Goal: Task Accomplishment & Management: Manage account settings

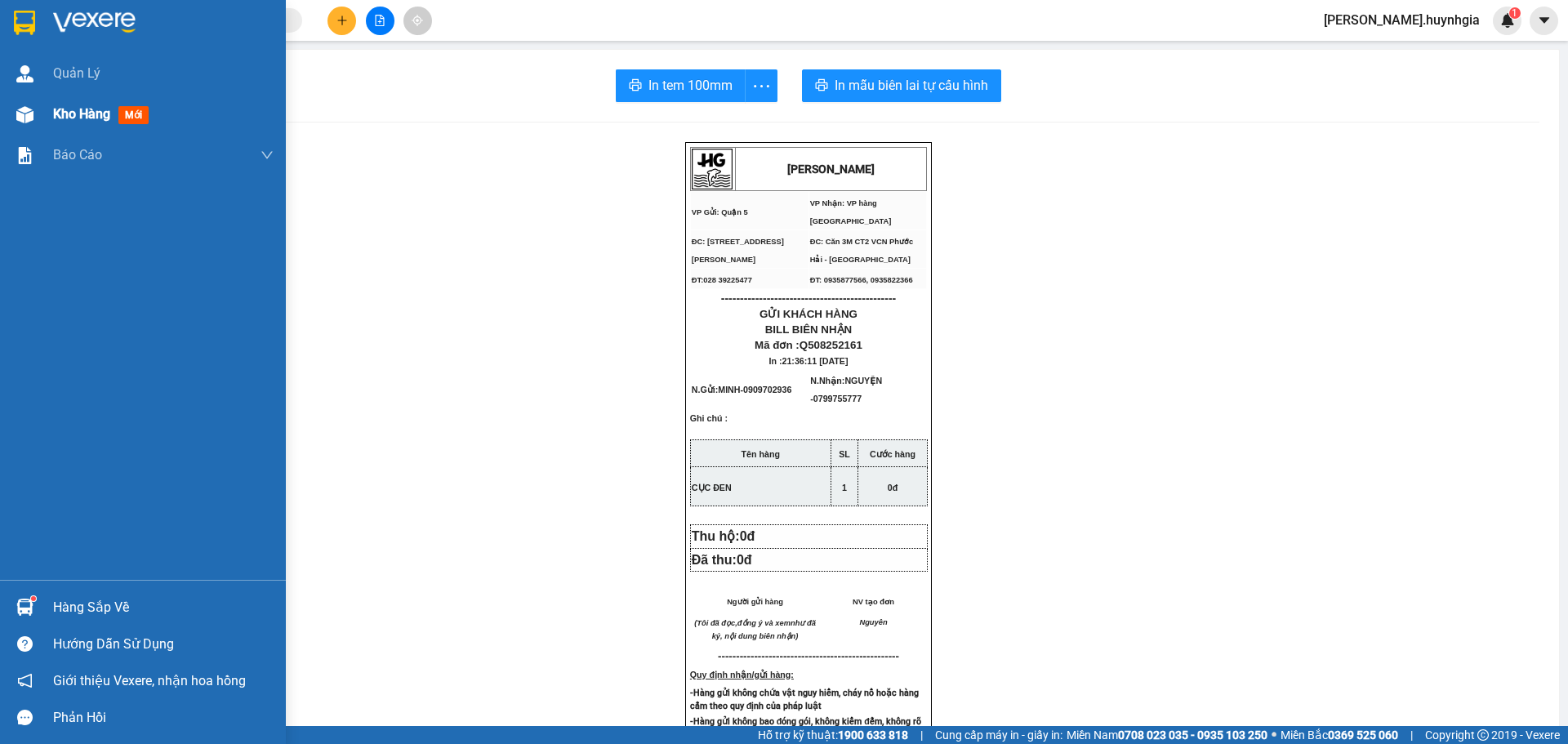
drag, startPoint x: 146, startPoint y: 111, endPoint x: 100, endPoint y: 113, distance: 46.0
click at [147, 112] on span "mới" at bounding box center [133, 115] width 30 height 18
click at [189, 121] on div "Kho hàng mới" at bounding box center [163, 115] width 220 height 40
click at [204, 115] on div "Kho hàng mới" at bounding box center [163, 115] width 220 height 40
click at [206, 115] on div "Kho hàng mới" at bounding box center [163, 115] width 220 height 40
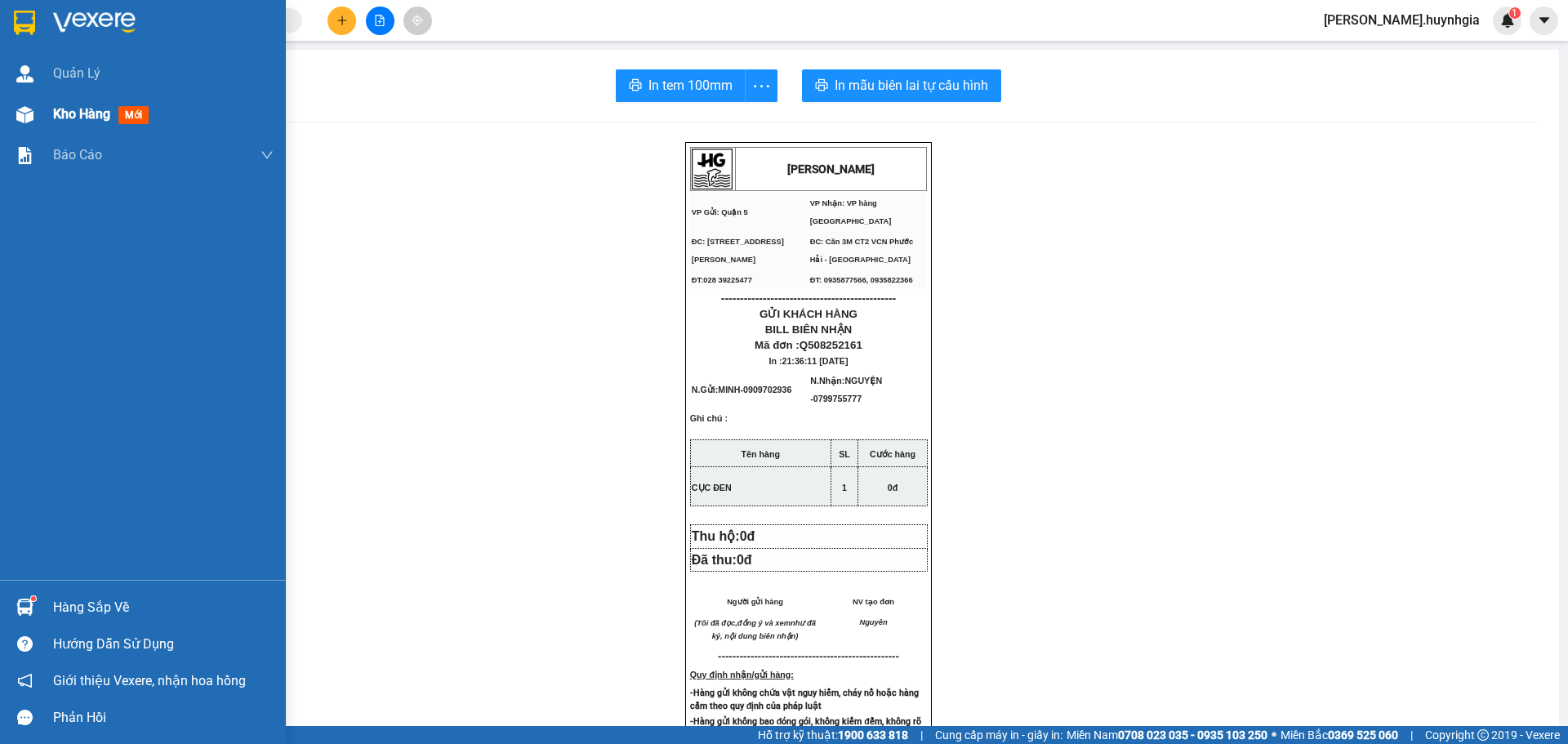
click at [66, 127] on div "Kho hàng mới" at bounding box center [163, 115] width 220 height 40
click at [78, 100] on div "Kho hàng mới" at bounding box center [163, 115] width 220 height 40
click at [95, 139] on div "Quản [PERSON_NAME] hàng mới Báo cáo Báo cáo dòng tiền (nhân viên) - mới Báo cáo…" at bounding box center [142, 317] width 286 height 527
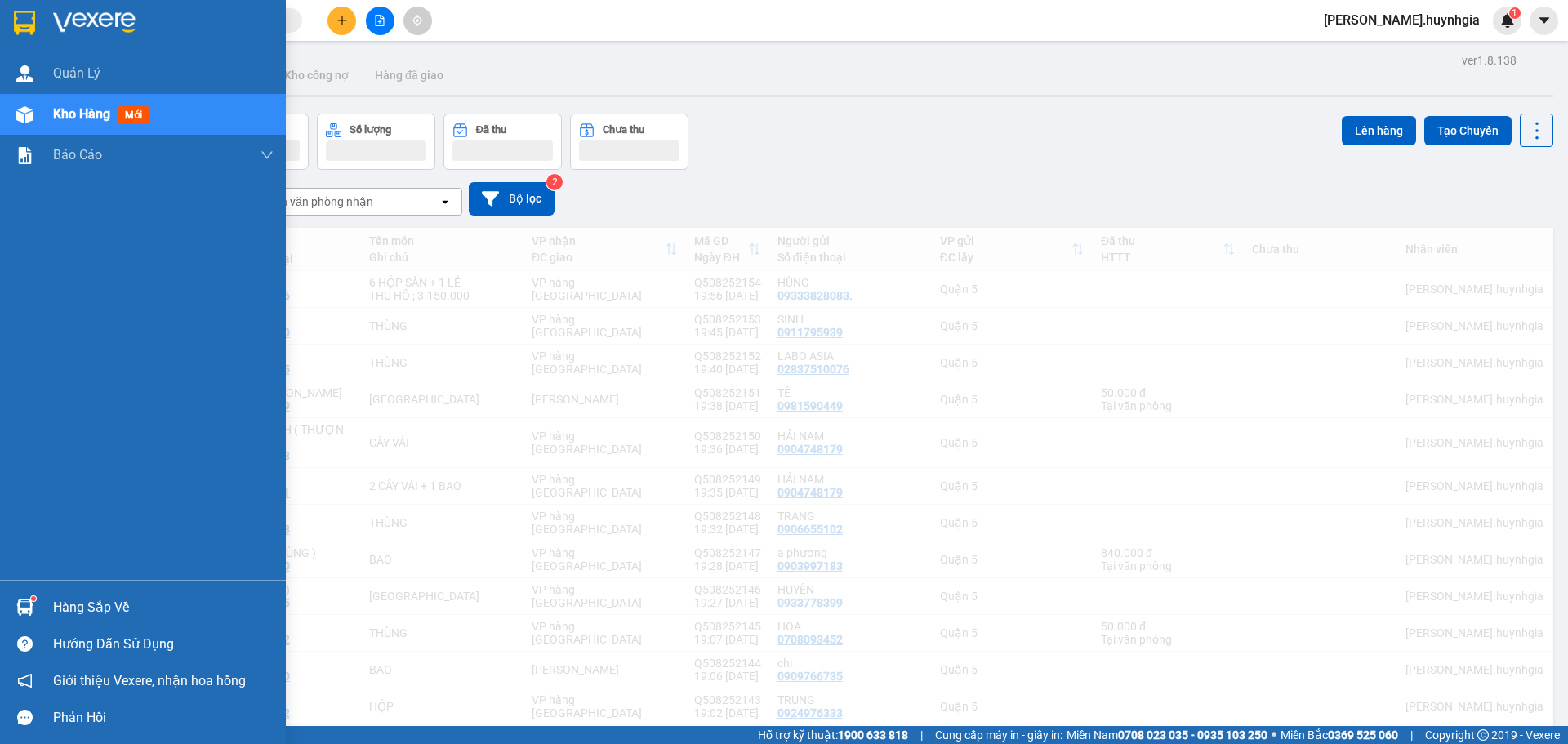
drag, startPoint x: 100, startPoint y: 113, endPoint x: 787, endPoint y: 133, distance: 687.3
click at [101, 113] on span "Kho hàng" at bounding box center [81, 114] width 57 height 15
click at [117, 123] on div "Kho hàng mới" at bounding box center [104, 114] width 102 height 20
click at [215, 129] on div "Kho hàng mới" at bounding box center [163, 115] width 220 height 40
click at [787, 134] on div "Đơn hàng Khối lượng Số lượng Đã thu Chưa thu Lên hàng Tạo Chuyến" at bounding box center [808, 141] width 1489 height 57
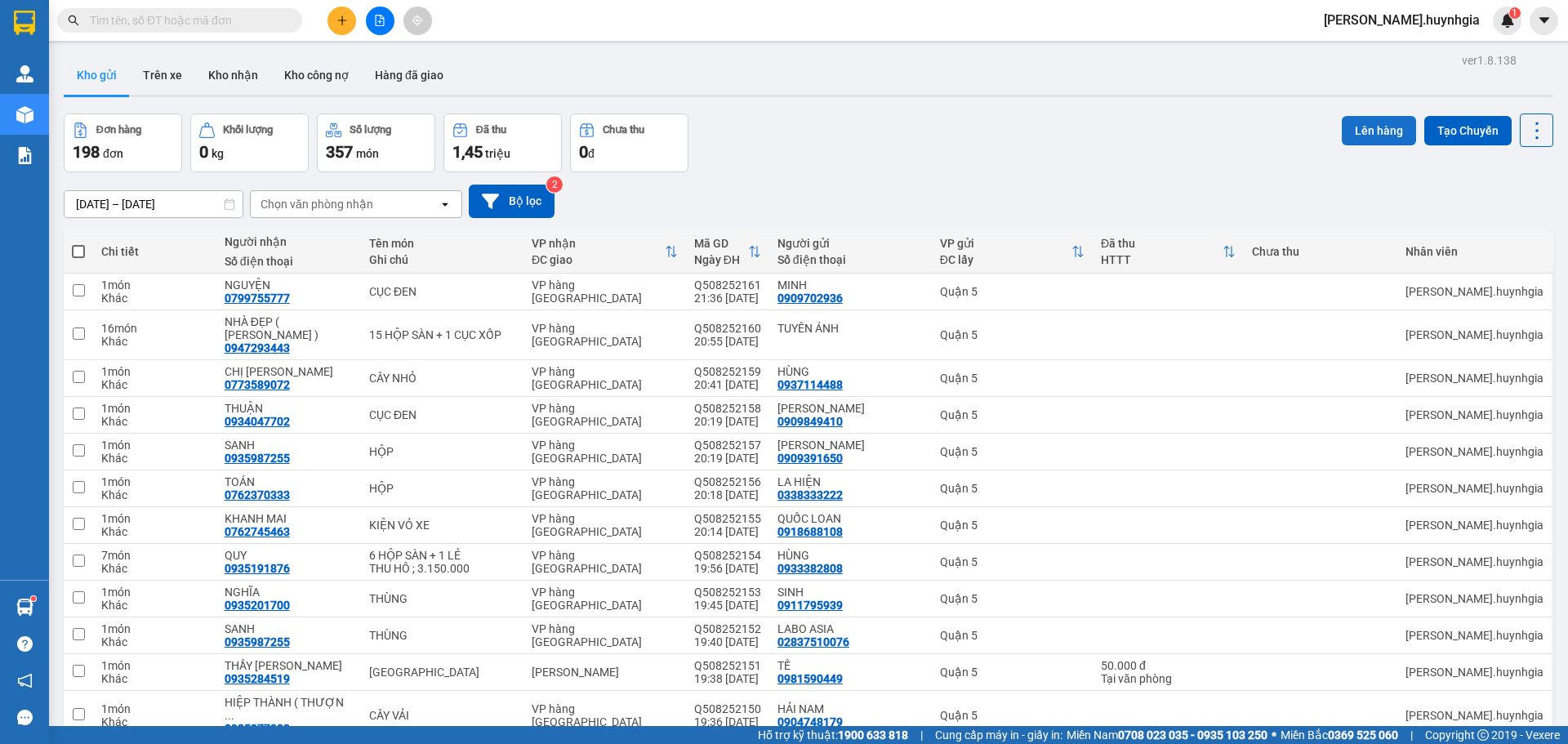
click at [1344, 121] on button "Lên hàng" at bounding box center [1378, 131] width 74 height 30
click at [1378, 133] on button "Lên hàng" at bounding box center [1378, 131] width 74 height 30
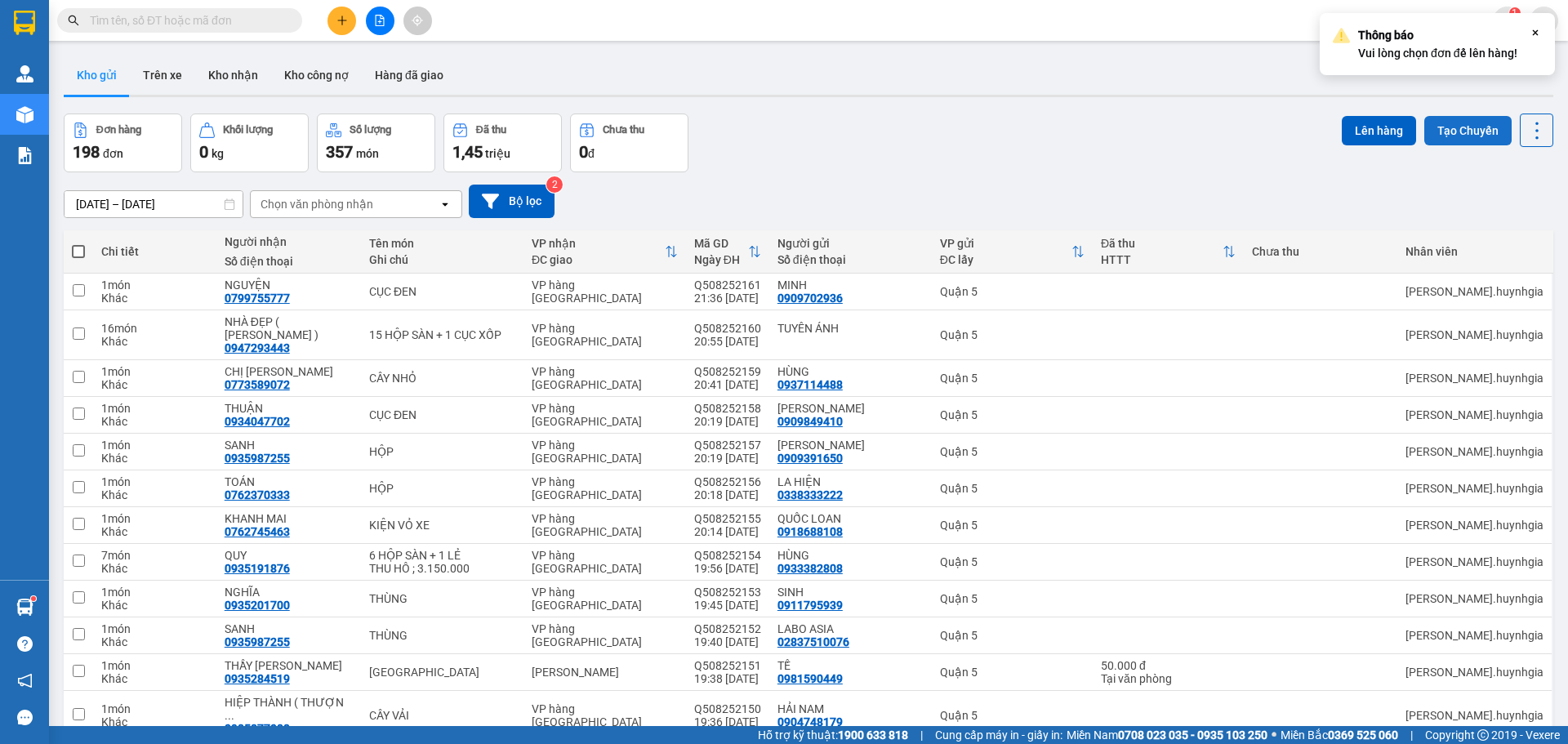
click at [1425, 117] on button "Tạo Chuyến" at bounding box center [1467, 131] width 88 height 30
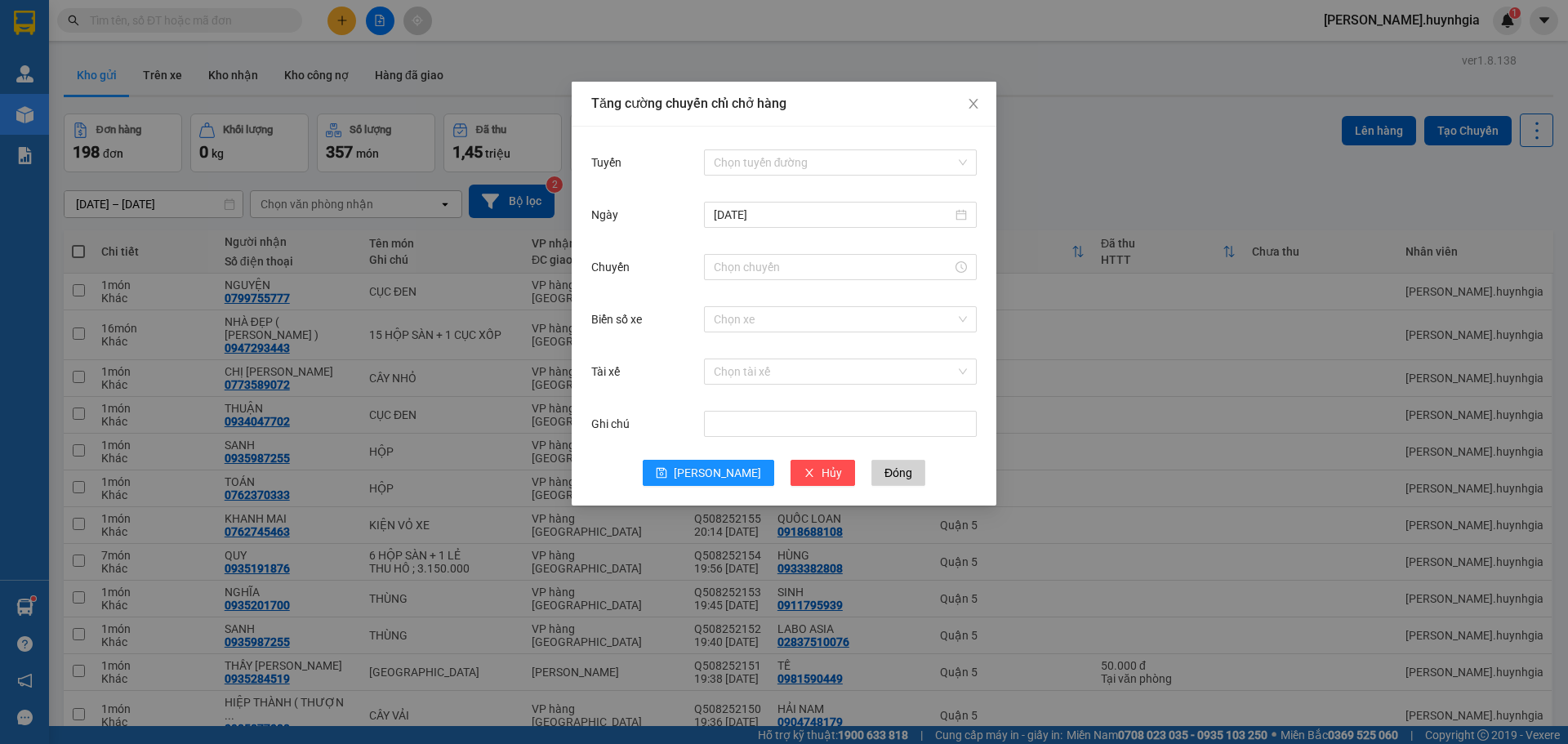
click at [1157, 189] on div "Tăng cường chuyến chỉ chở hàng Tuyến Chọn tuyến đường [DATE] Chuyến Biển số xe …" at bounding box center [784, 372] width 1568 height 744
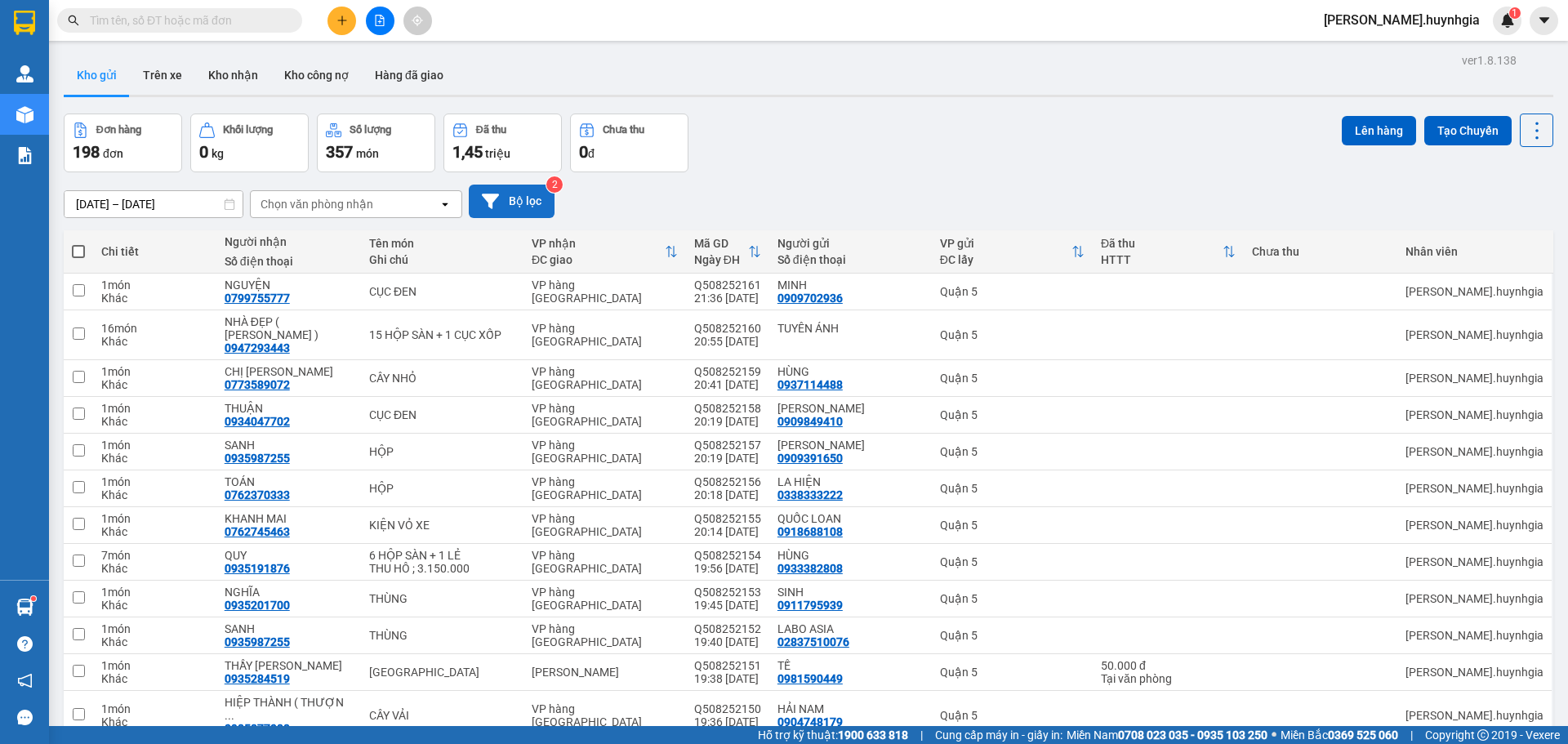
click at [522, 209] on button "Bộ lọc" at bounding box center [511, 201] width 86 height 34
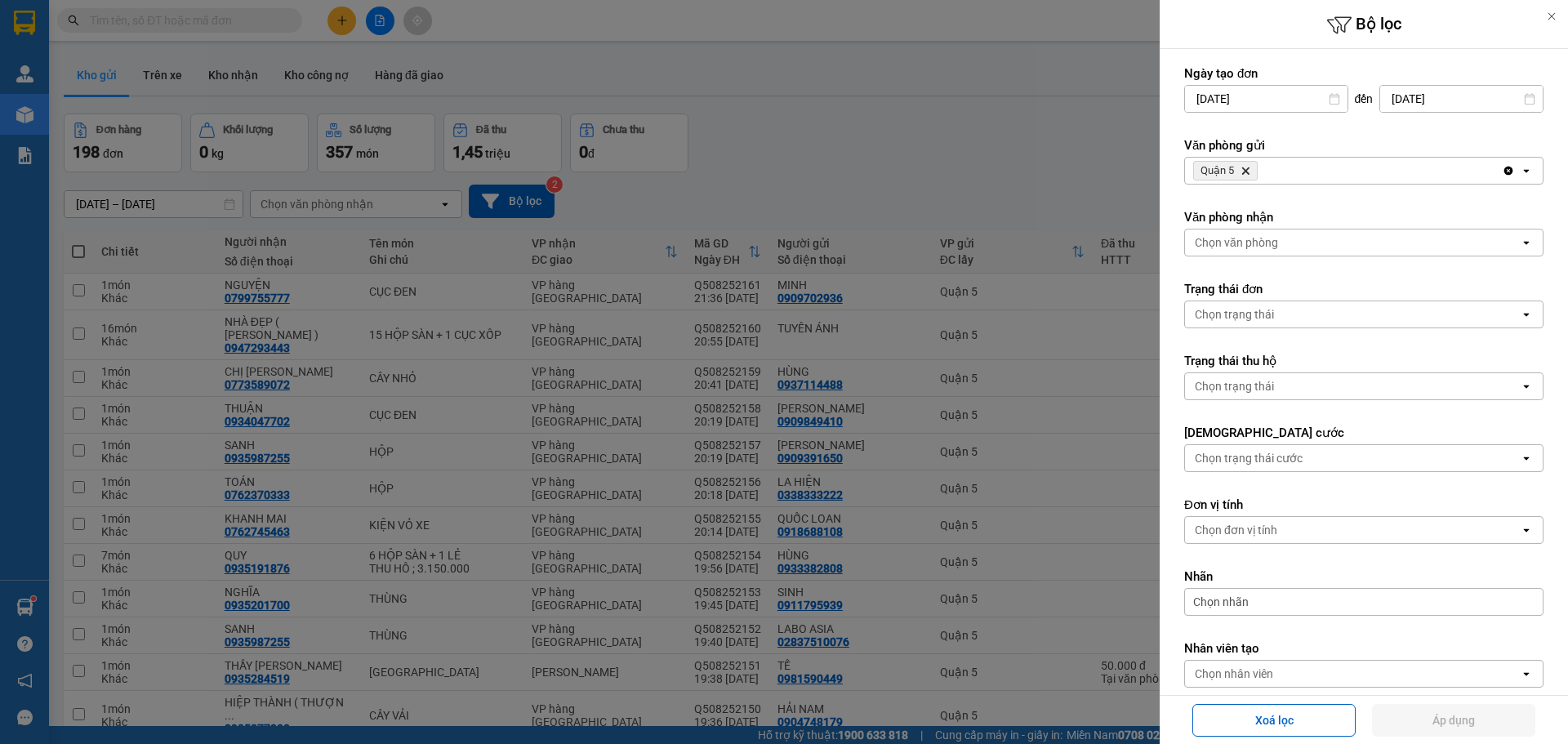
click at [1004, 188] on div at bounding box center [784, 372] width 1568 height 744
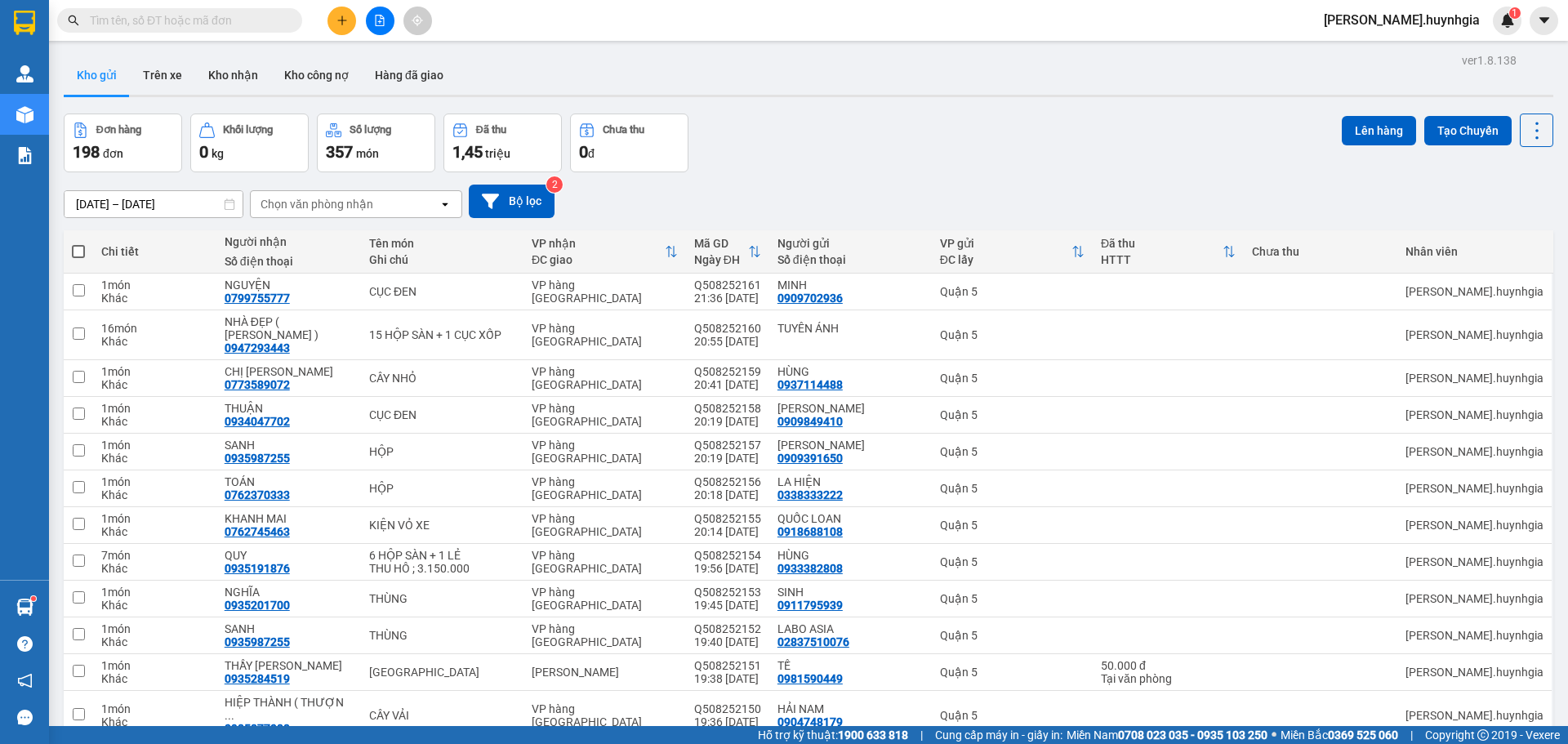
click at [393, 208] on div "Chọn văn phòng nhận" at bounding box center [344, 204] width 188 height 26
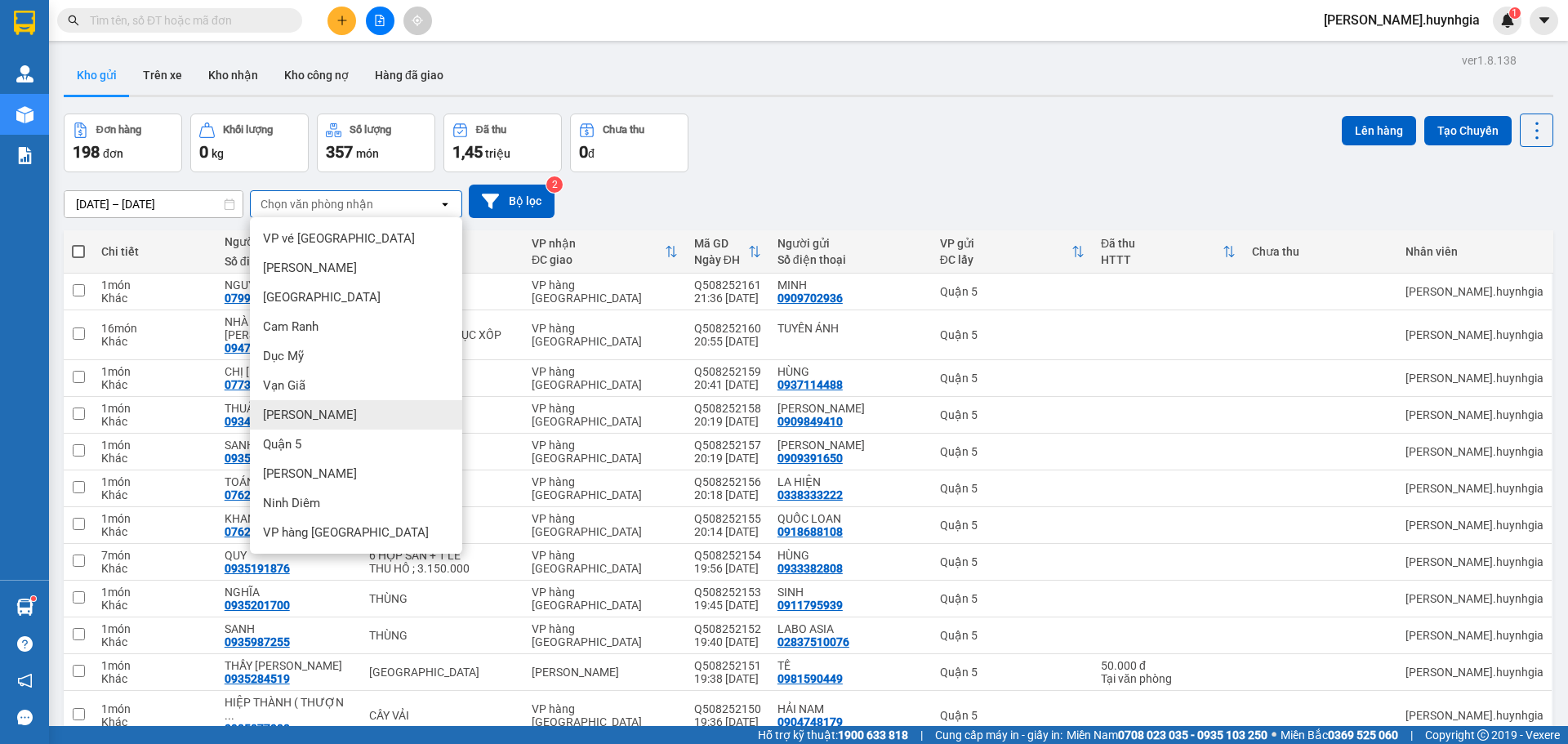
drag, startPoint x: 324, startPoint y: 414, endPoint x: 367, endPoint y: 371, distance: 60.8
click at [327, 411] on div "[PERSON_NAME]" at bounding box center [356, 415] width 213 height 30
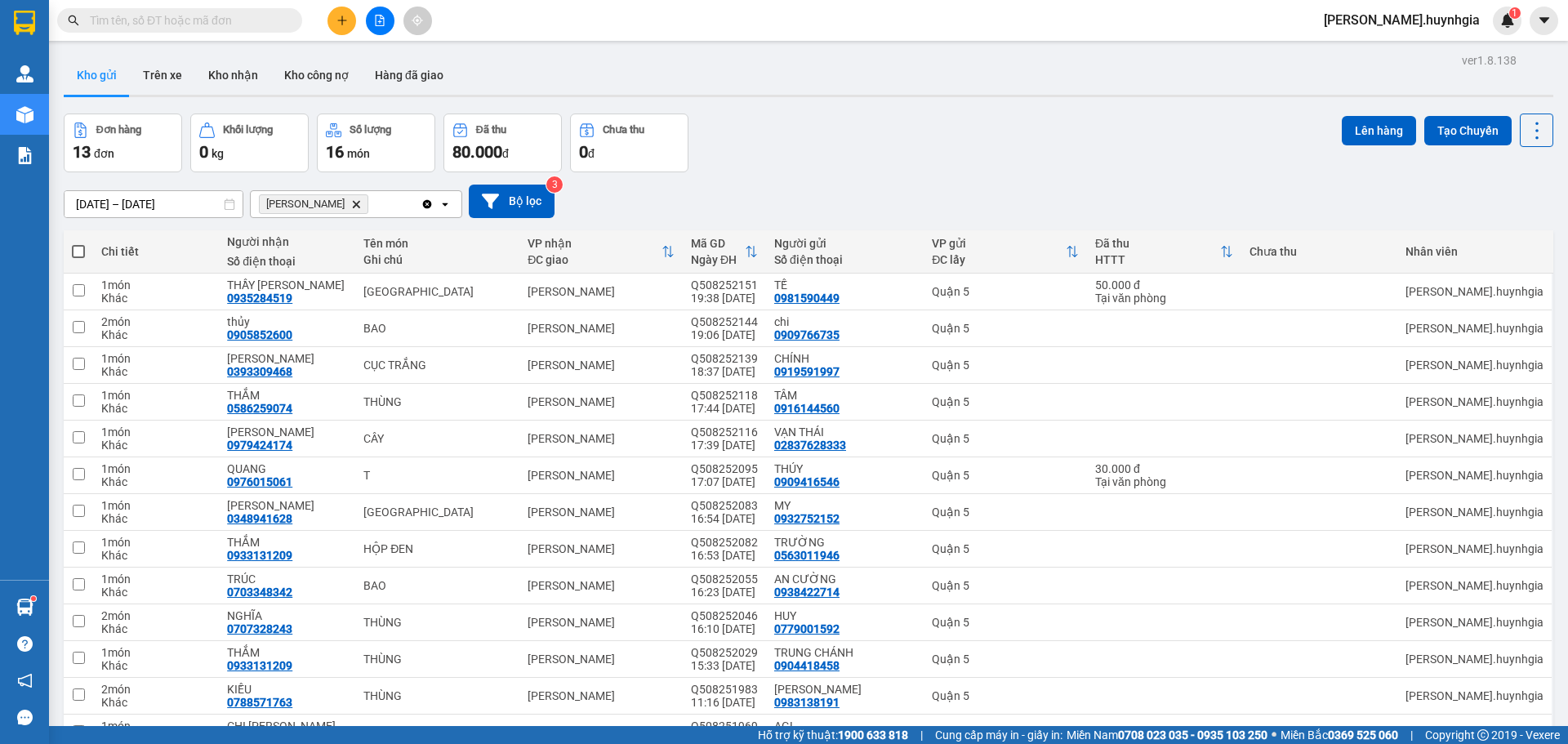
click at [78, 255] on span at bounding box center [79, 252] width 13 height 13
click at [78, 244] on input "checkbox" at bounding box center [78, 244] width 0 height 0
checkbox input "true"
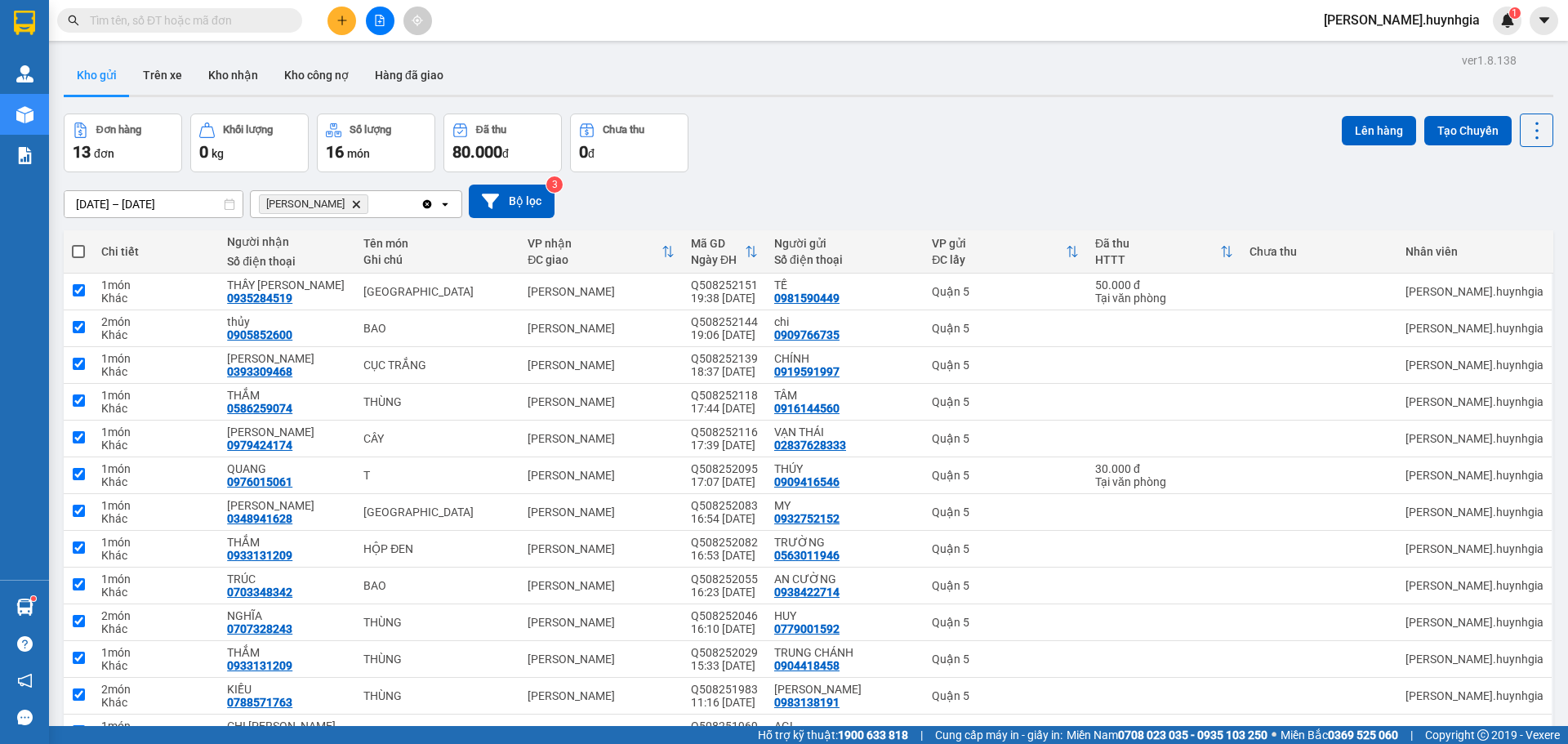
checkbox input "true"
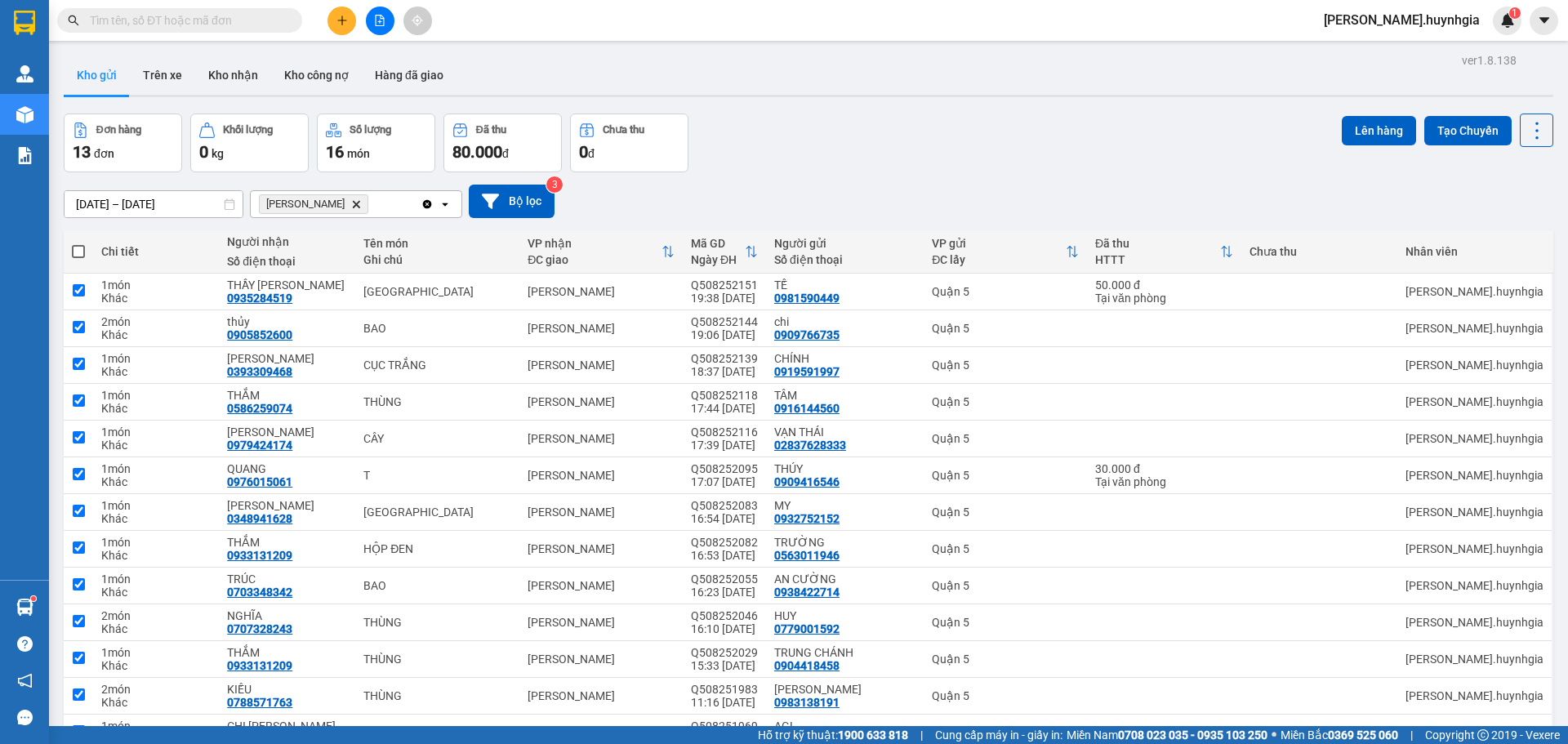
checkbox input "true"
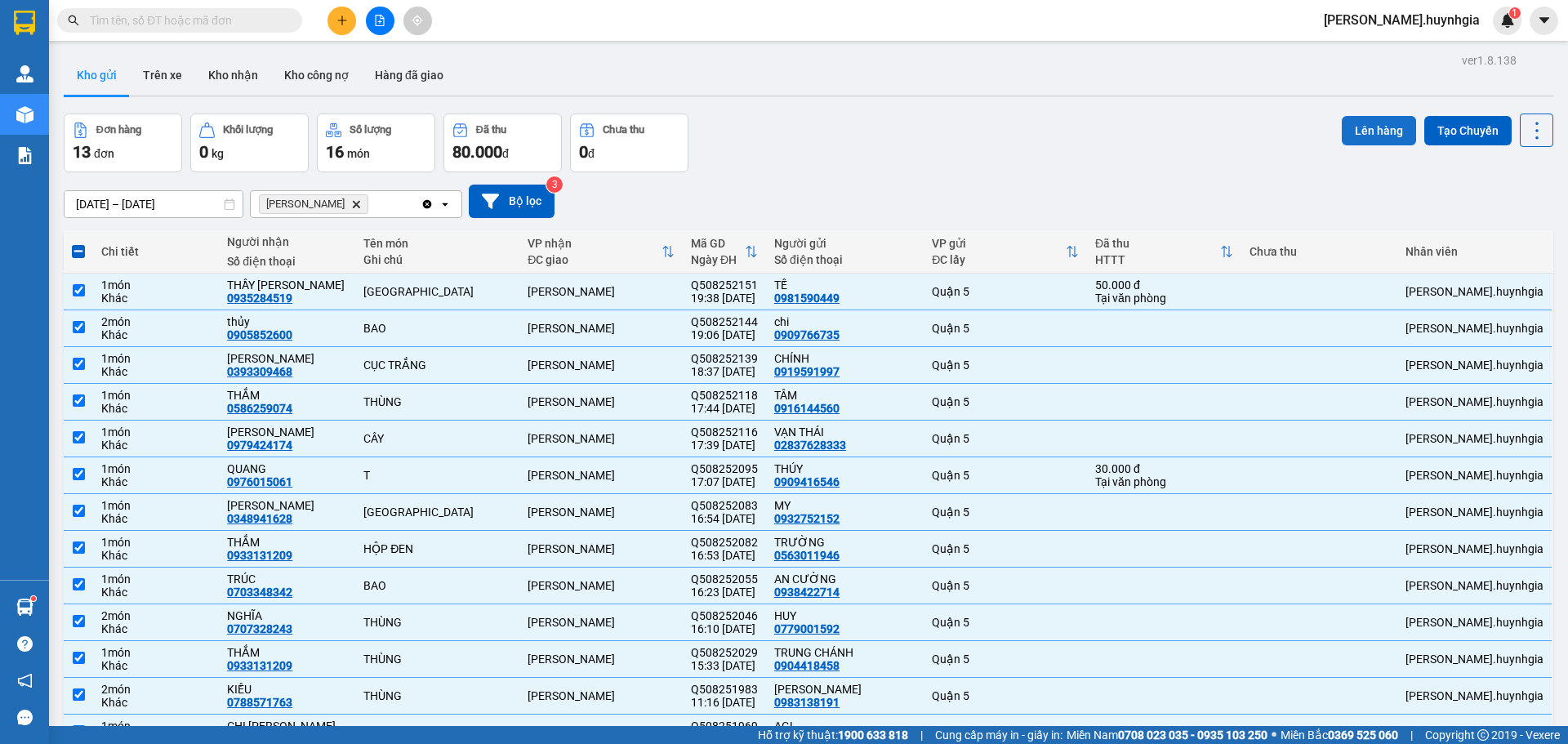
click at [1359, 128] on button "Lên hàng" at bounding box center [1378, 131] width 74 height 30
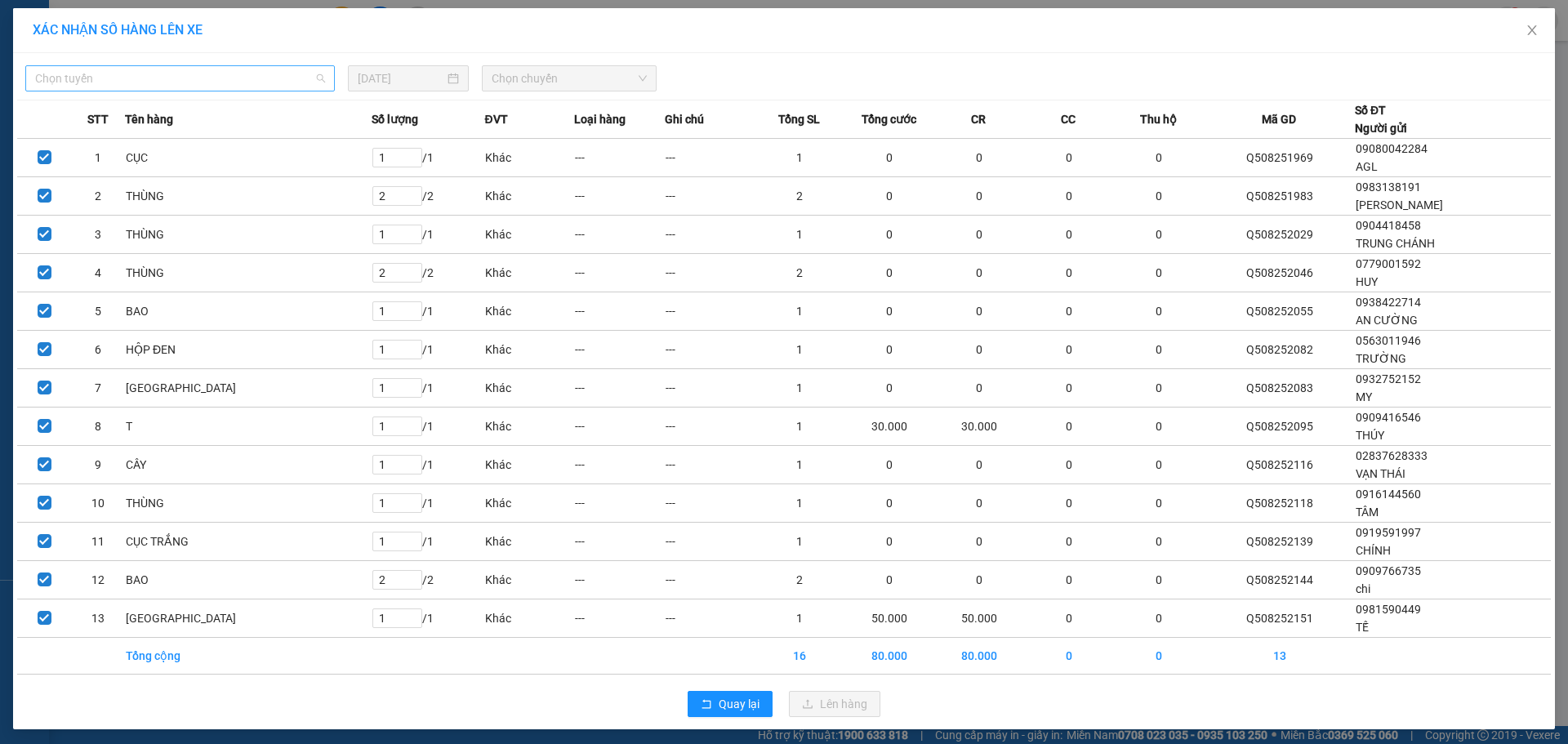
click at [176, 88] on span "Chọn tuyến" at bounding box center [180, 78] width 290 height 24
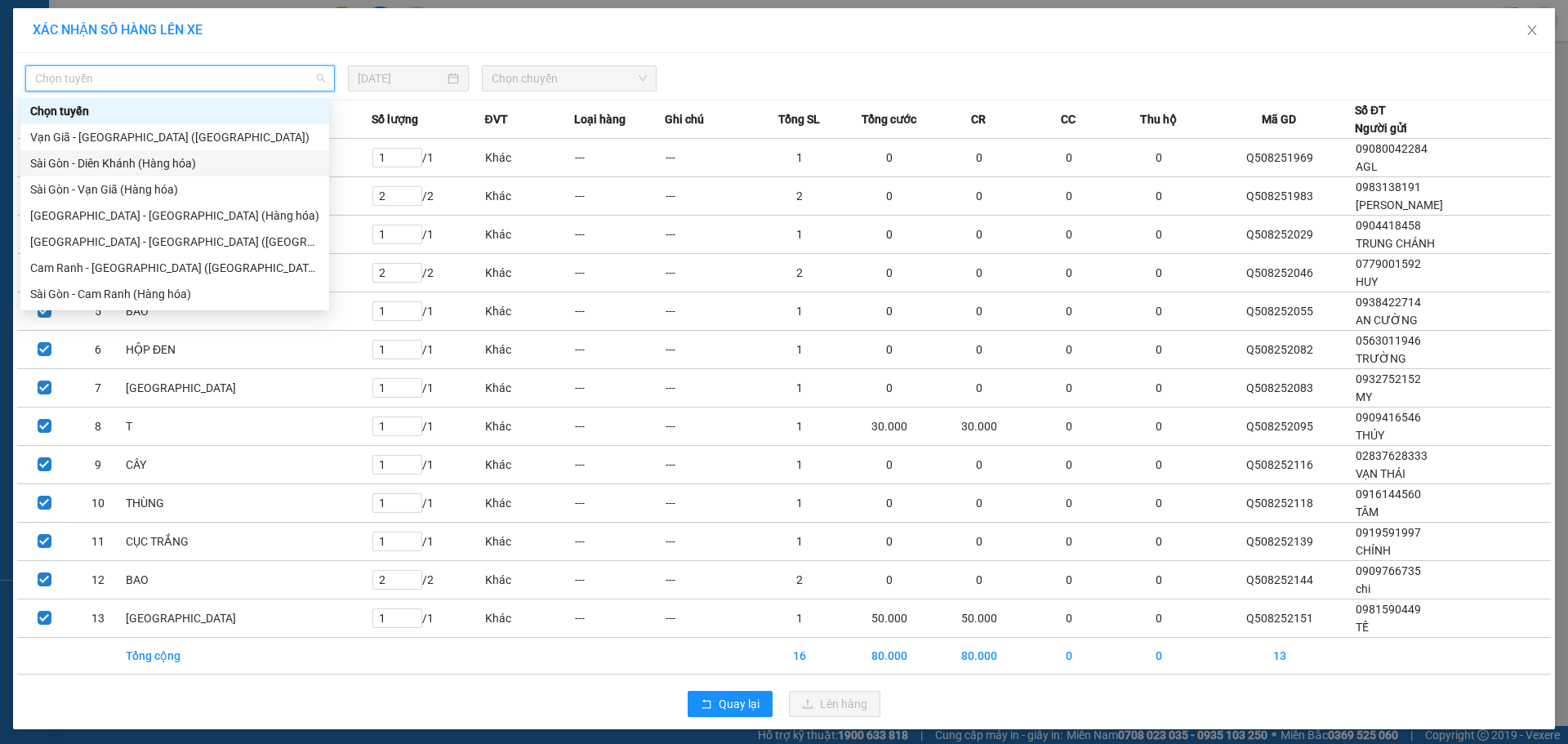
click at [109, 167] on div "Sài Gòn - Diên Khánh (Hàng hóa)" at bounding box center [174, 163] width 289 height 18
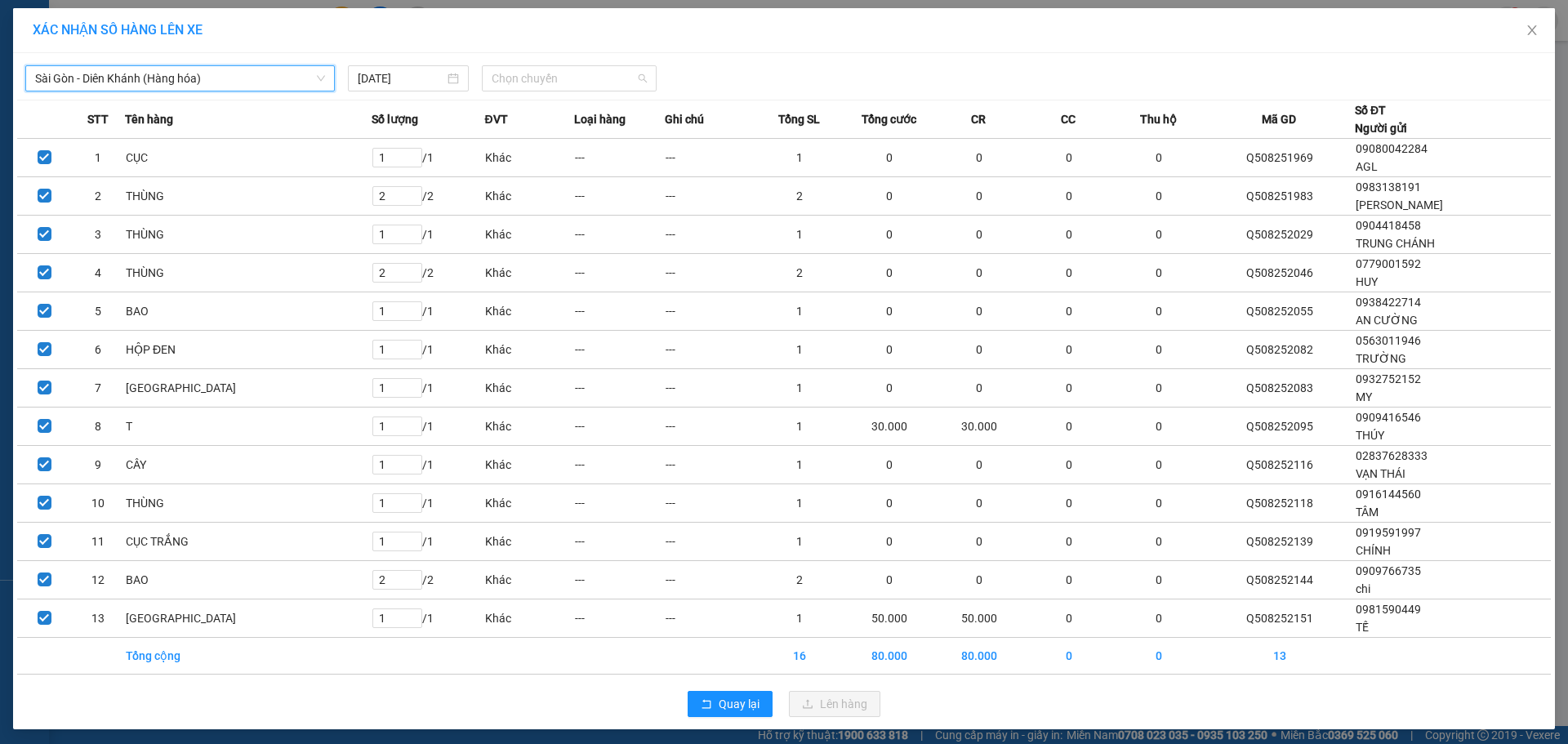
drag, startPoint x: 588, startPoint y: 78, endPoint x: 585, endPoint y: 125, distance: 47.1
click at [588, 81] on span "Chọn chuyến" at bounding box center [569, 78] width 155 height 24
click at [539, 141] on div "22:00" at bounding box center [549, 137] width 127 height 18
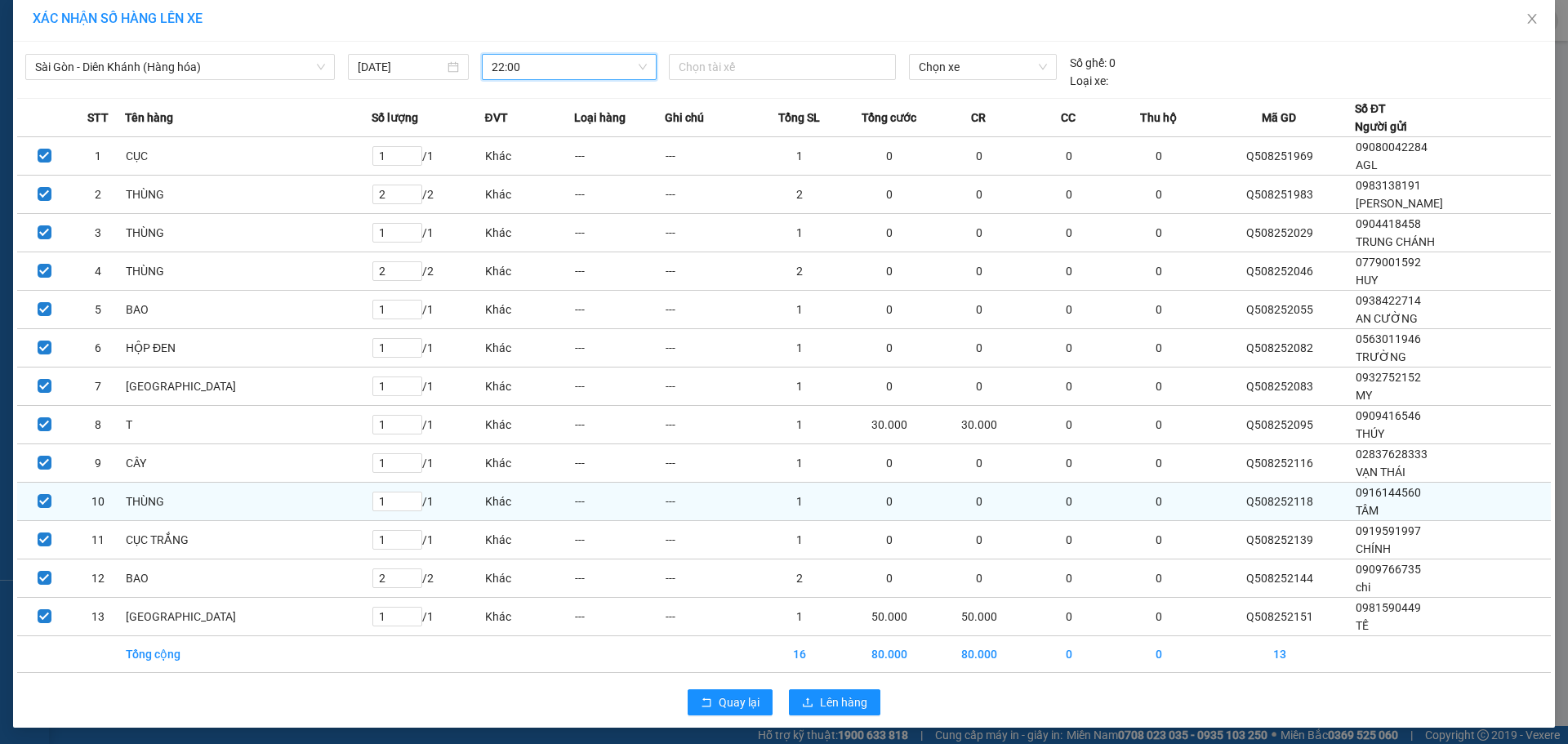
scroll to position [14, 0]
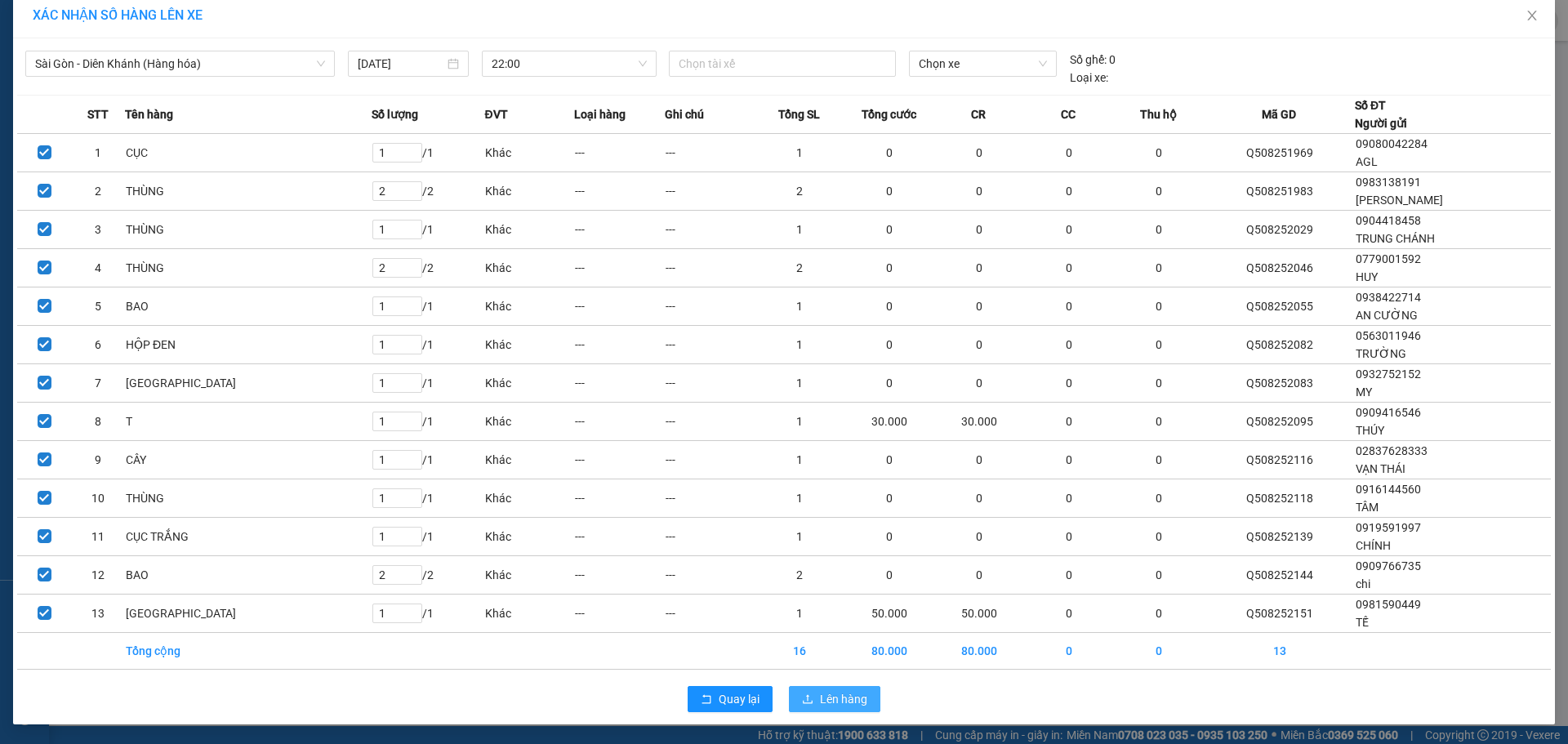
click at [832, 688] on button "Lên hàng" at bounding box center [834, 699] width 91 height 26
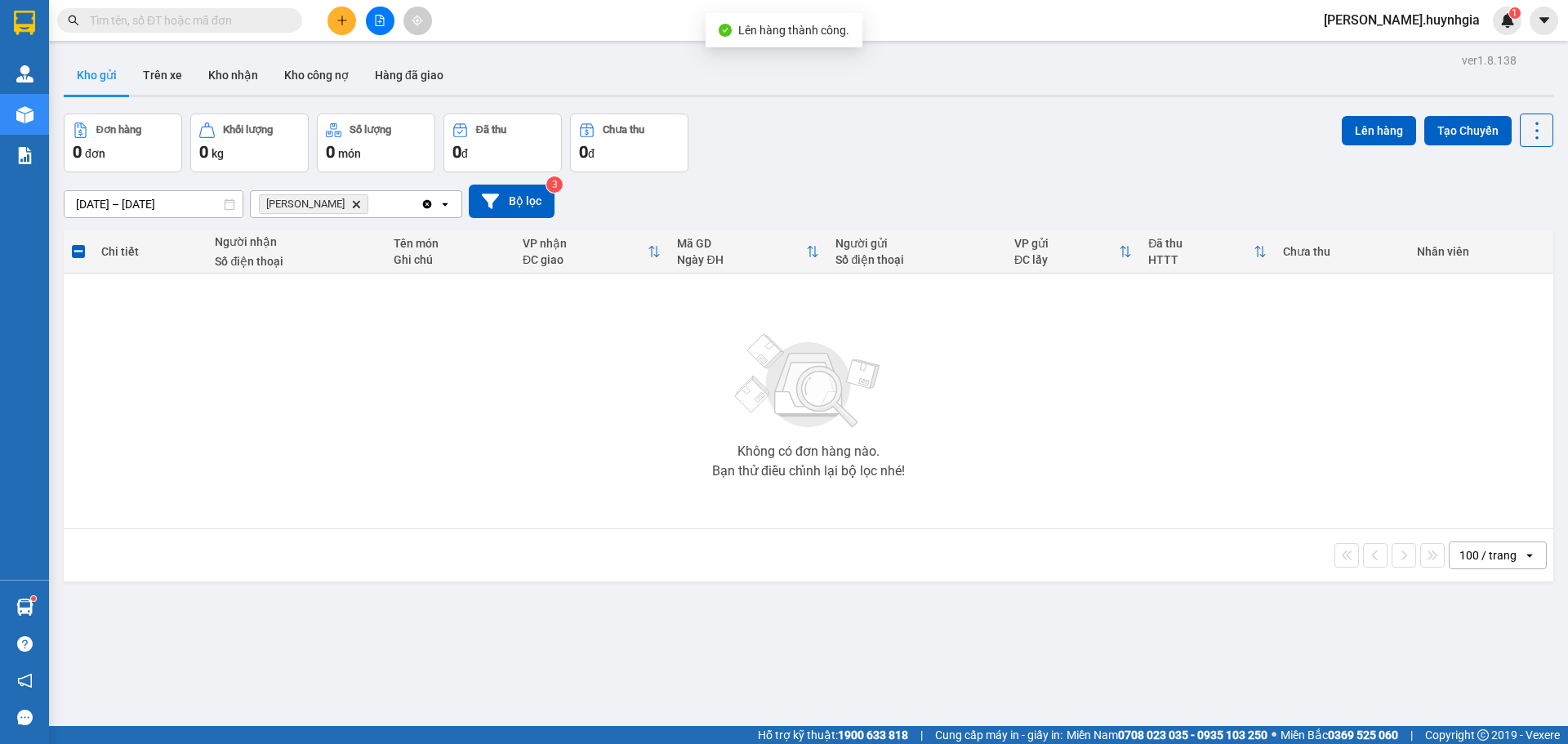
click at [353, 202] on icon "Diên Khánh, close by backspace" at bounding box center [357, 204] width 8 height 8
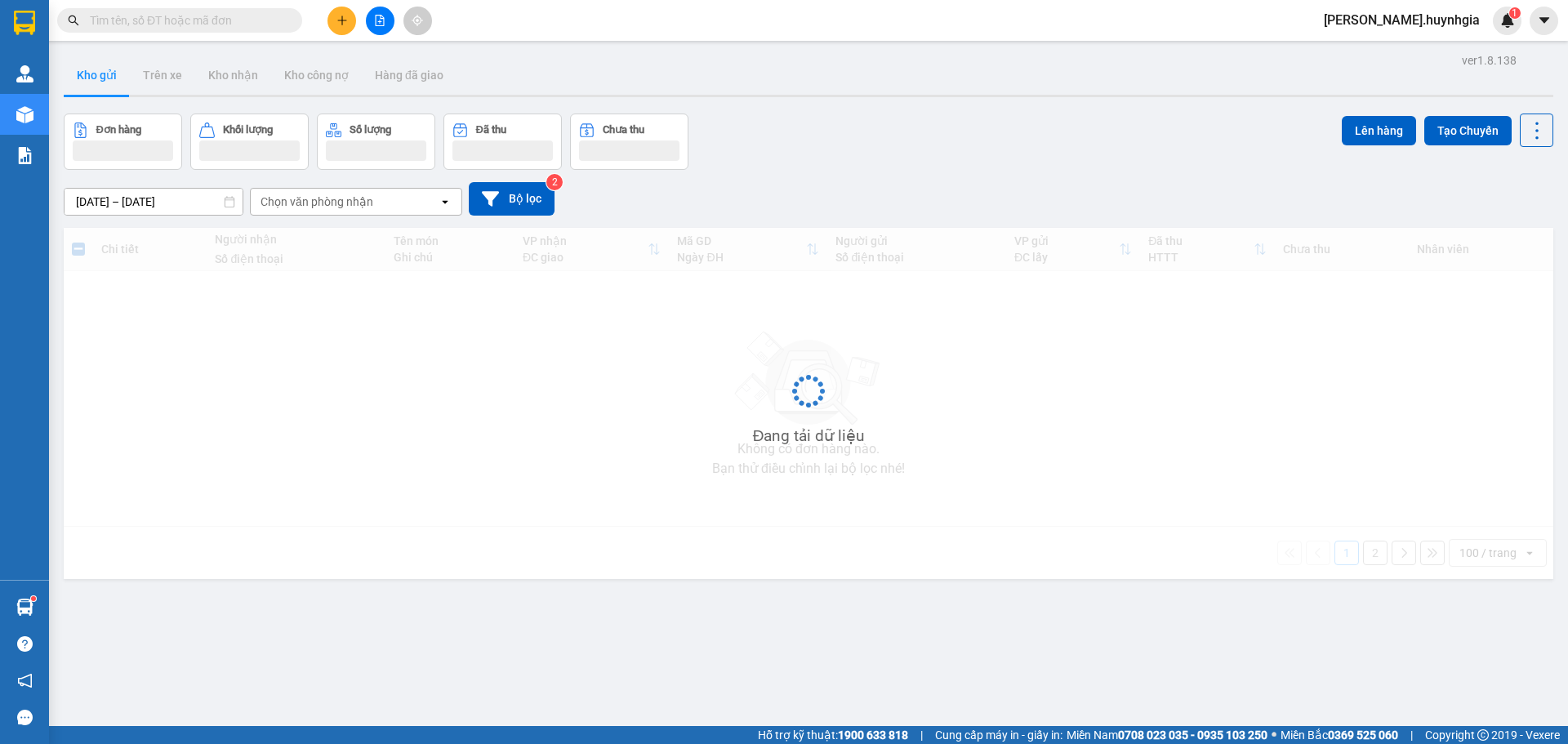
click at [367, 198] on div "Chọn văn phòng nhận" at bounding box center [316, 201] width 113 height 16
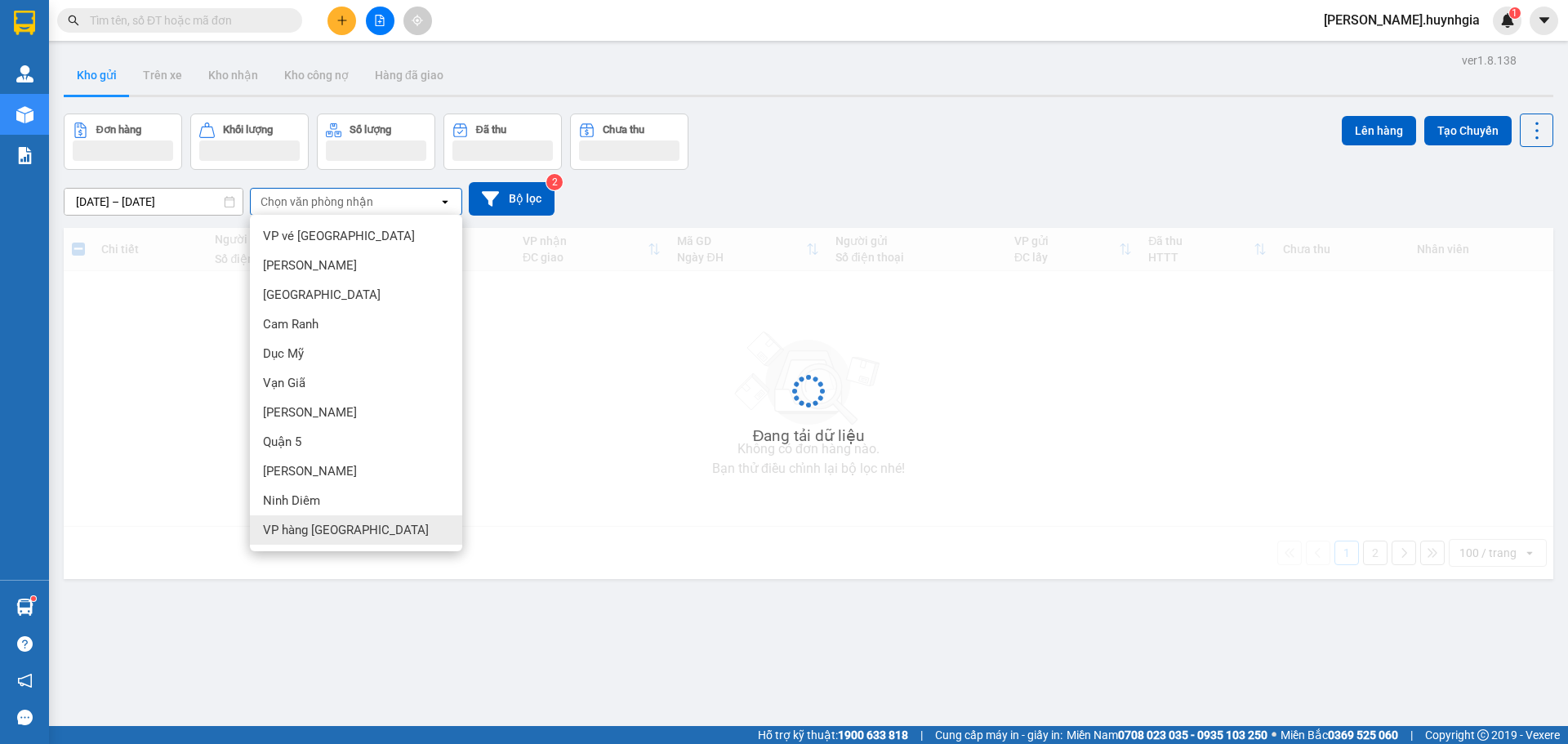
click at [367, 543] on div "VP hàng [GEOGRAPHIC_DATA]" at bounding box center [356, 530] width 213 height 30
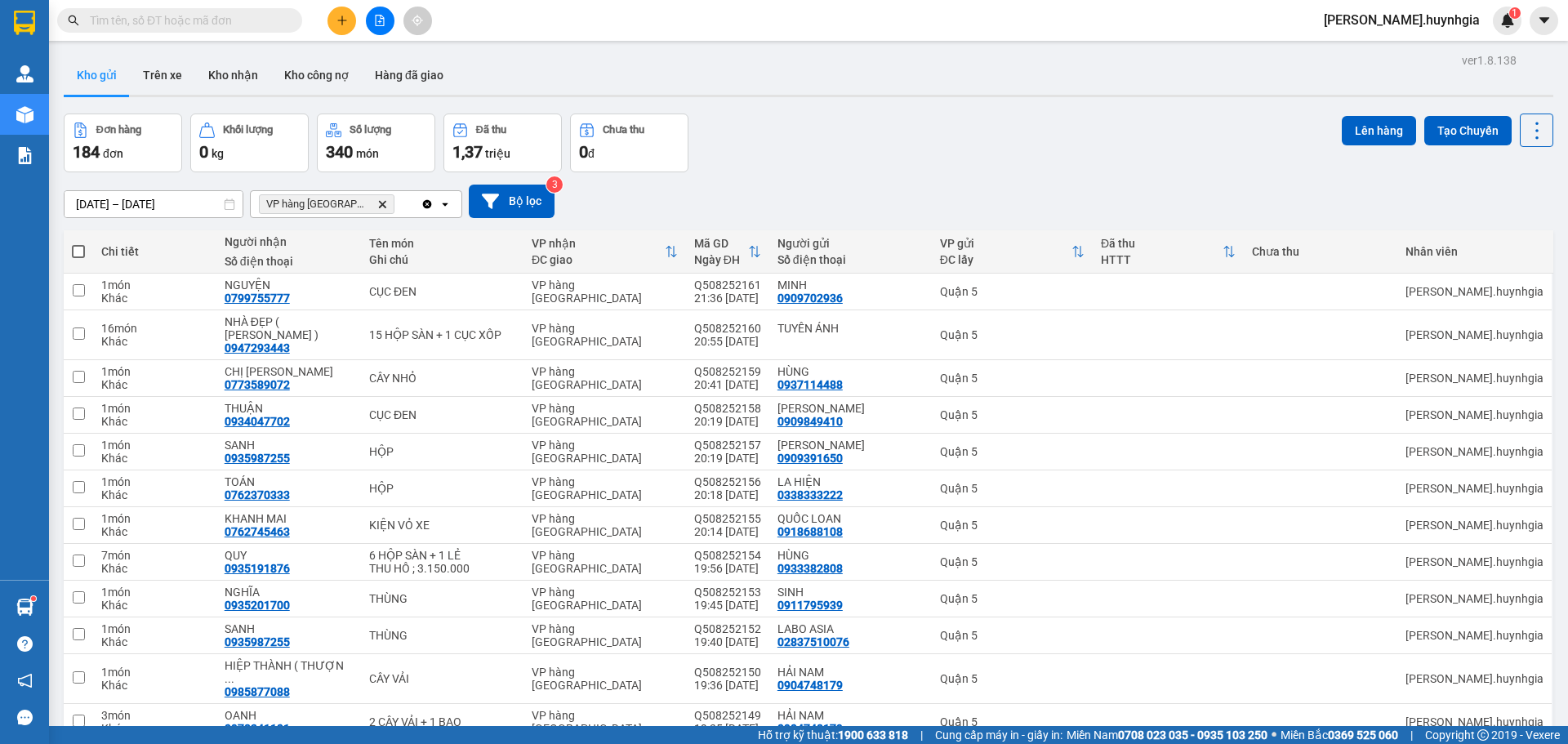
click at [81, 258] on label at bounding box center [79, 251] width 13 height 16
click at [78, 244] on input "checkbox" at bounding box center [78, 244] width 0 height 0
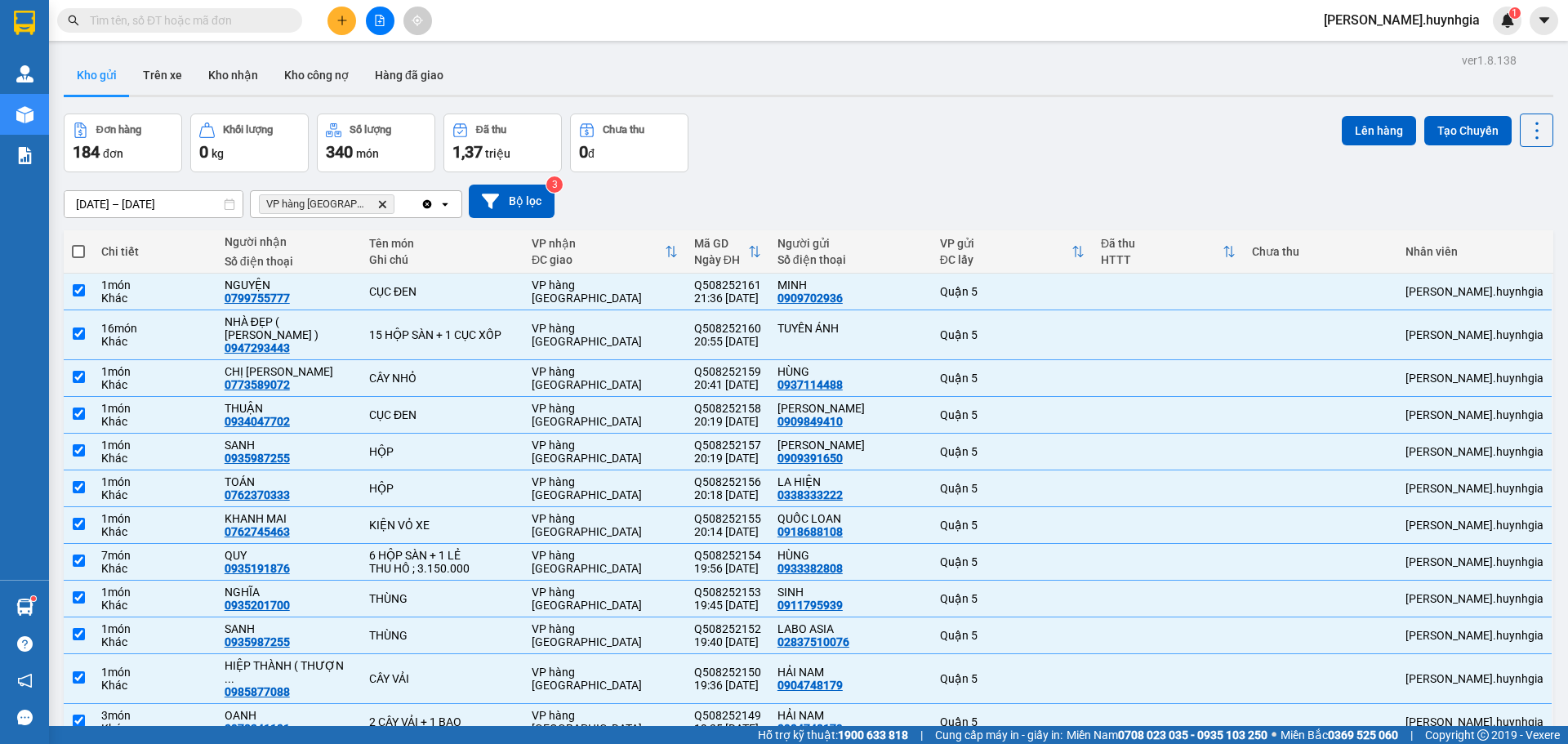
checkbox input "true"
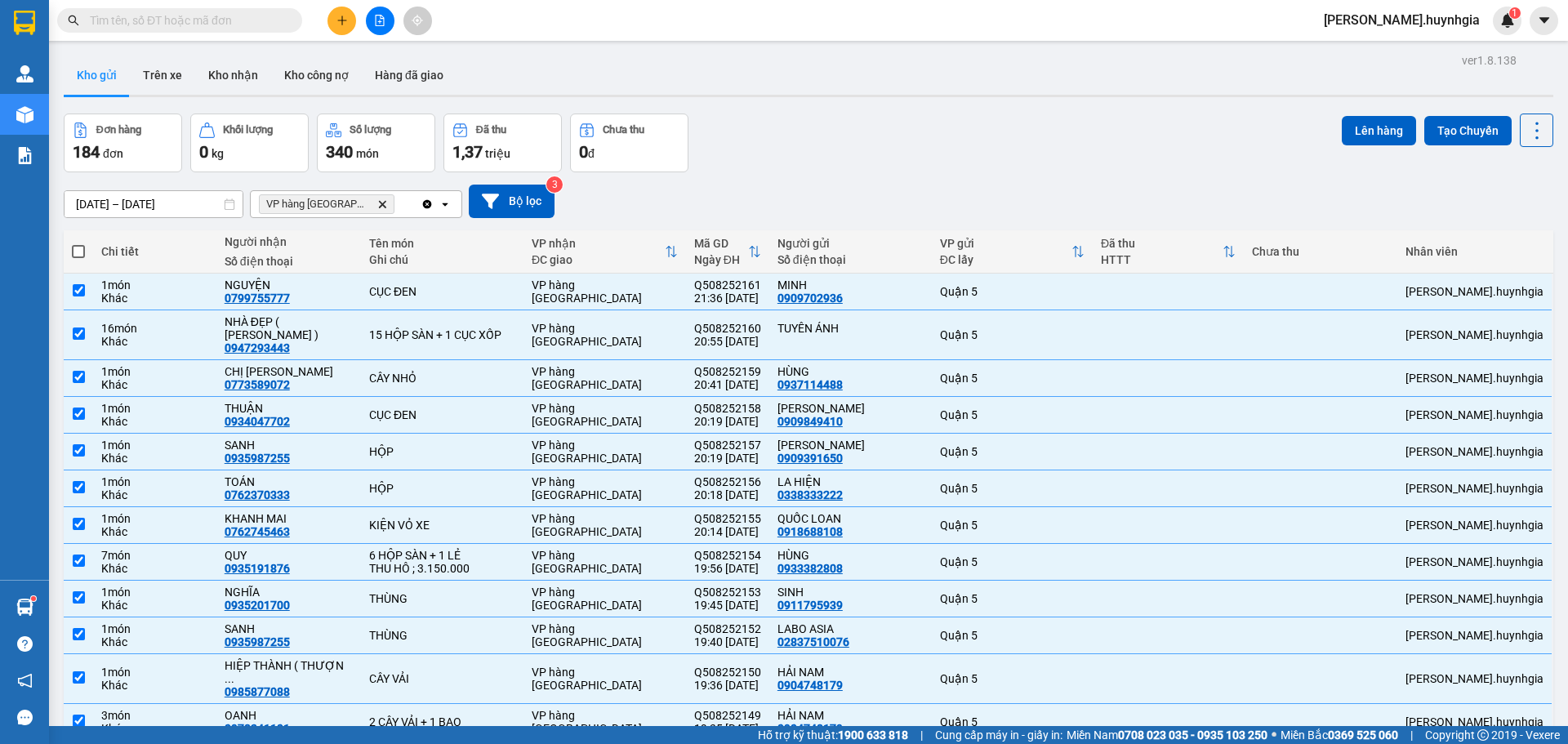
checkbox input "true"
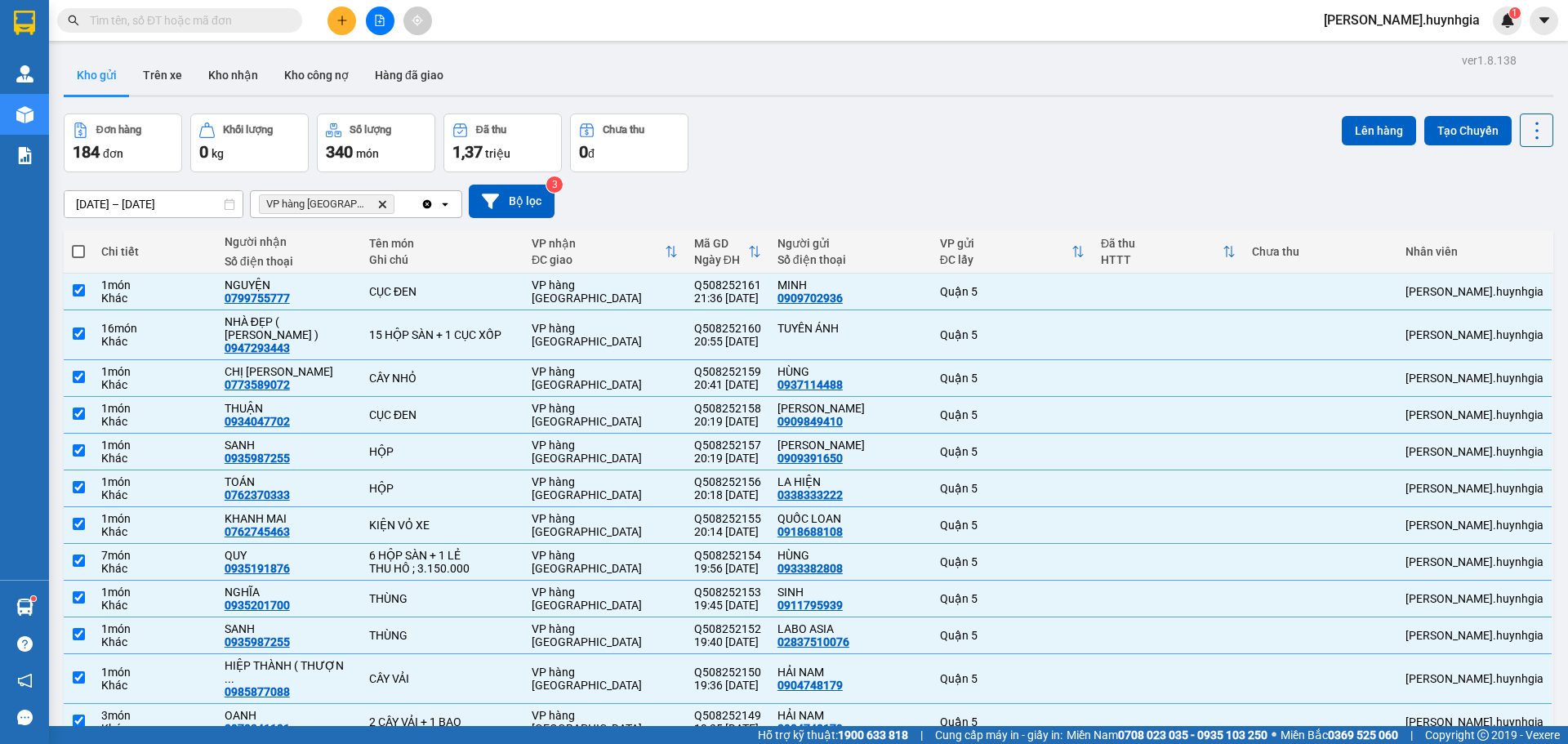
checkbox input "true"
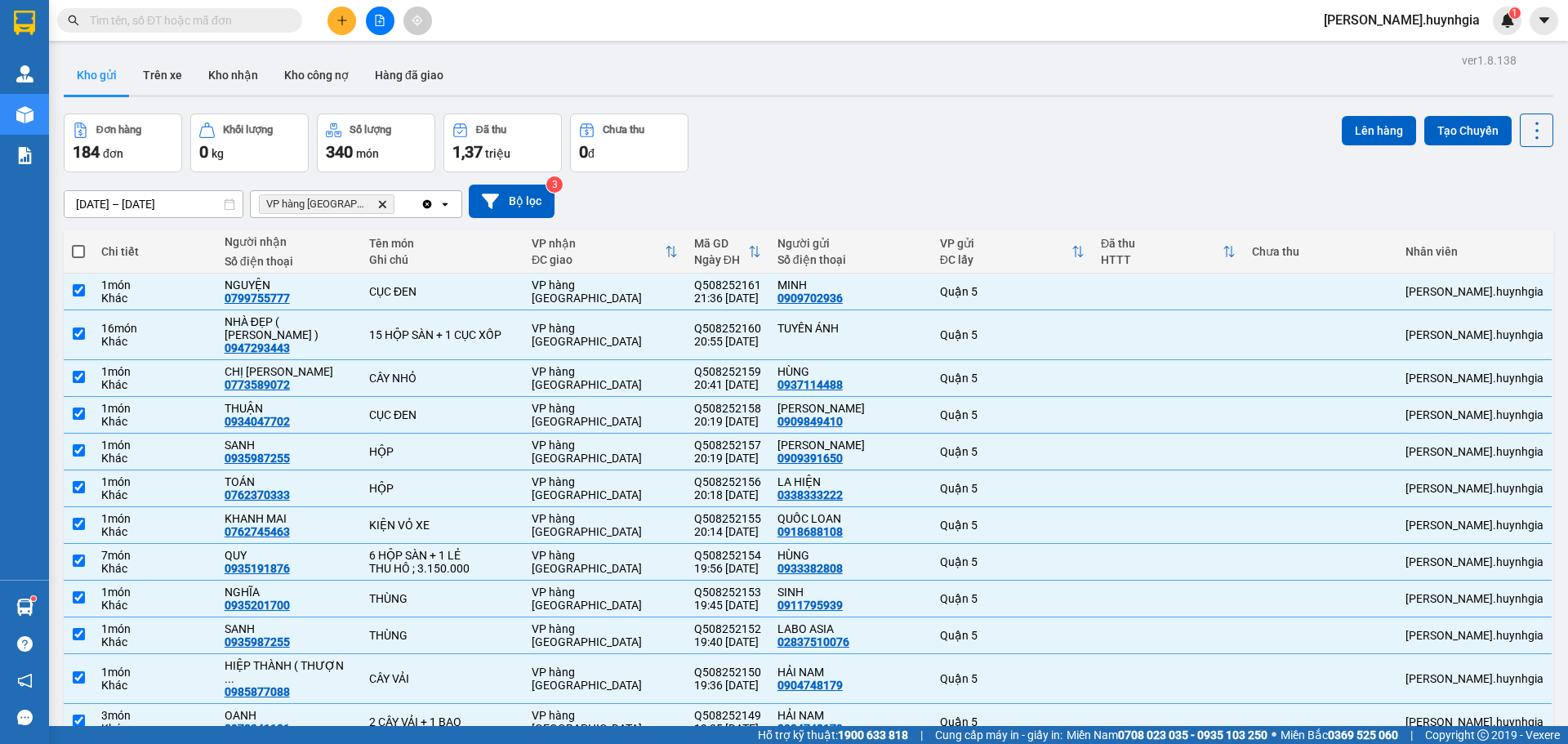
checkbox input "true"
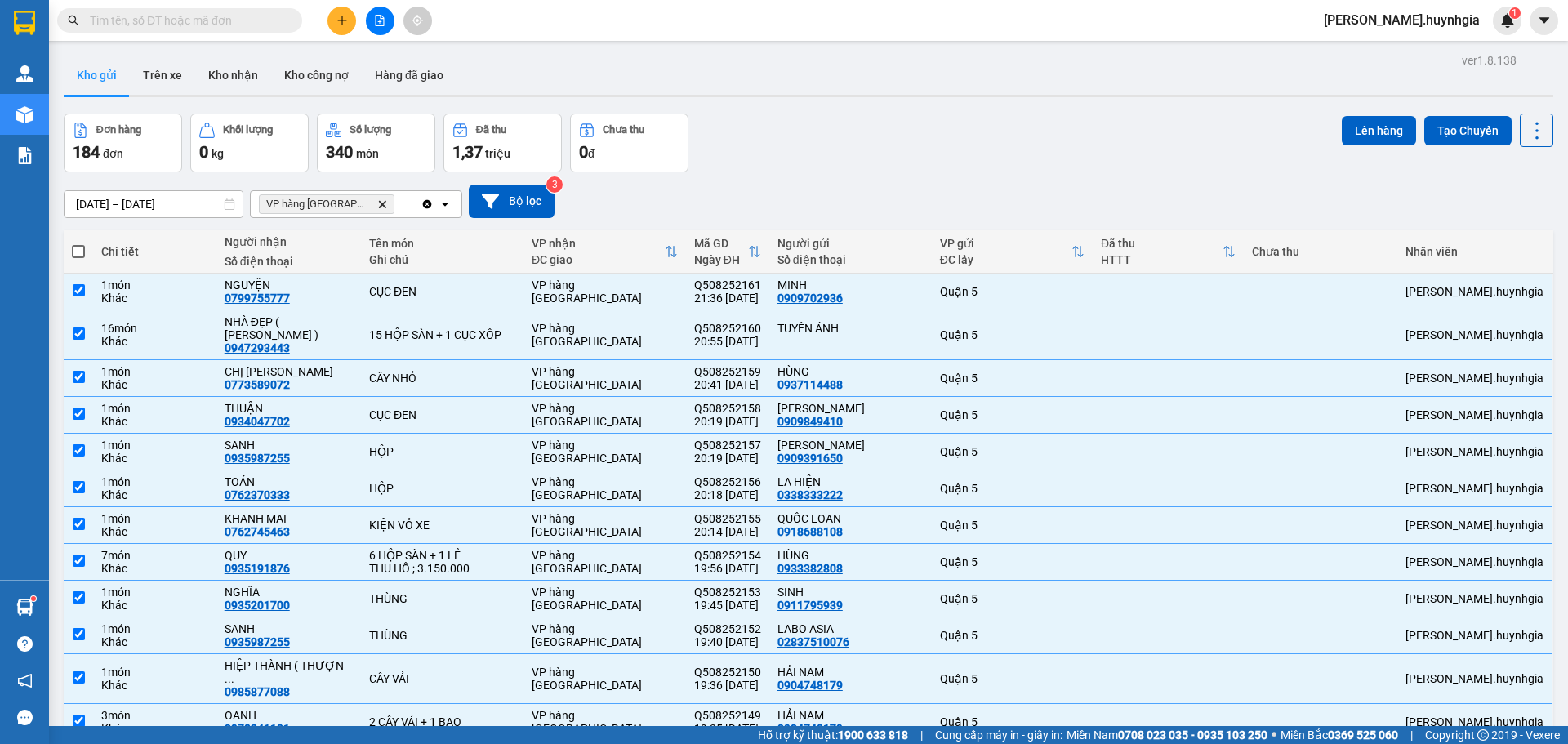
checkbox input "true"
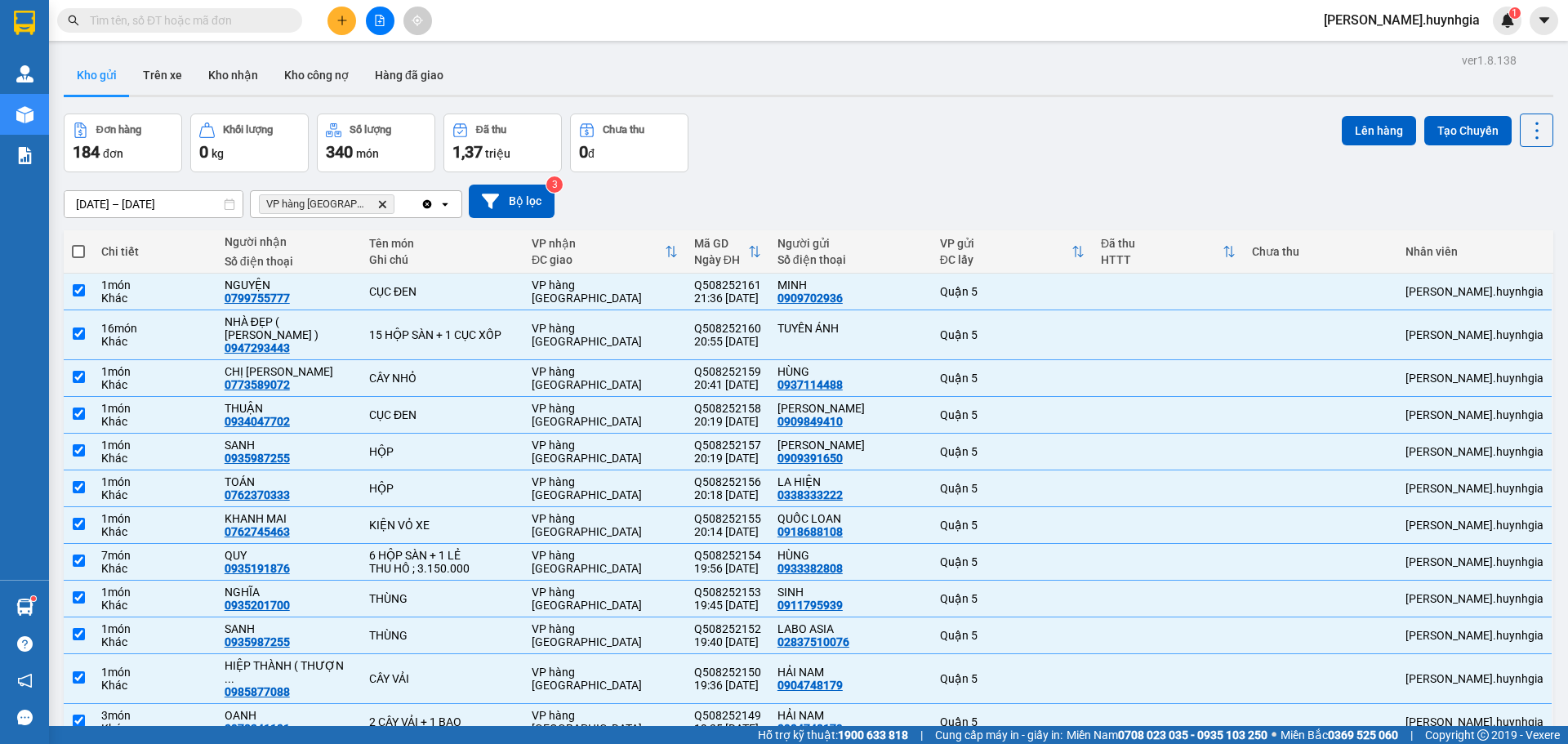
checkbox input "true"
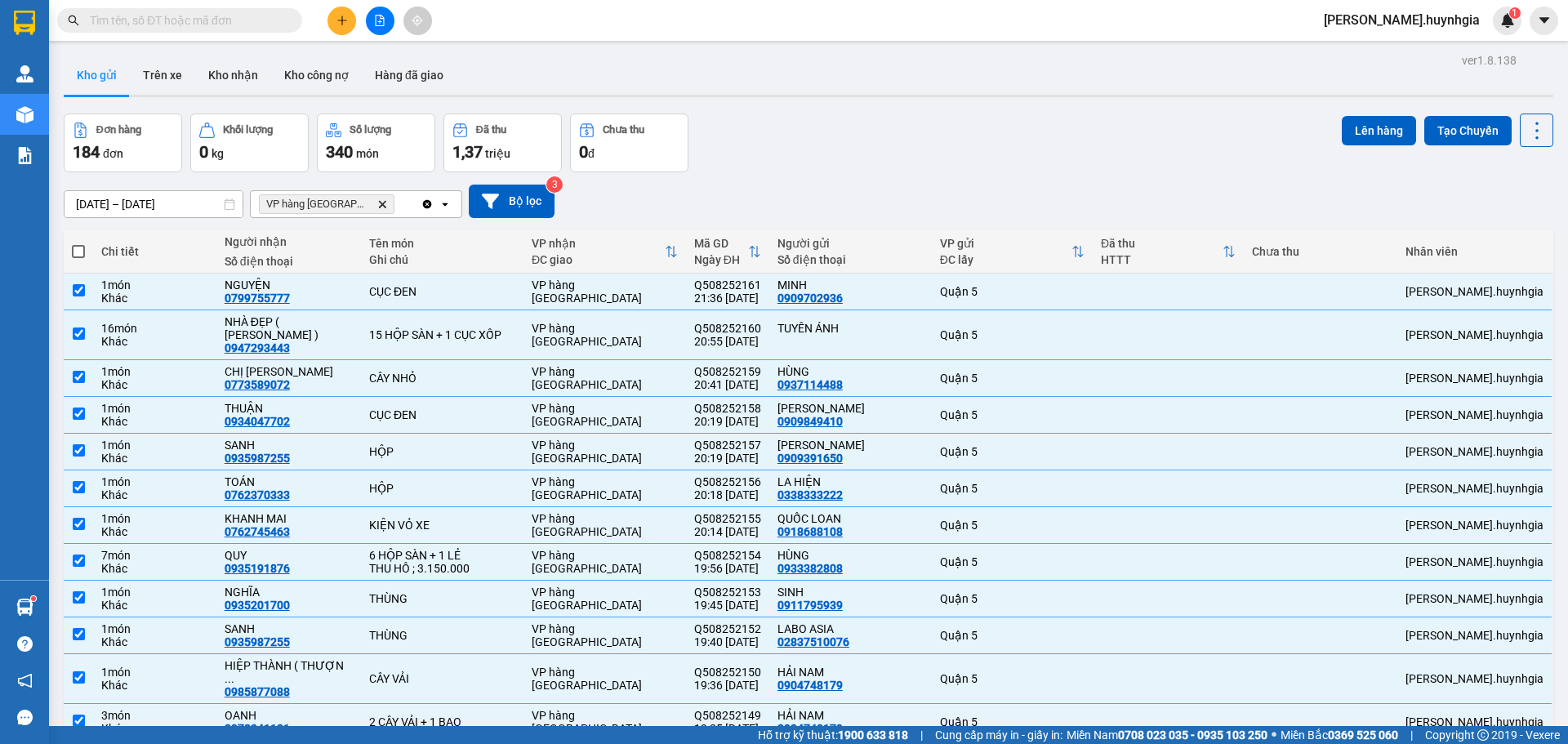
checkbox input "true"
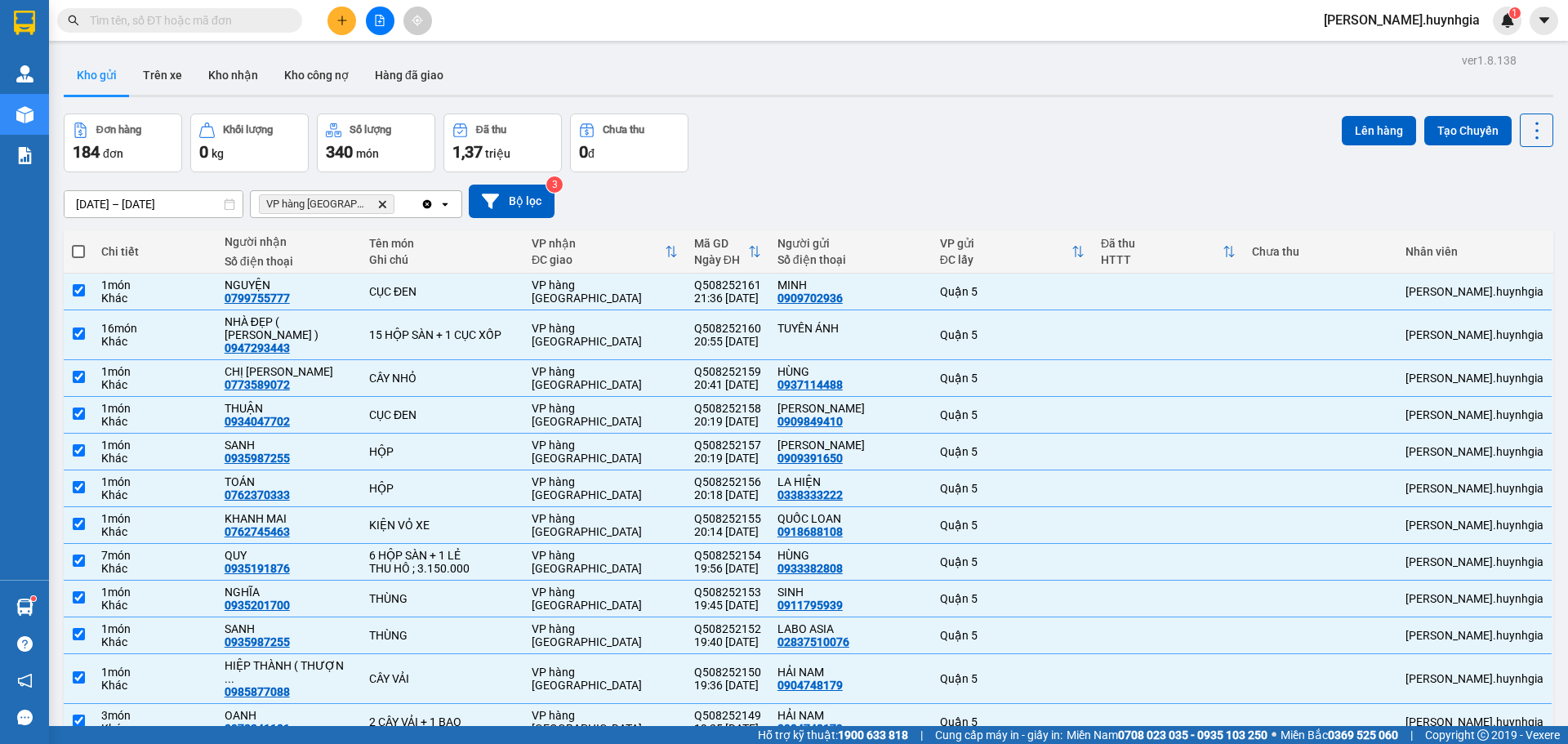
checkbox input "true"
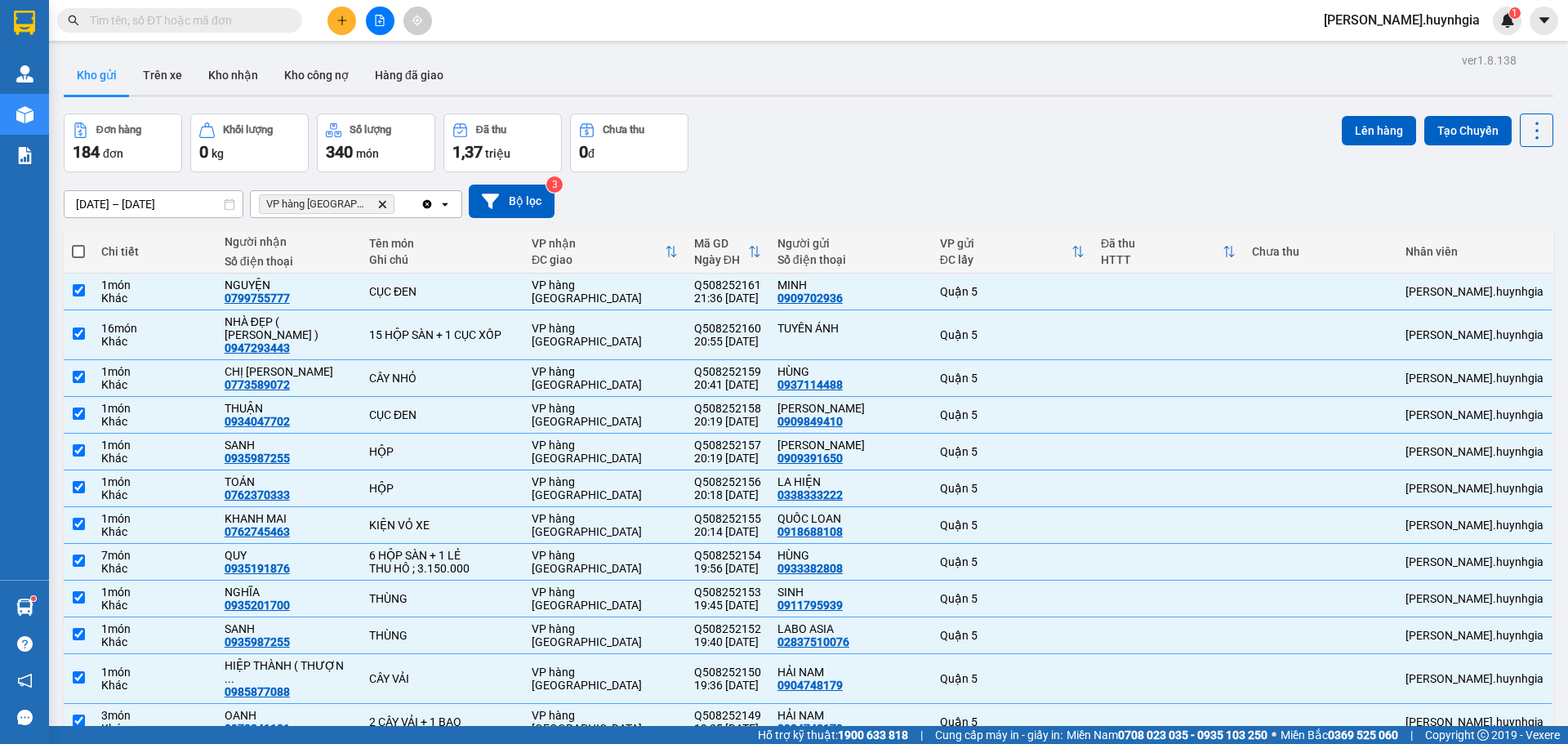
checkbox input "true"
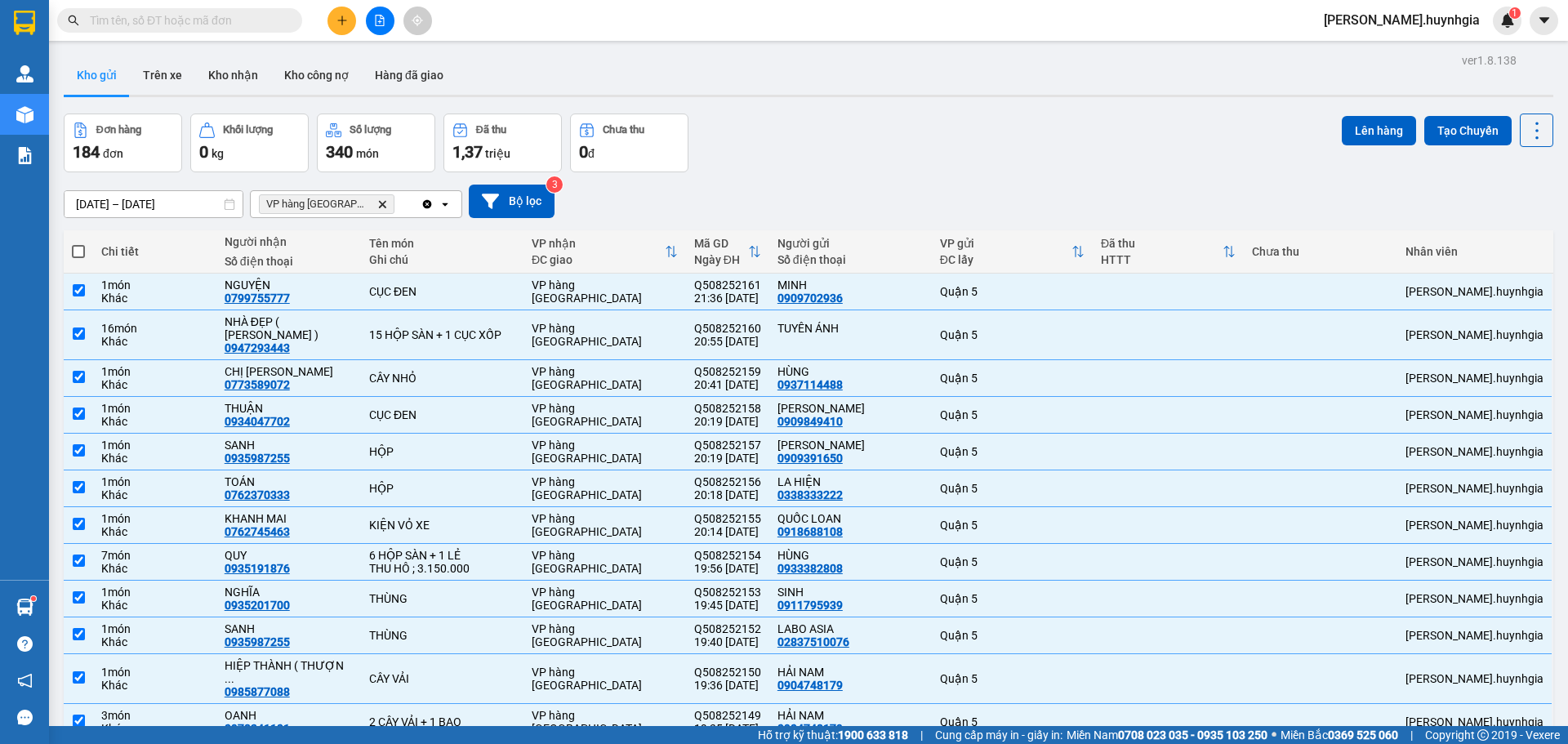
checkbox input "true"
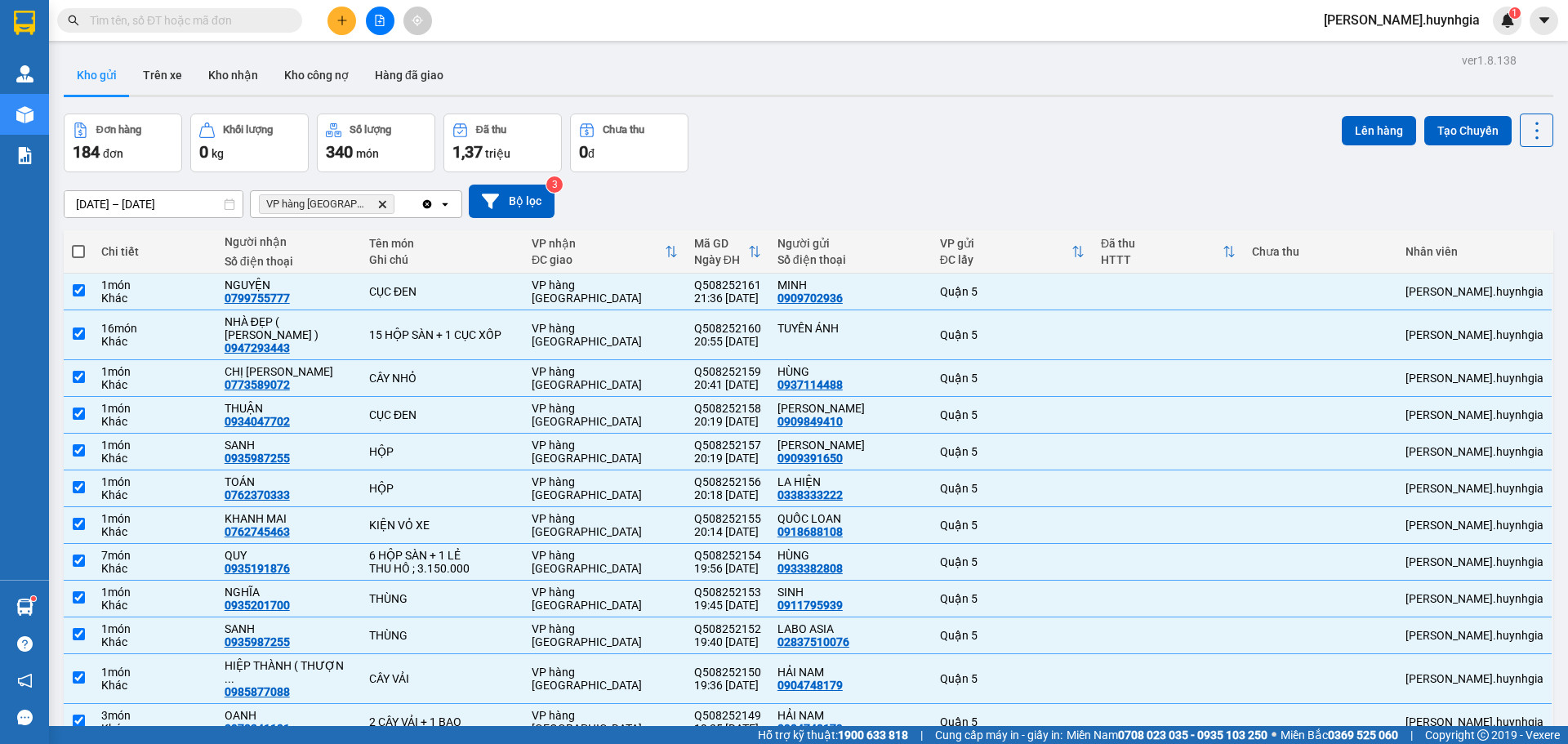
checkbox input "true"
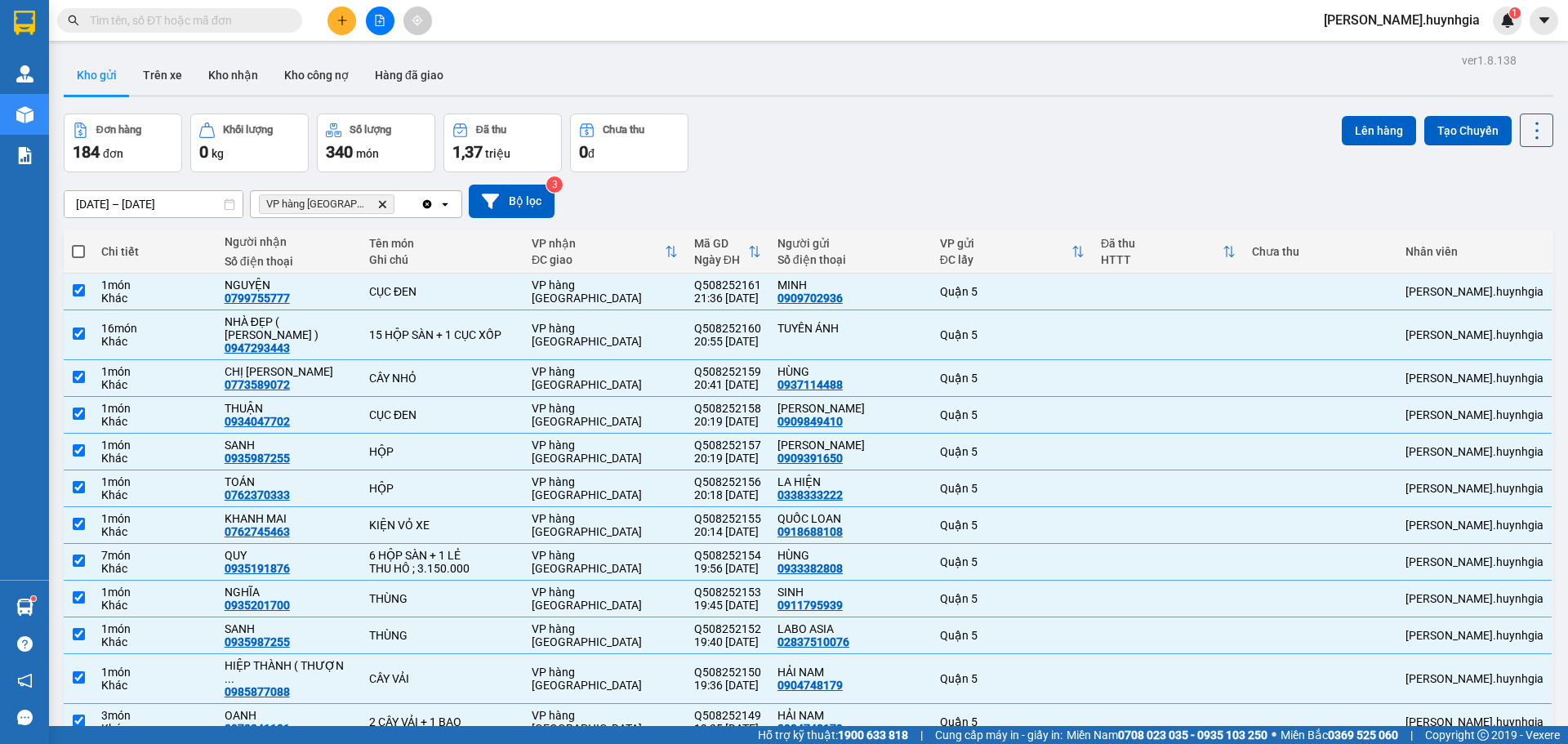
checkbox input "true"
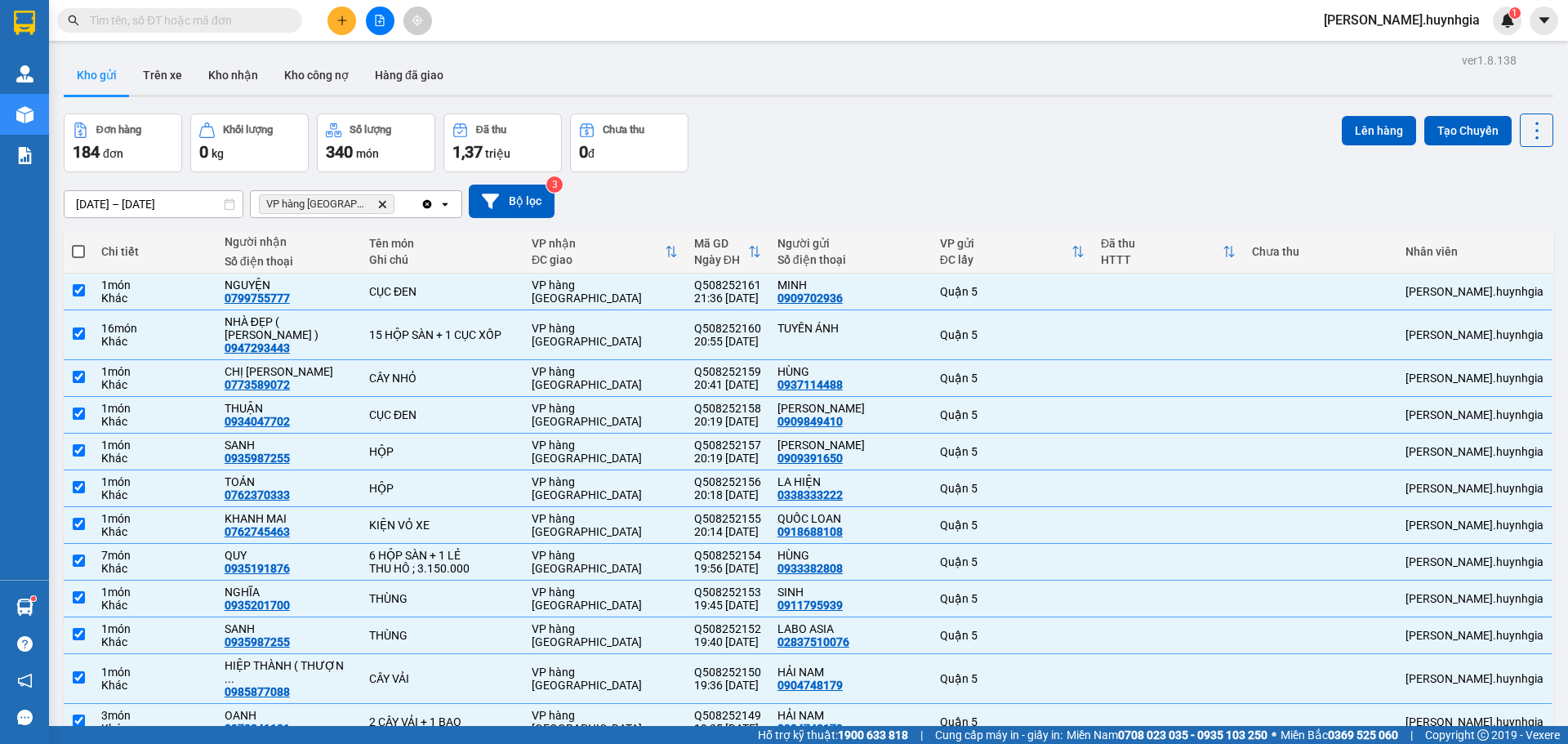
checkbox input "true"
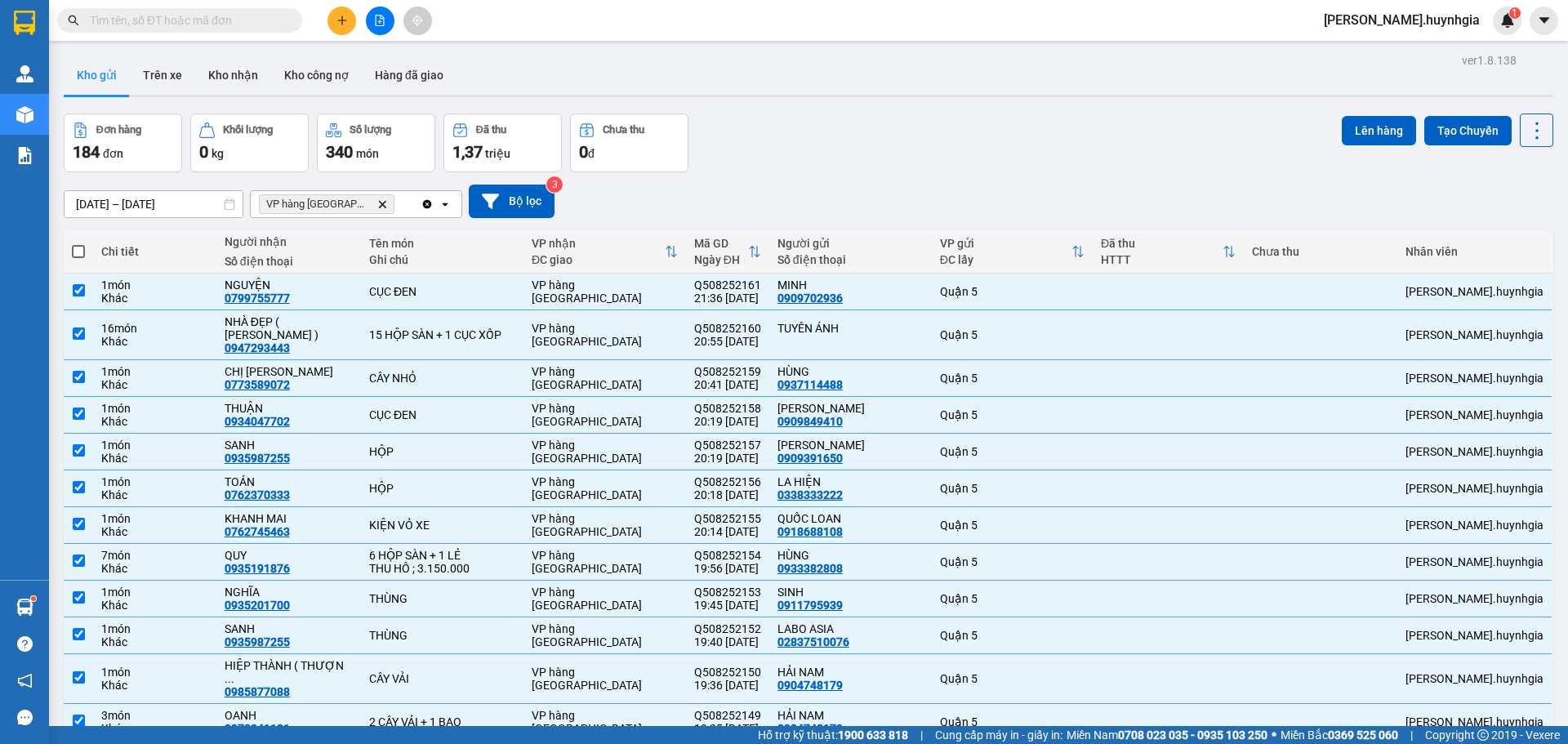
checkbox input "true"
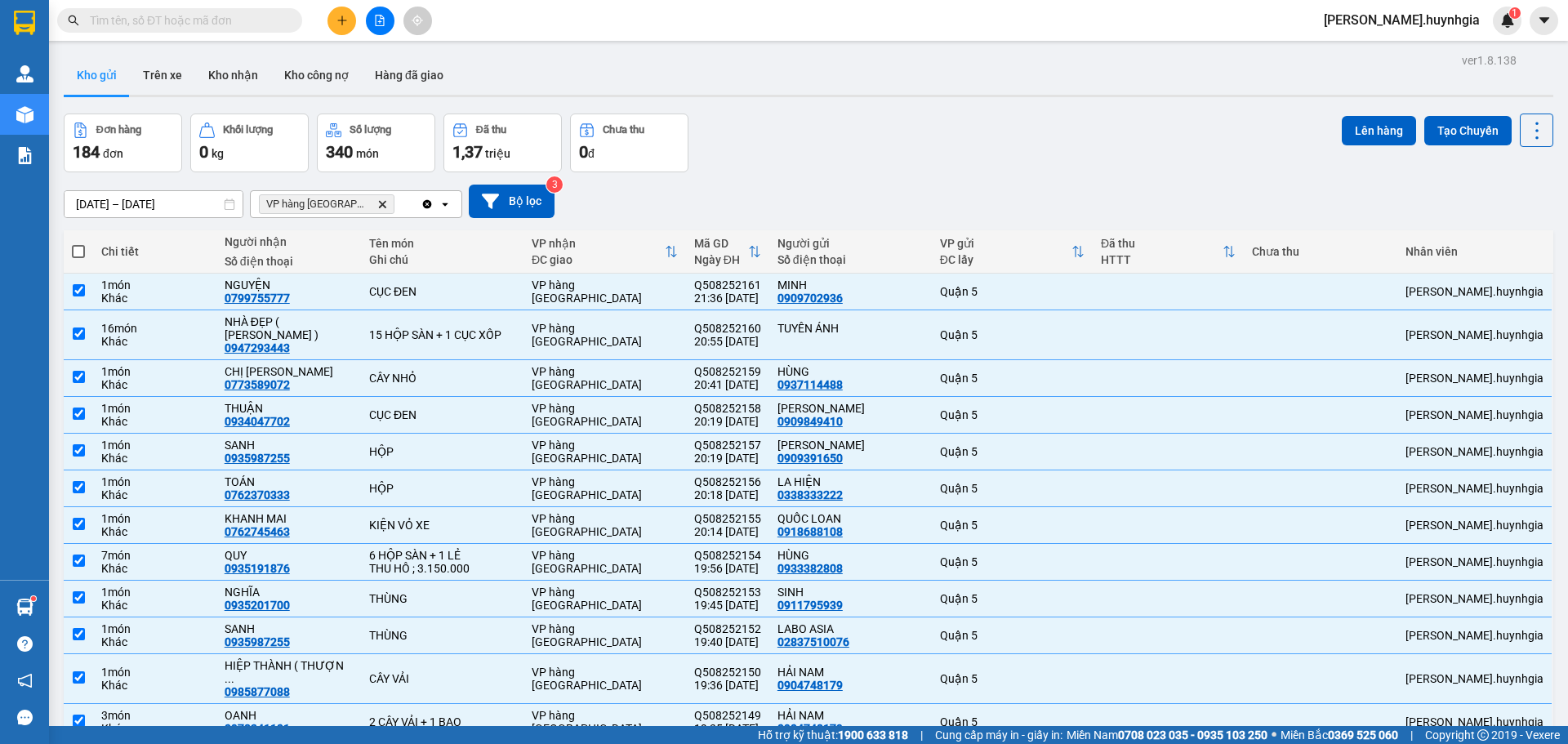
checkbox input "true"
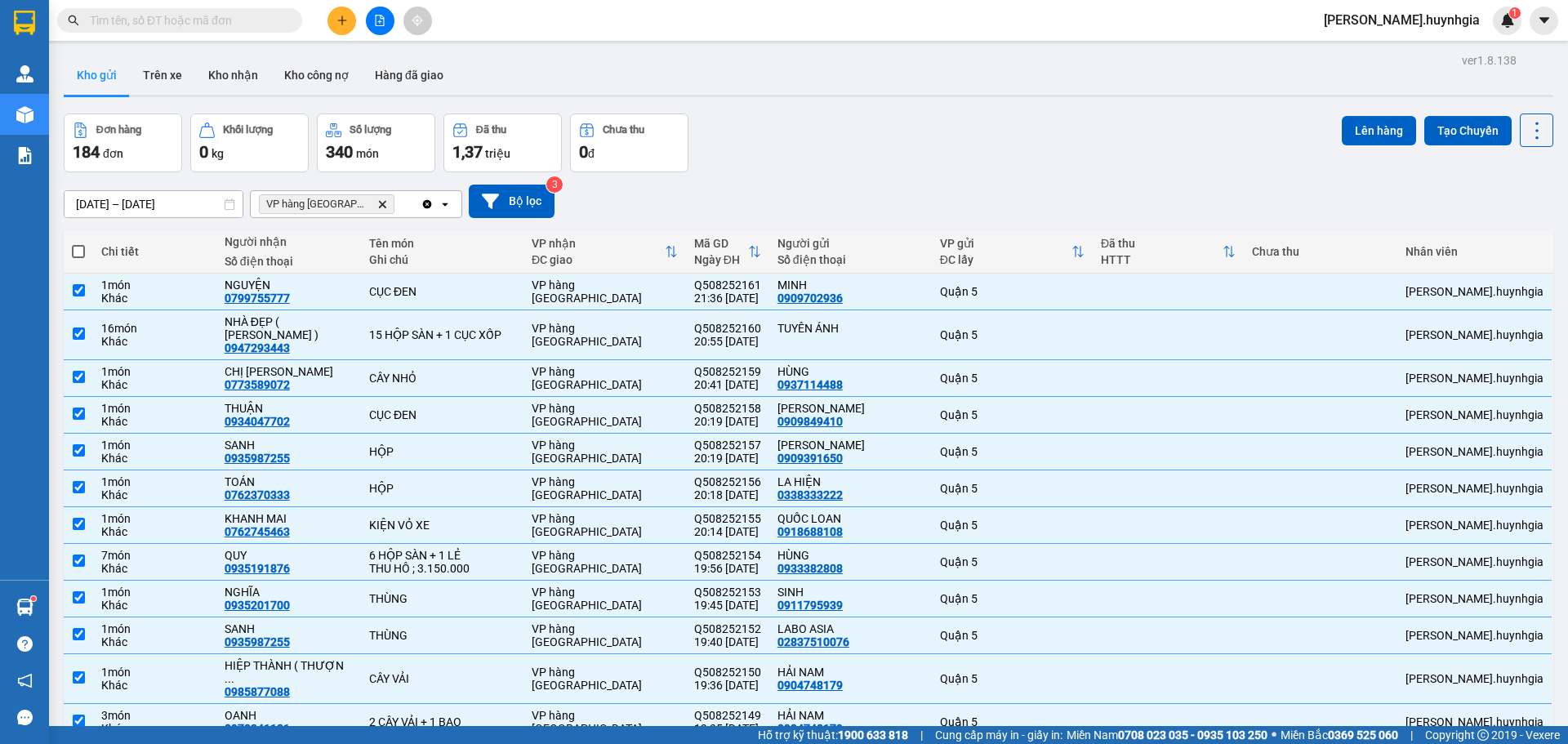
checkbox input "true"
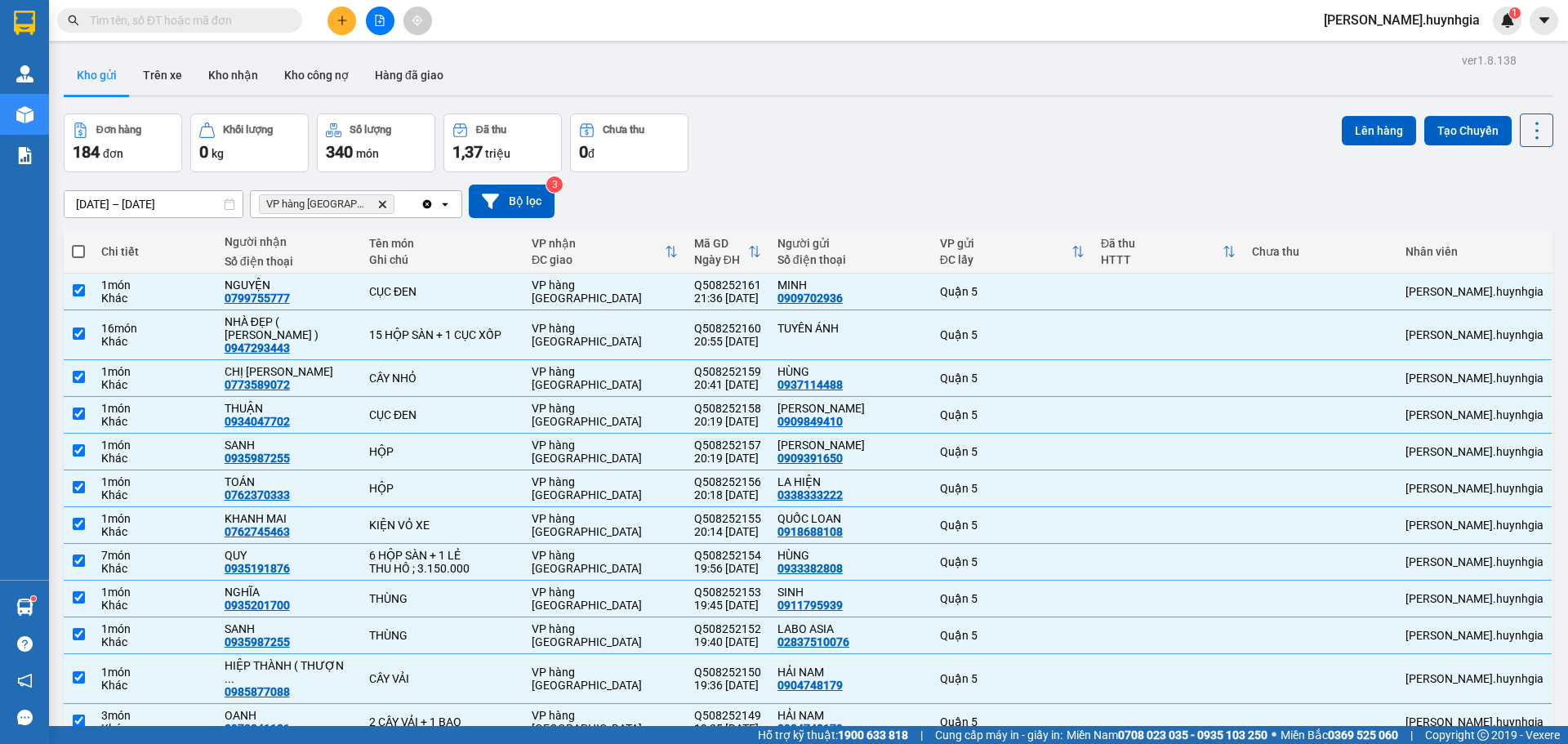
checkbox input "true"
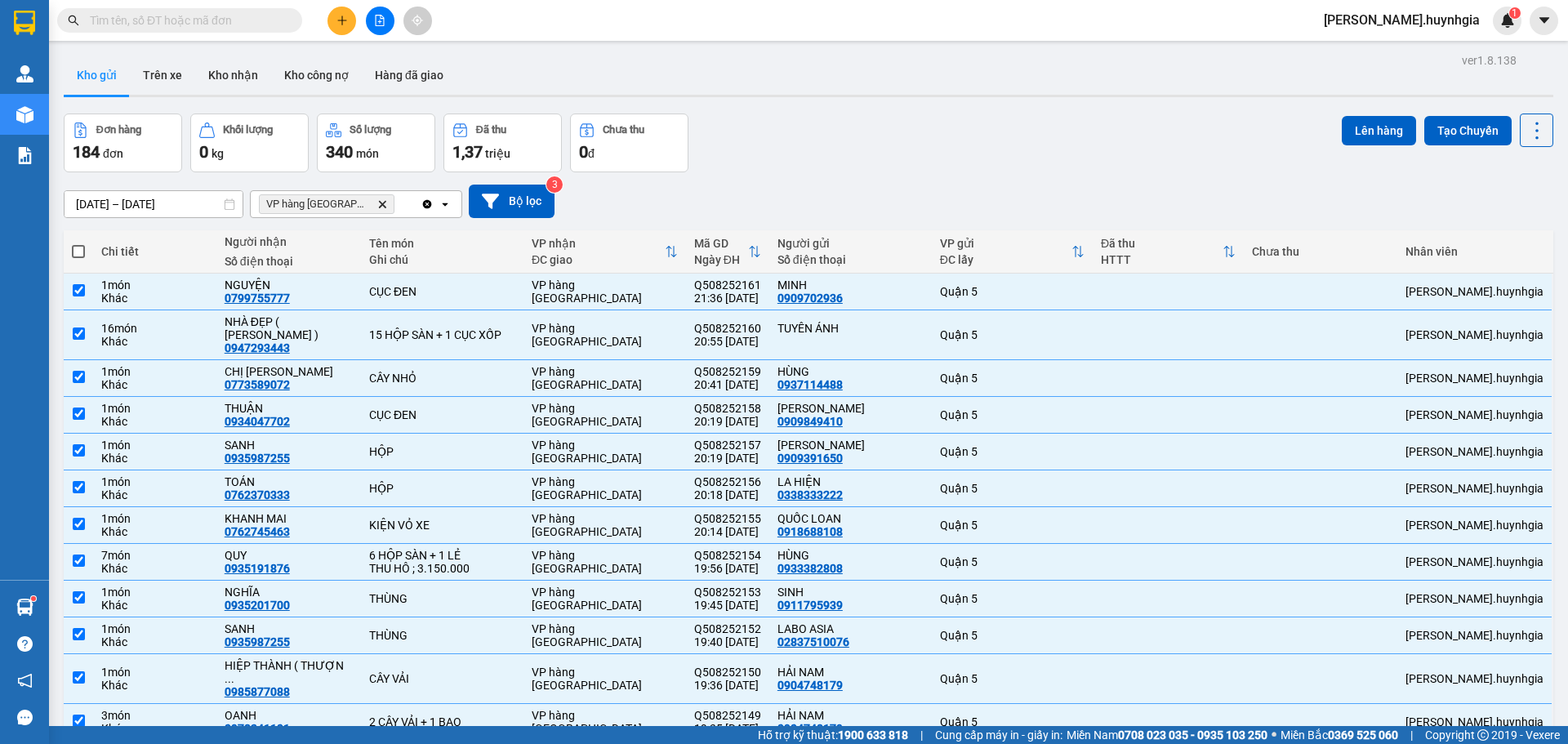
checkbox input "true"
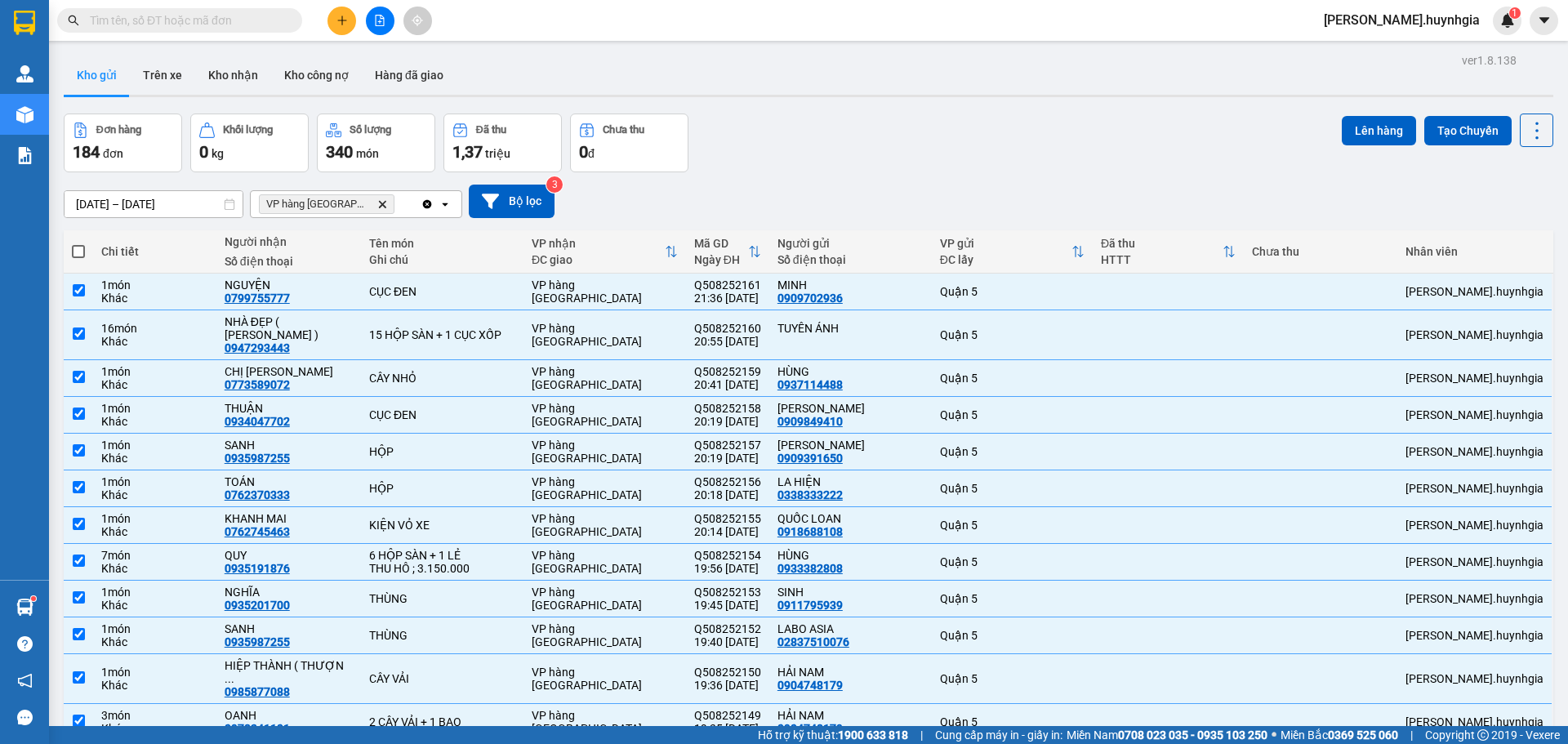
checkbox input "true"
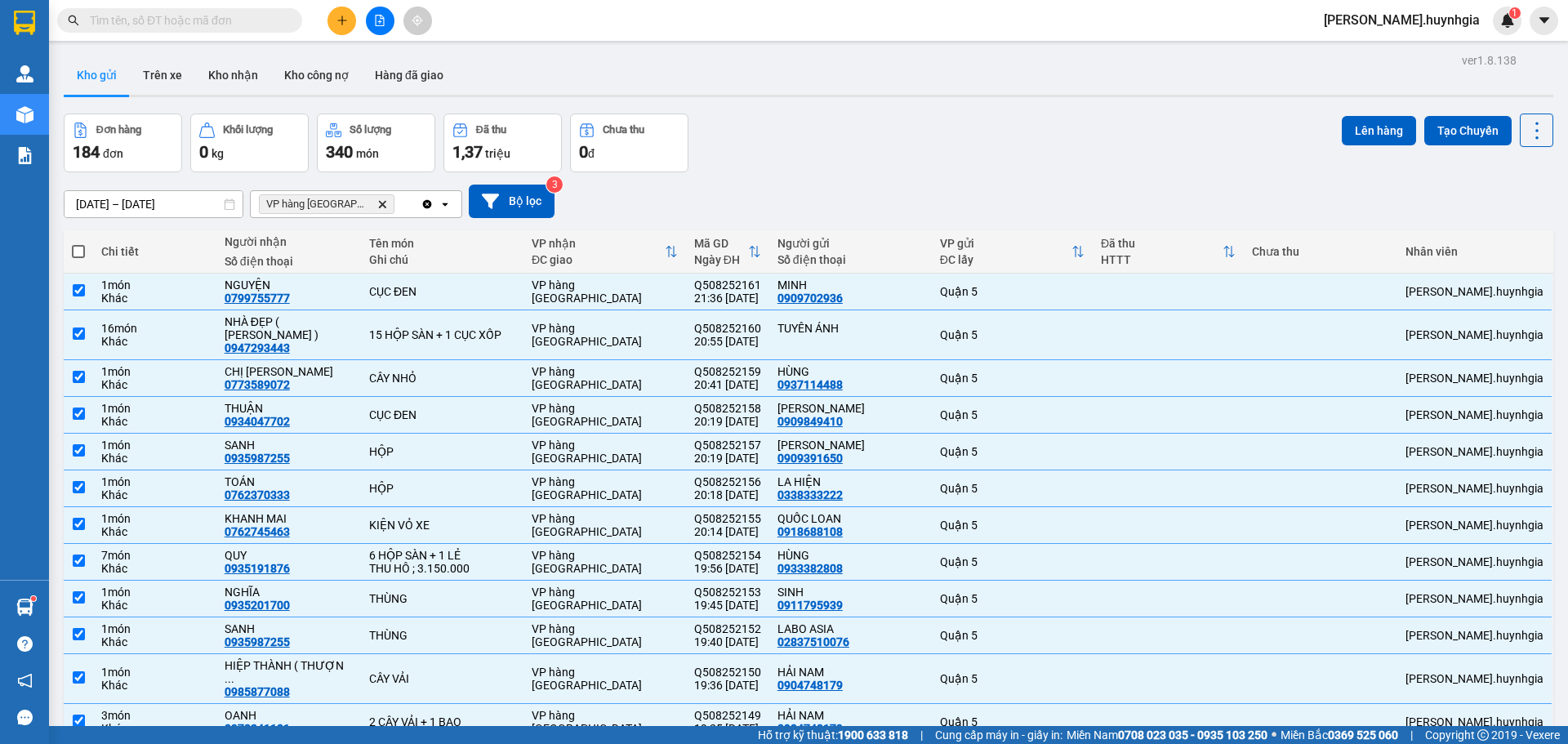
checkbox input "true"
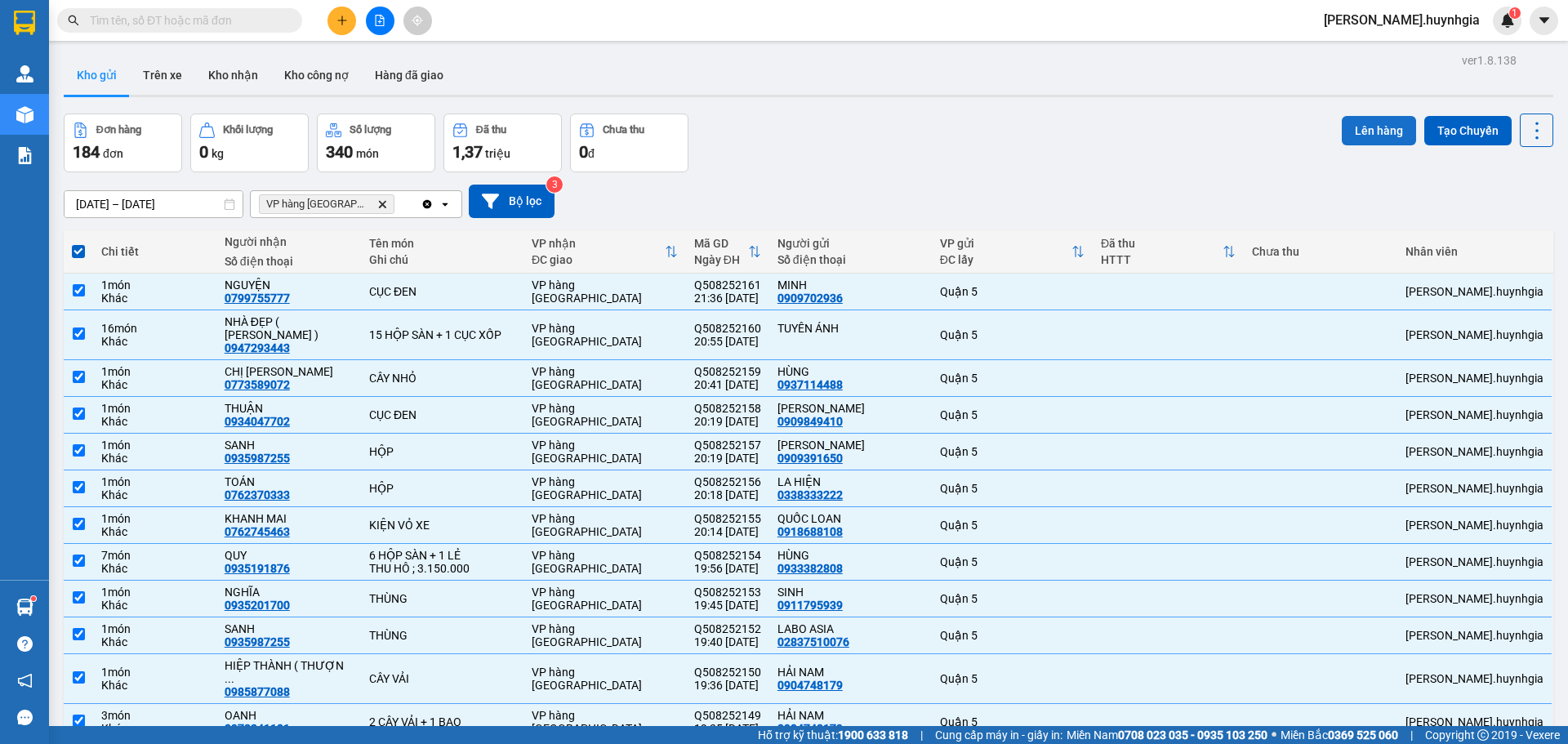
click at [1364, 129] on button "Lên hàng" at bounding box center [1378, 131] width 74 height 30
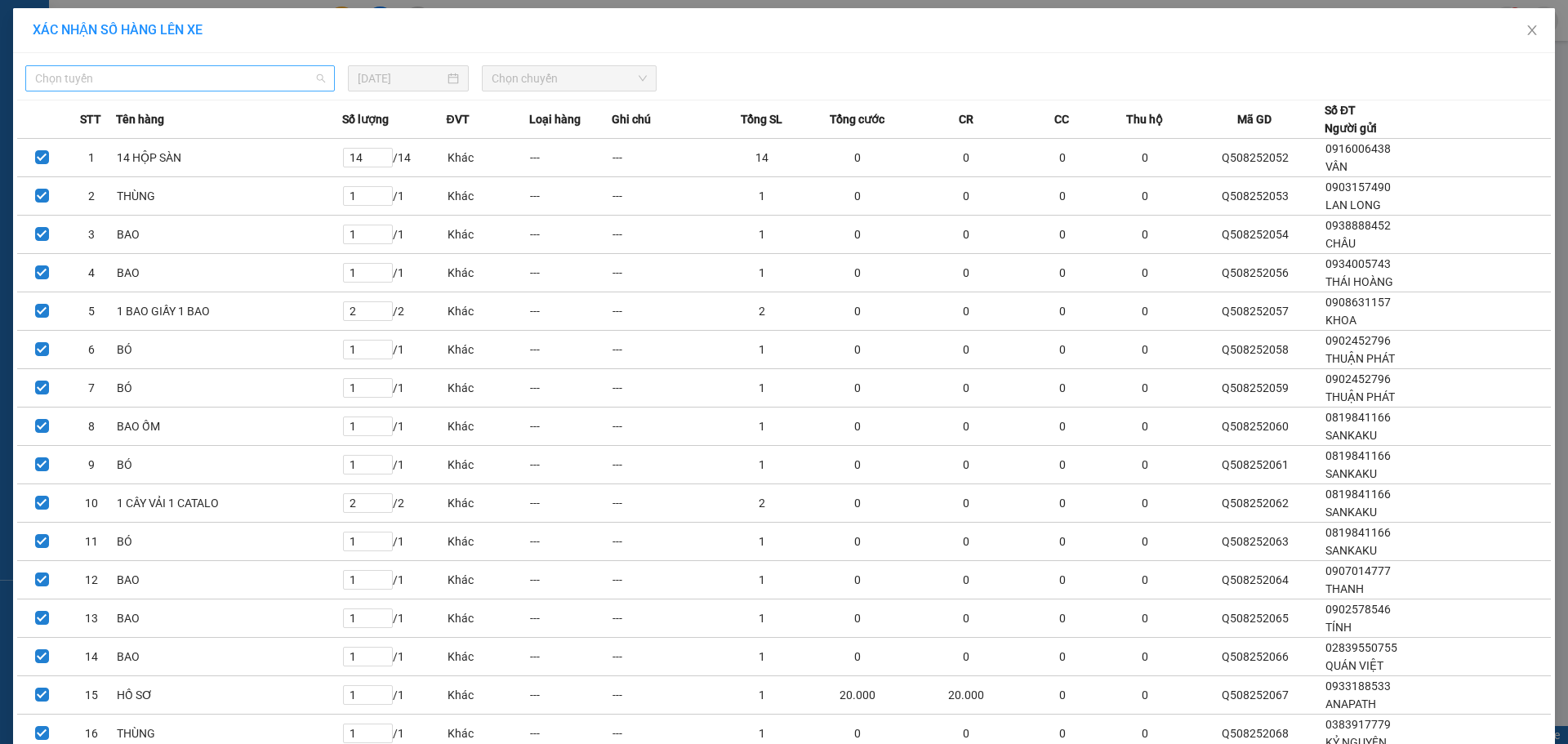
click at [307, 79] on span "Chọn tuyến" at bounding box center [180, 78] width 290 height 24
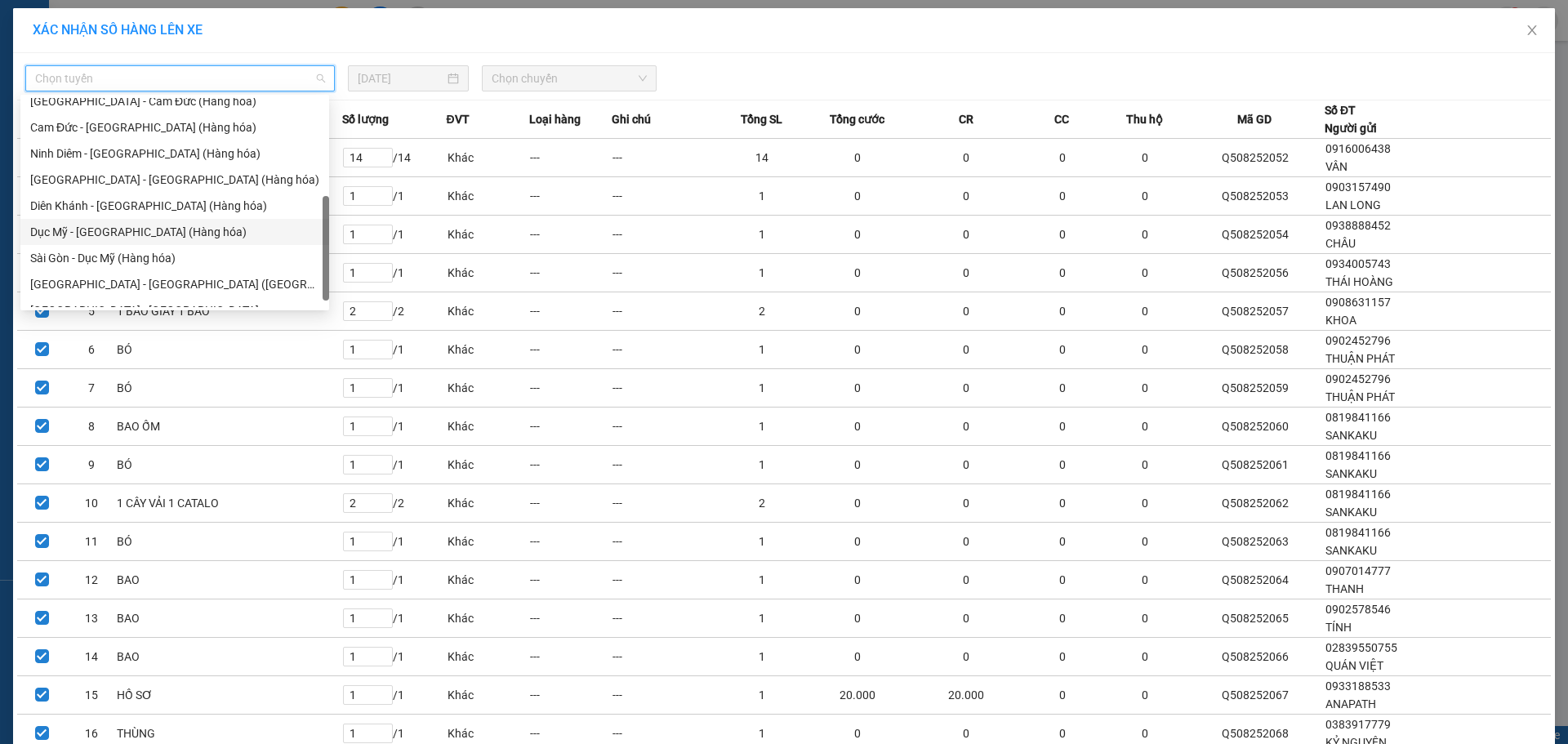
scroll to position [262, 0]
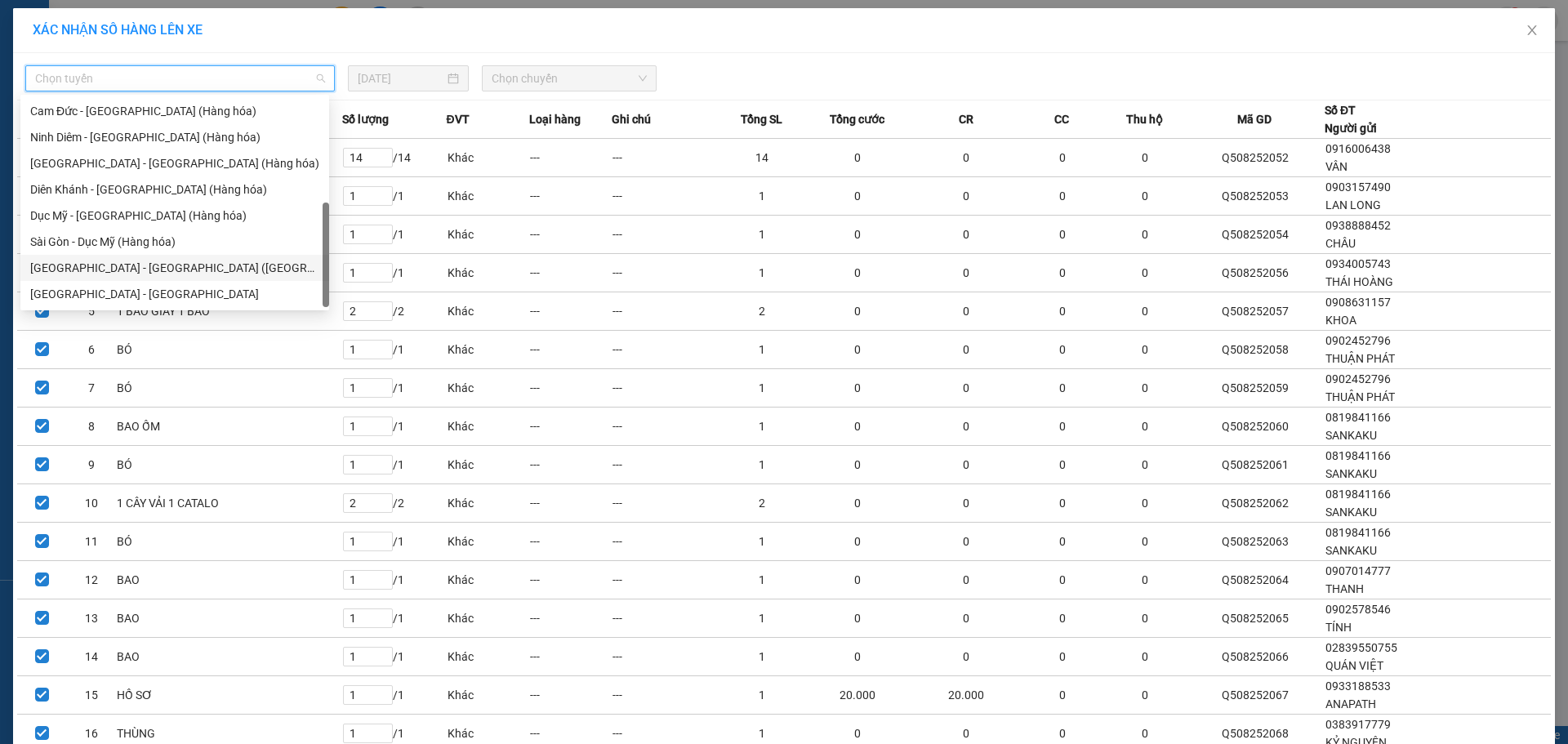
click at [175, 263] on div "[GEOGRAPHIC_DATA] - [GEOGRAPHIC_DATA] ([GEOGRAPHIC_DATA])" at bounding box center [174, 268] width 289 height 18
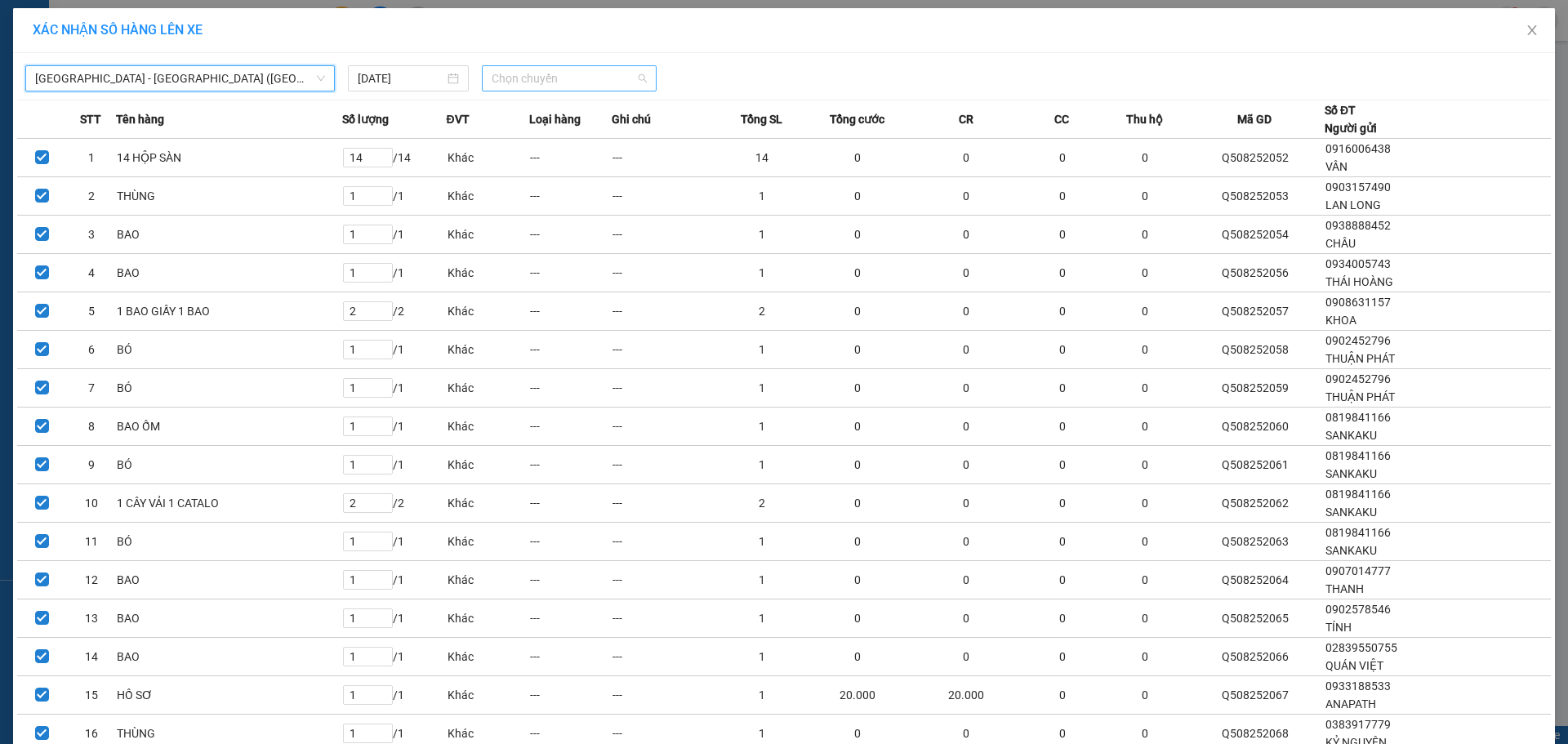
click at [515, 67] on span "Chọn chuyến" at bounding box center [569, 78] width 155 height 24
click at [511, 139] on div "22:00" at bounding box center [549, 137] width 127 height 18
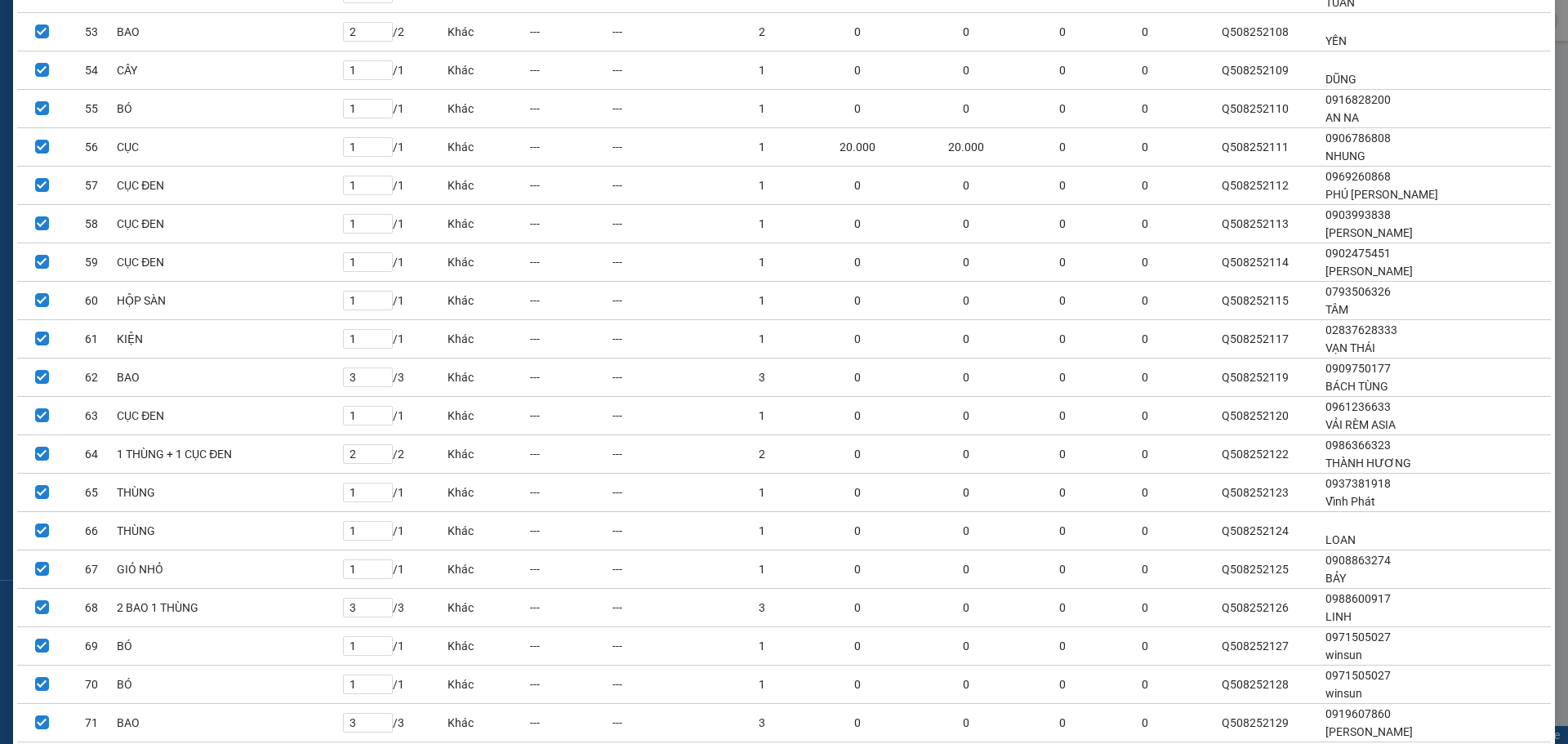
scroll to position [3355, 0]
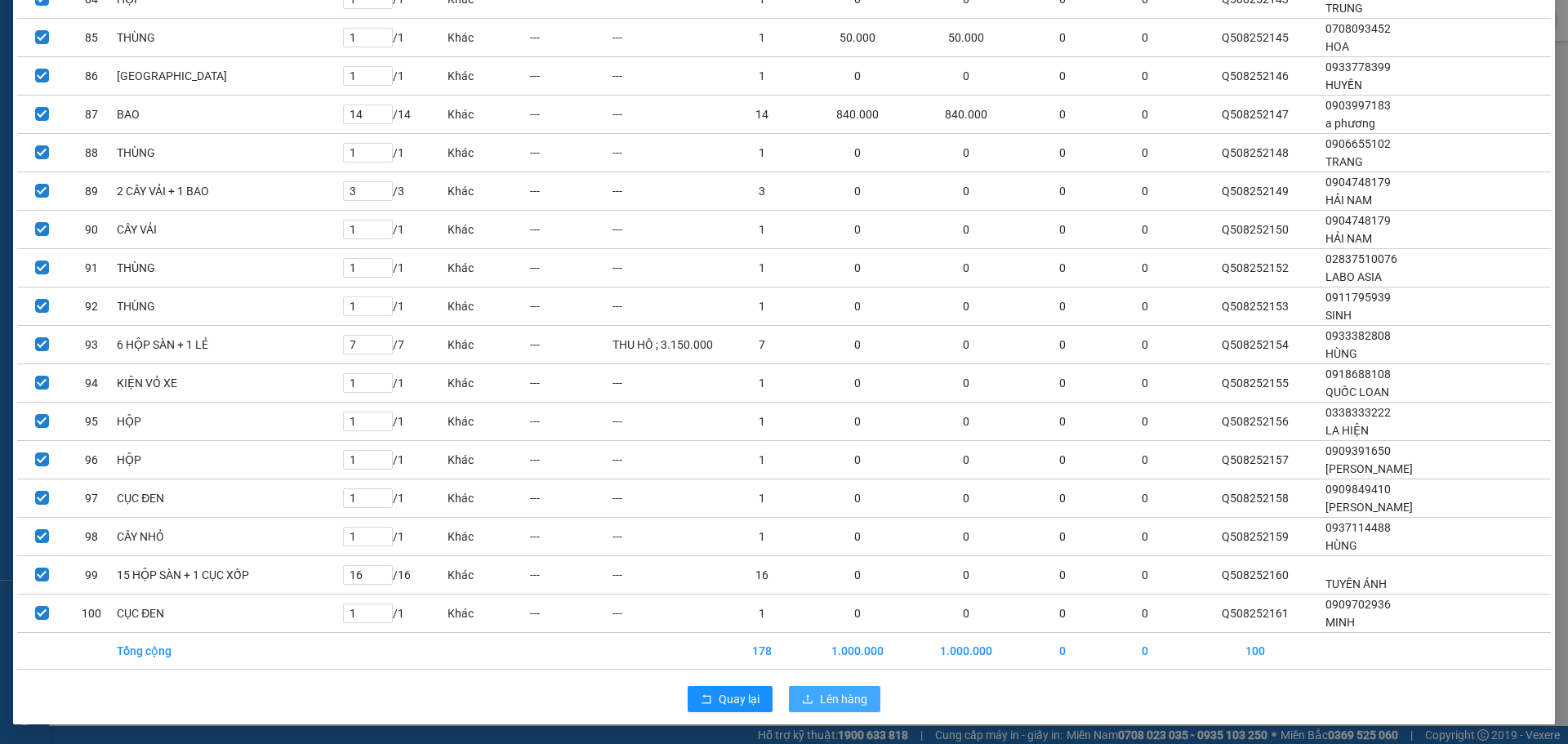
click at [808, 699] on button "Lên hàng" at bounding box center [834, 699] width 91 height 26
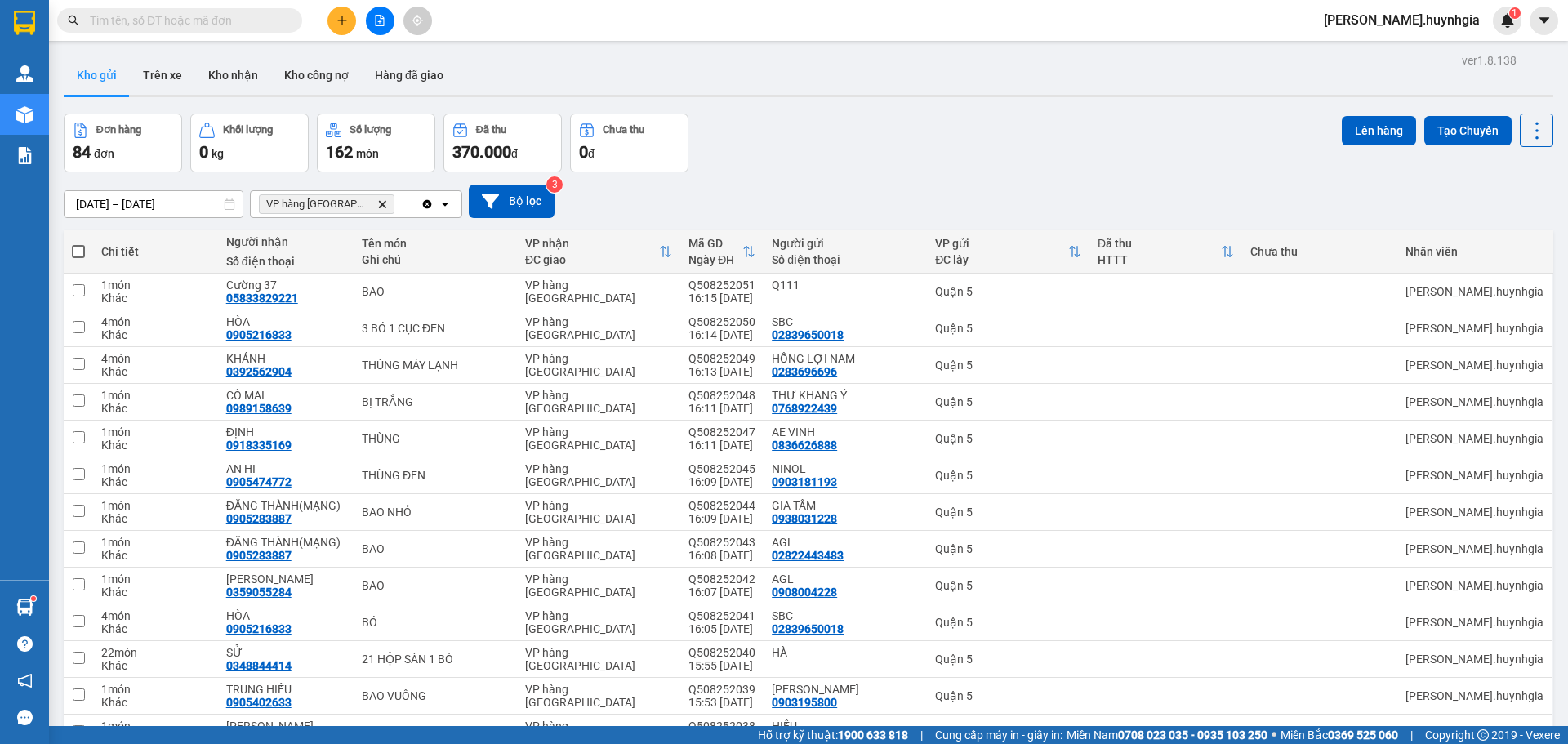
click at [73, 259] on label at bounding box center [79, 251] width 13 height 16
click at [78, 244] on input "checkbox" at bounding box center [78, 244] width 0 height 0
checkbox input "true"
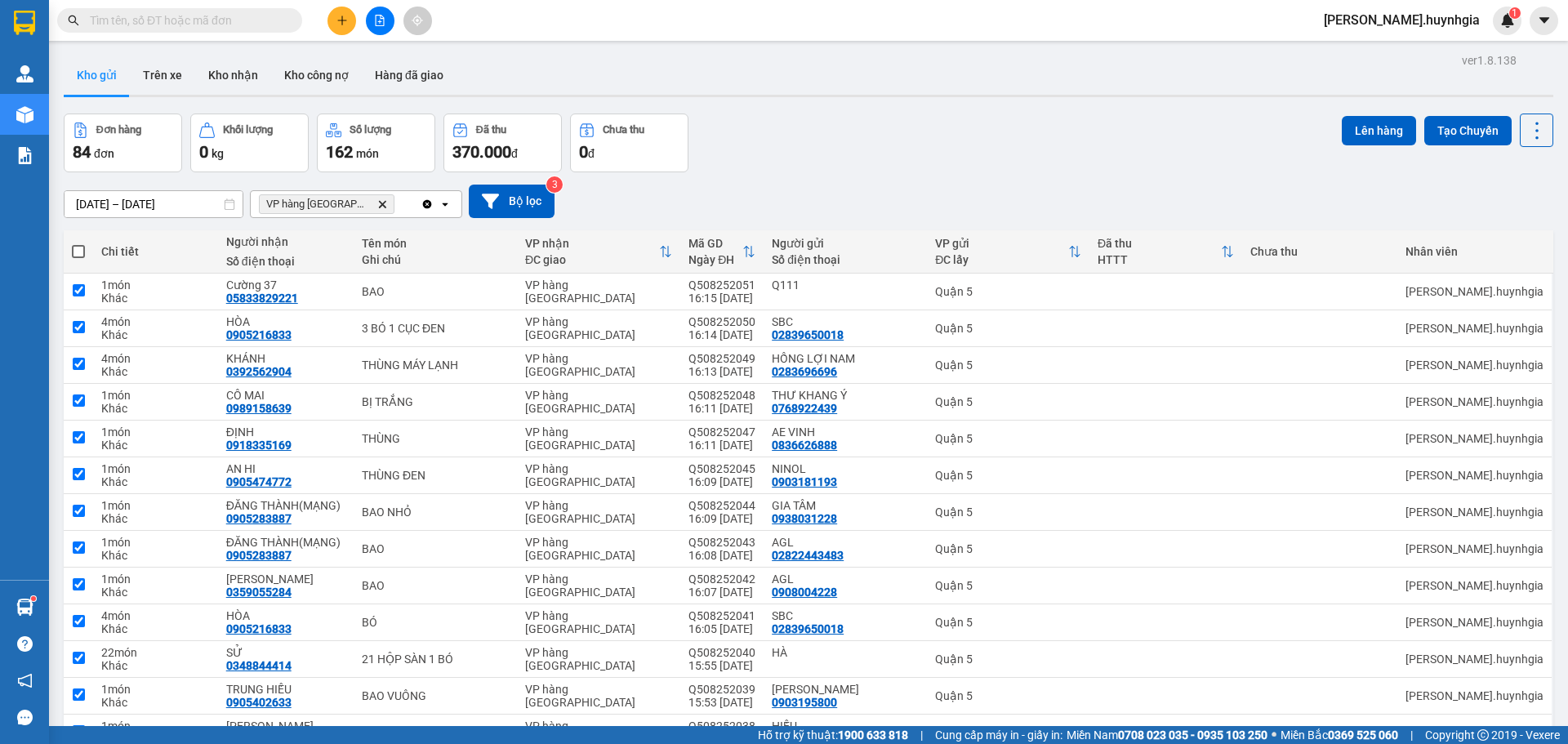
checkbox input "true"
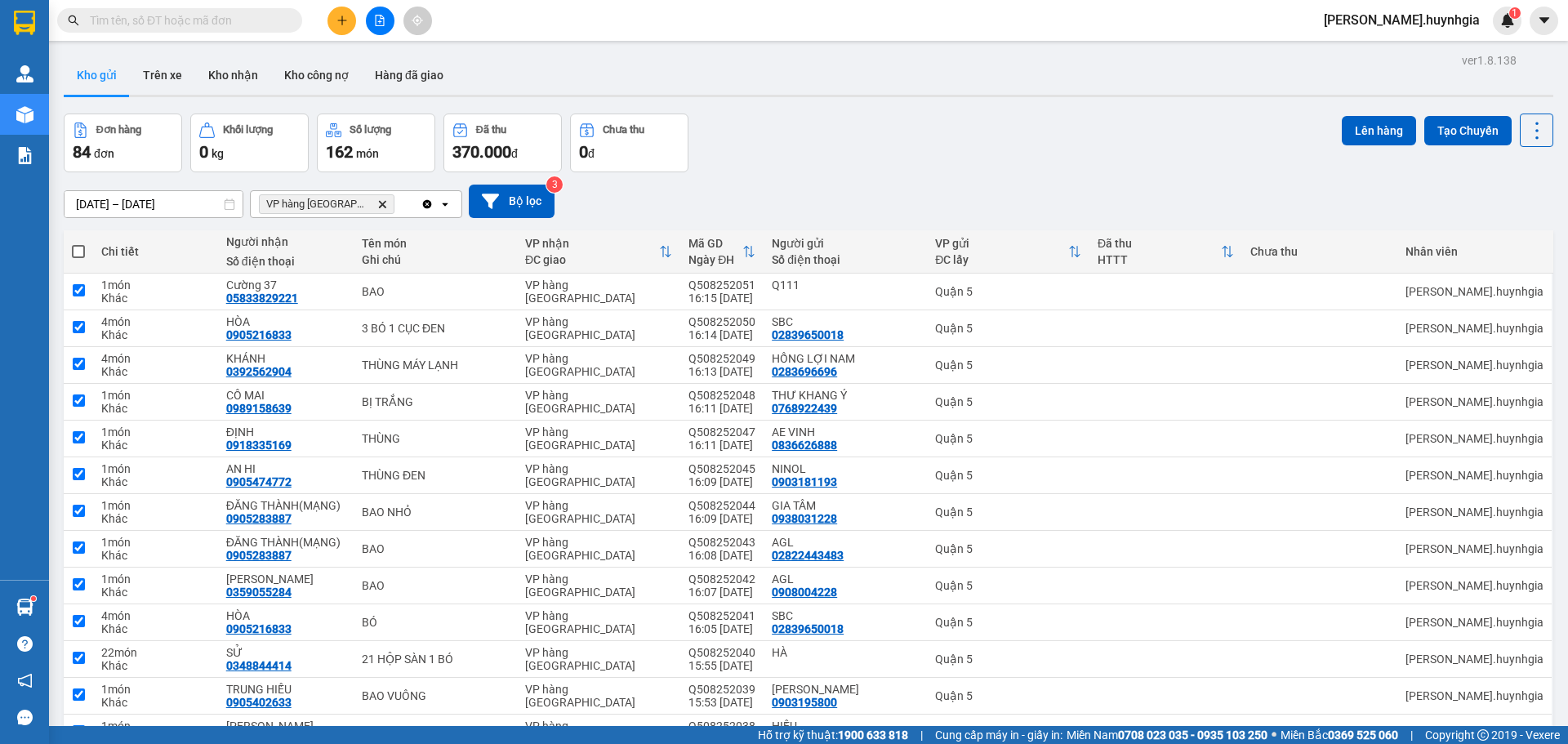
checkbox input "true"
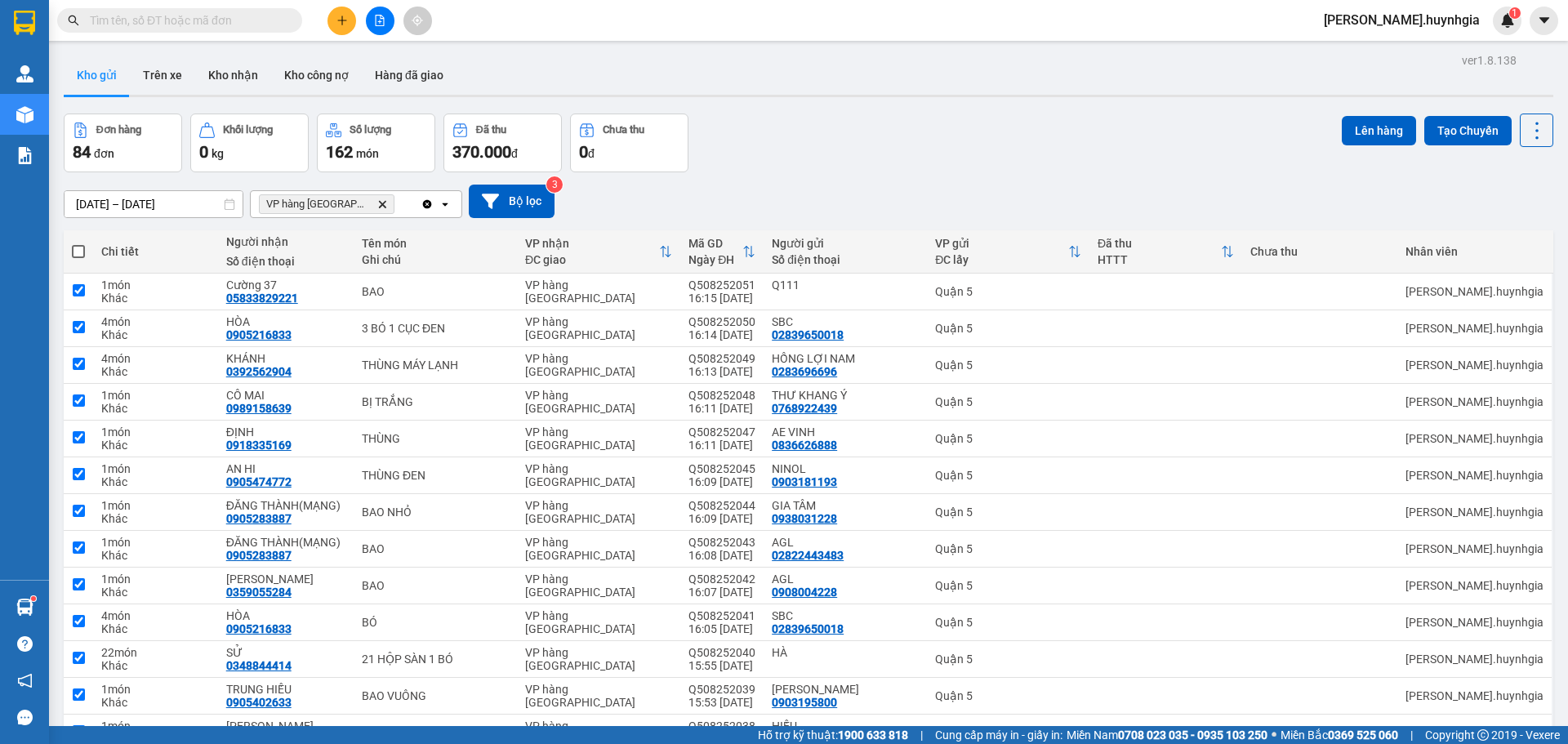
checkbox input "true"
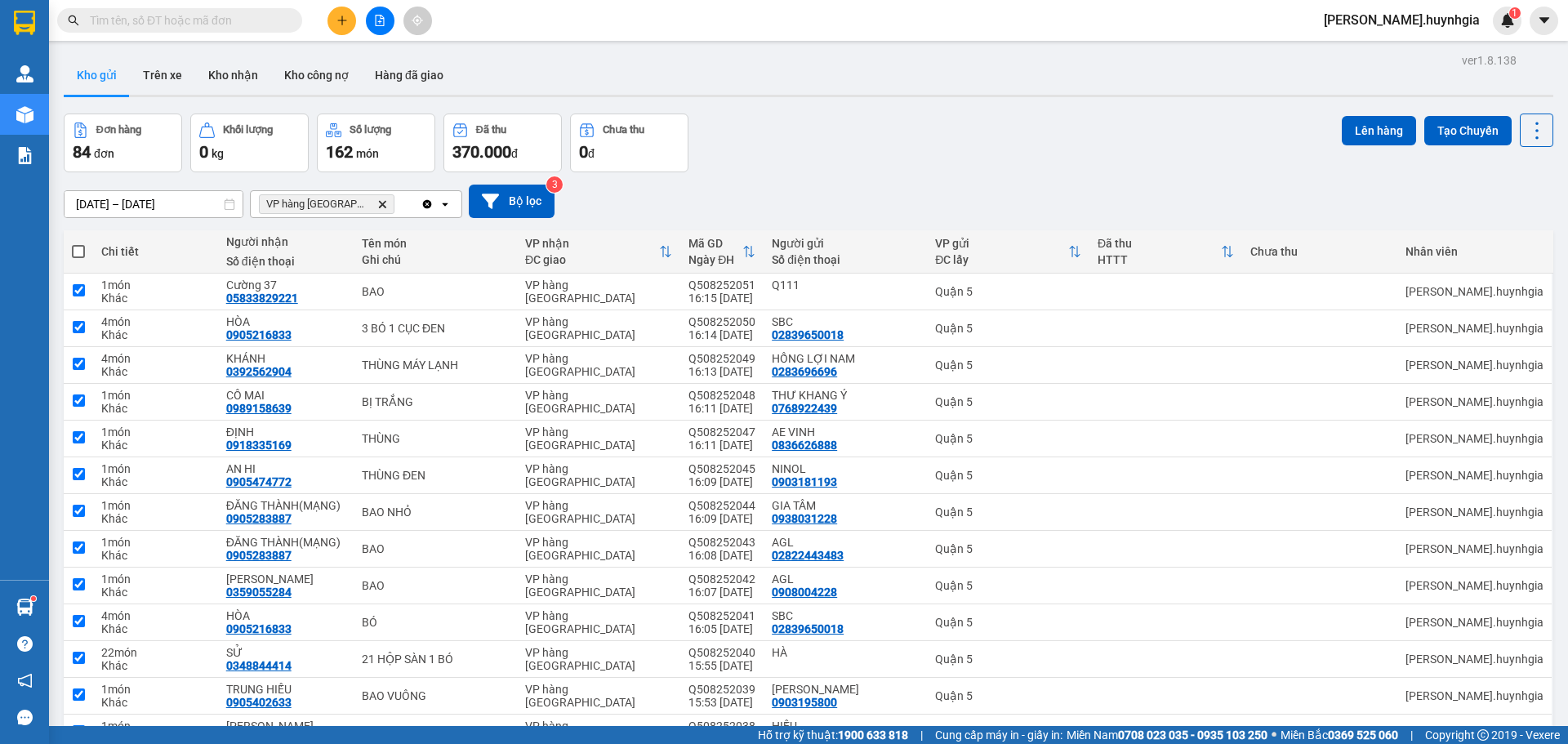
checkbox input "true"
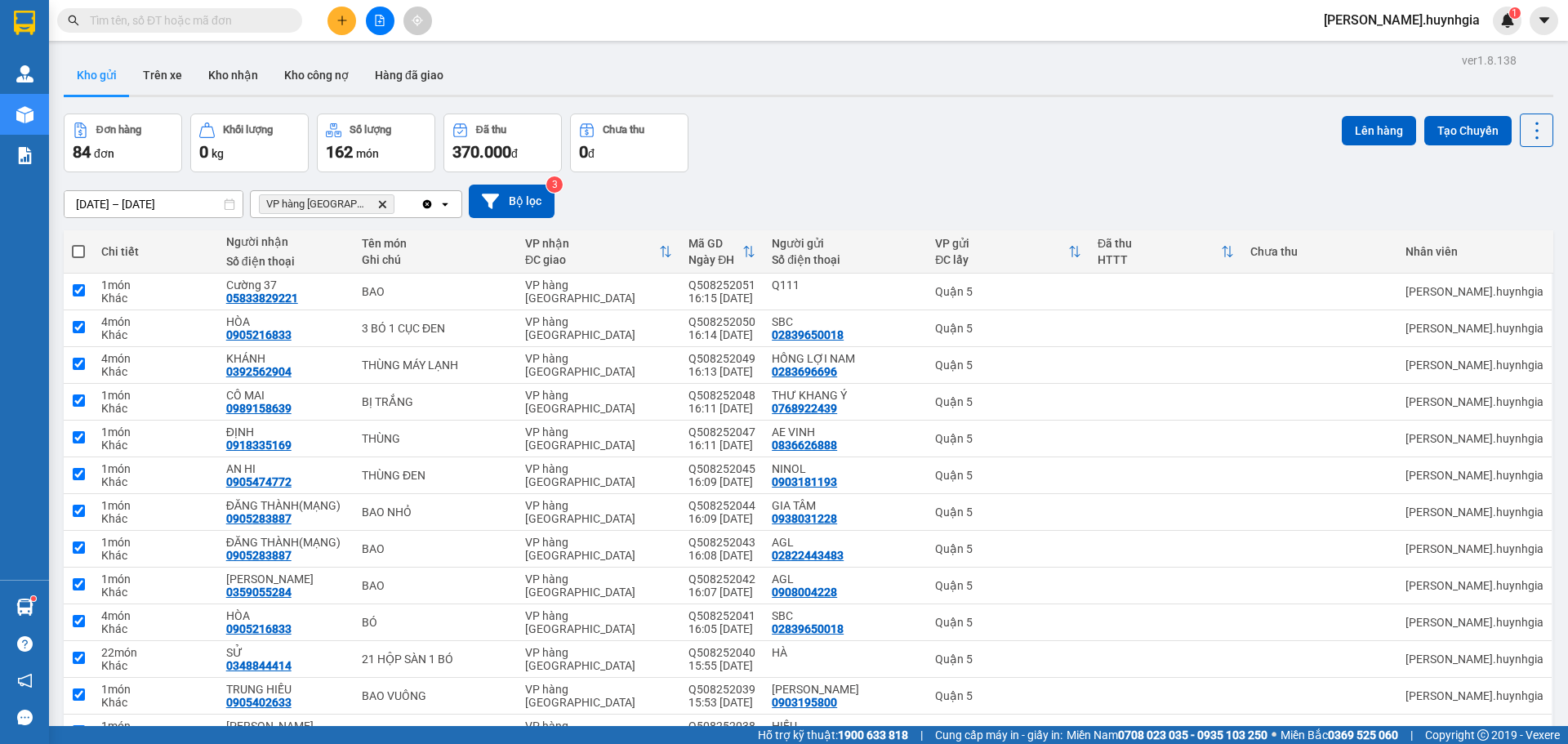
checkbox input "true"
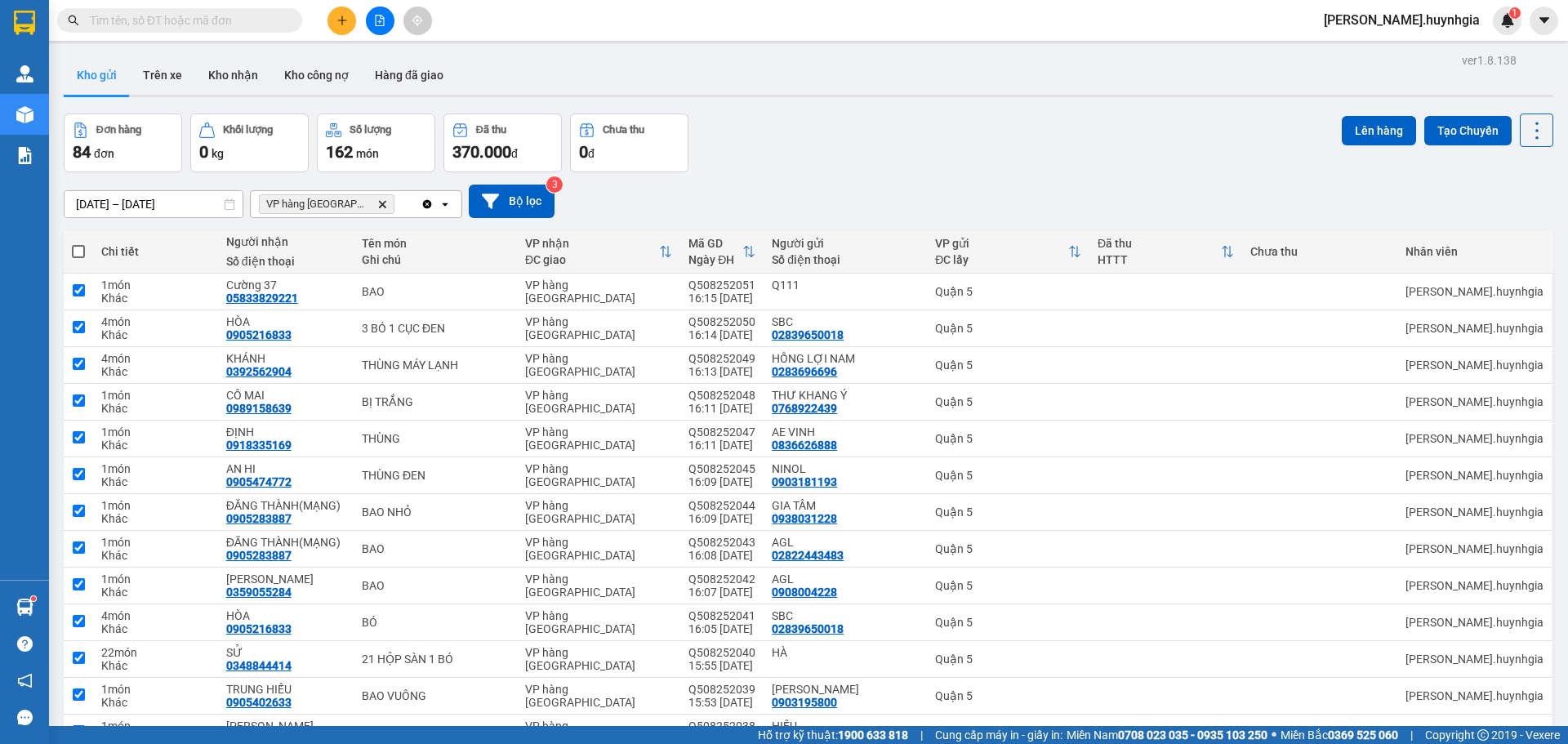
checkbox input "true"
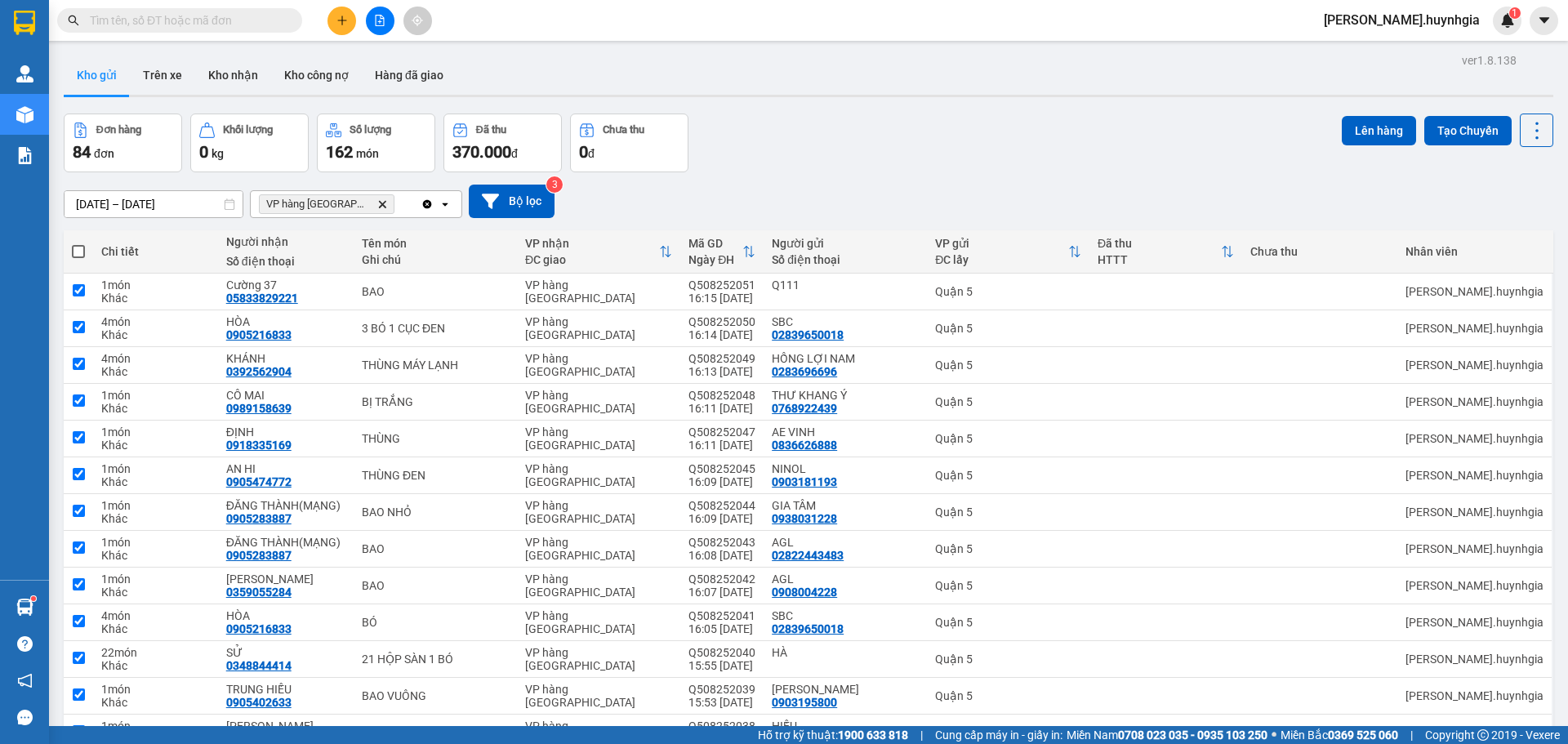
checkbox input "true"
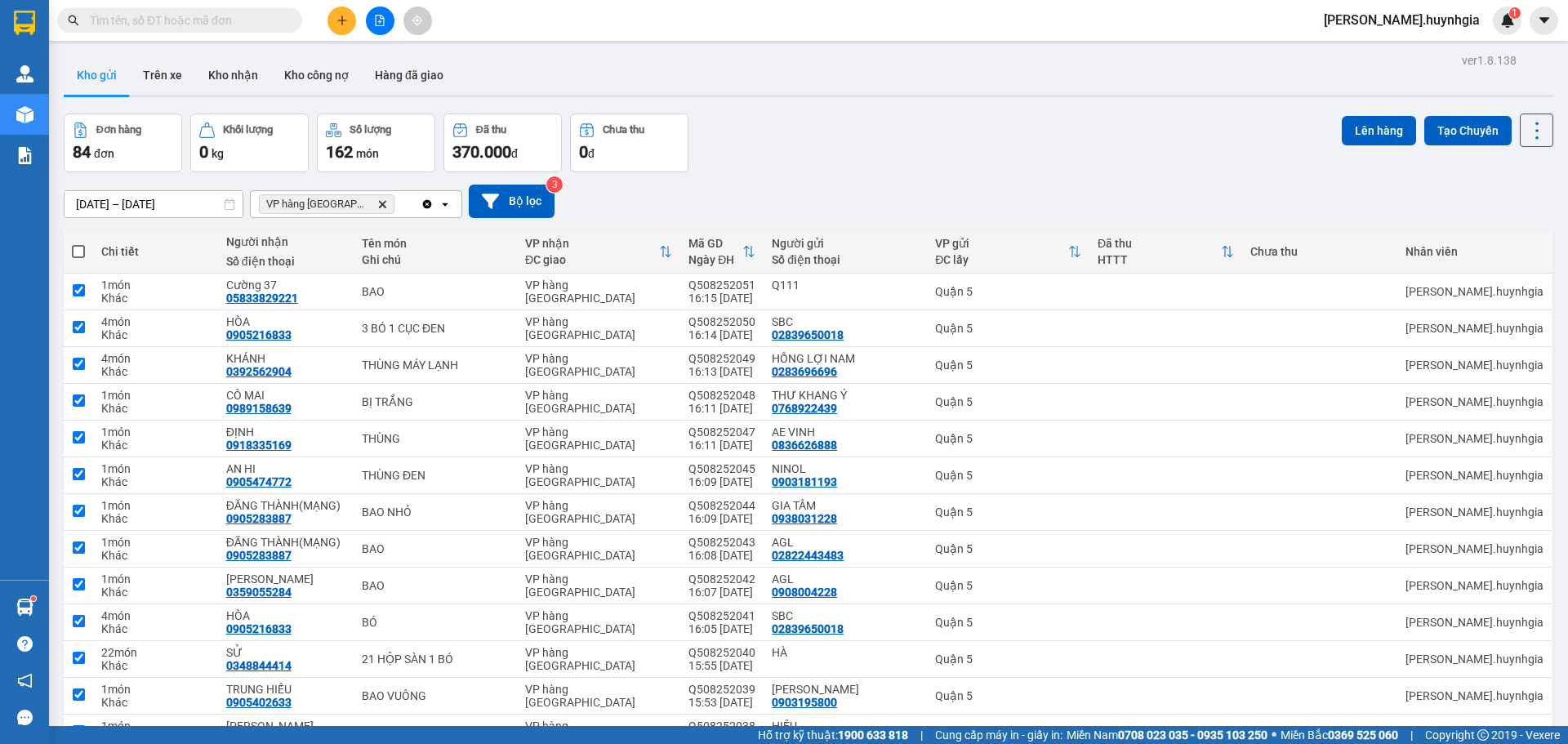
checkbox input "true"
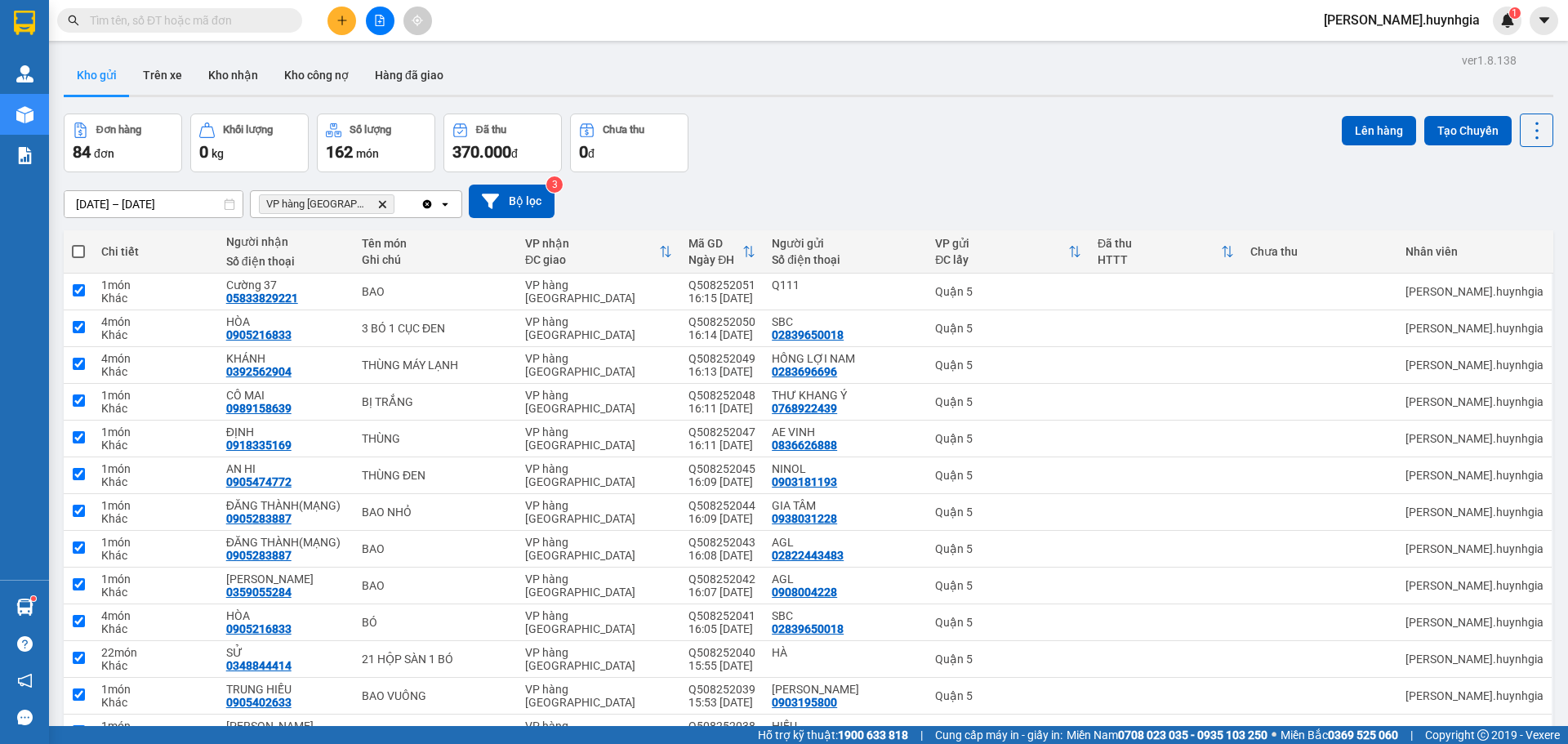
checkbox input "true"
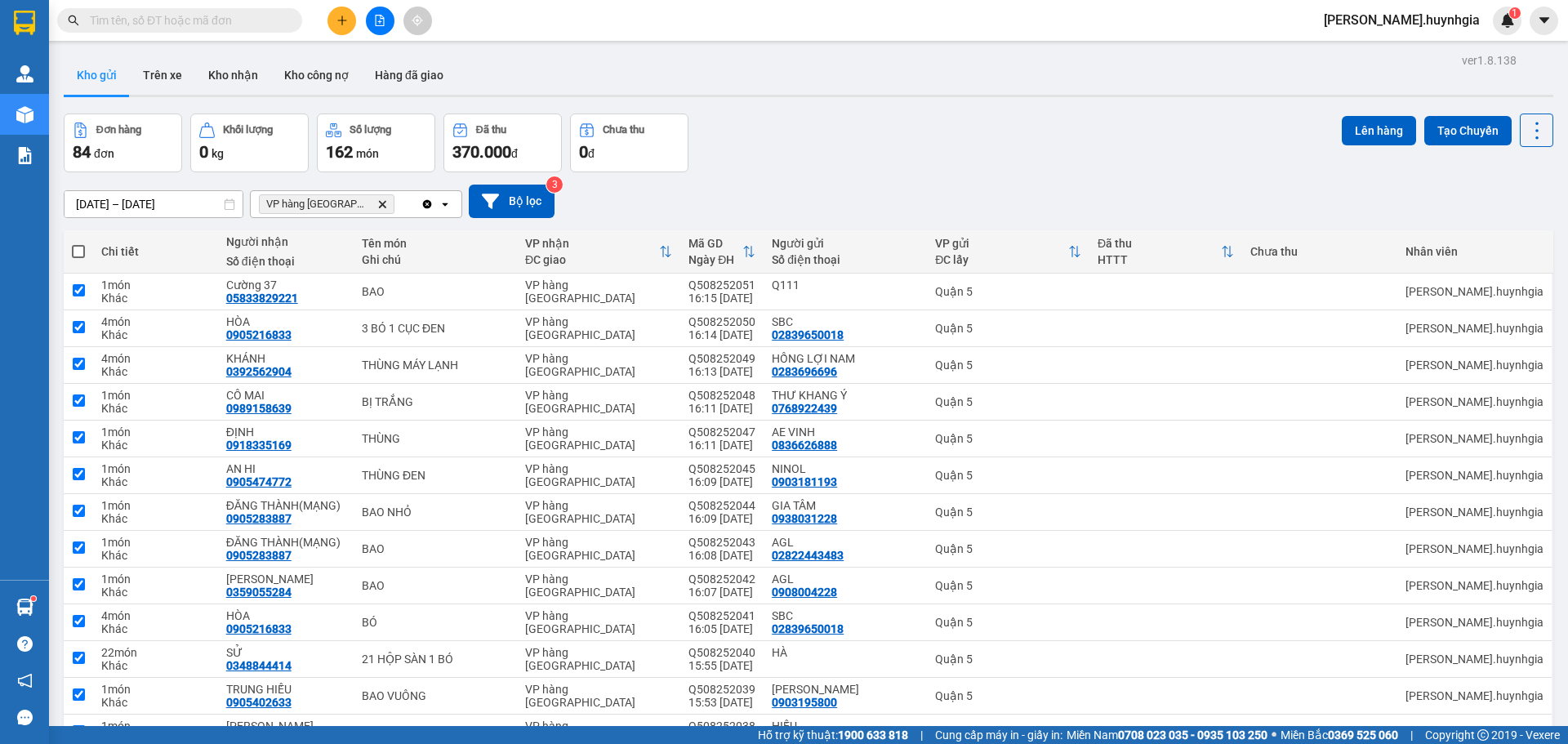
checkbox input "true"
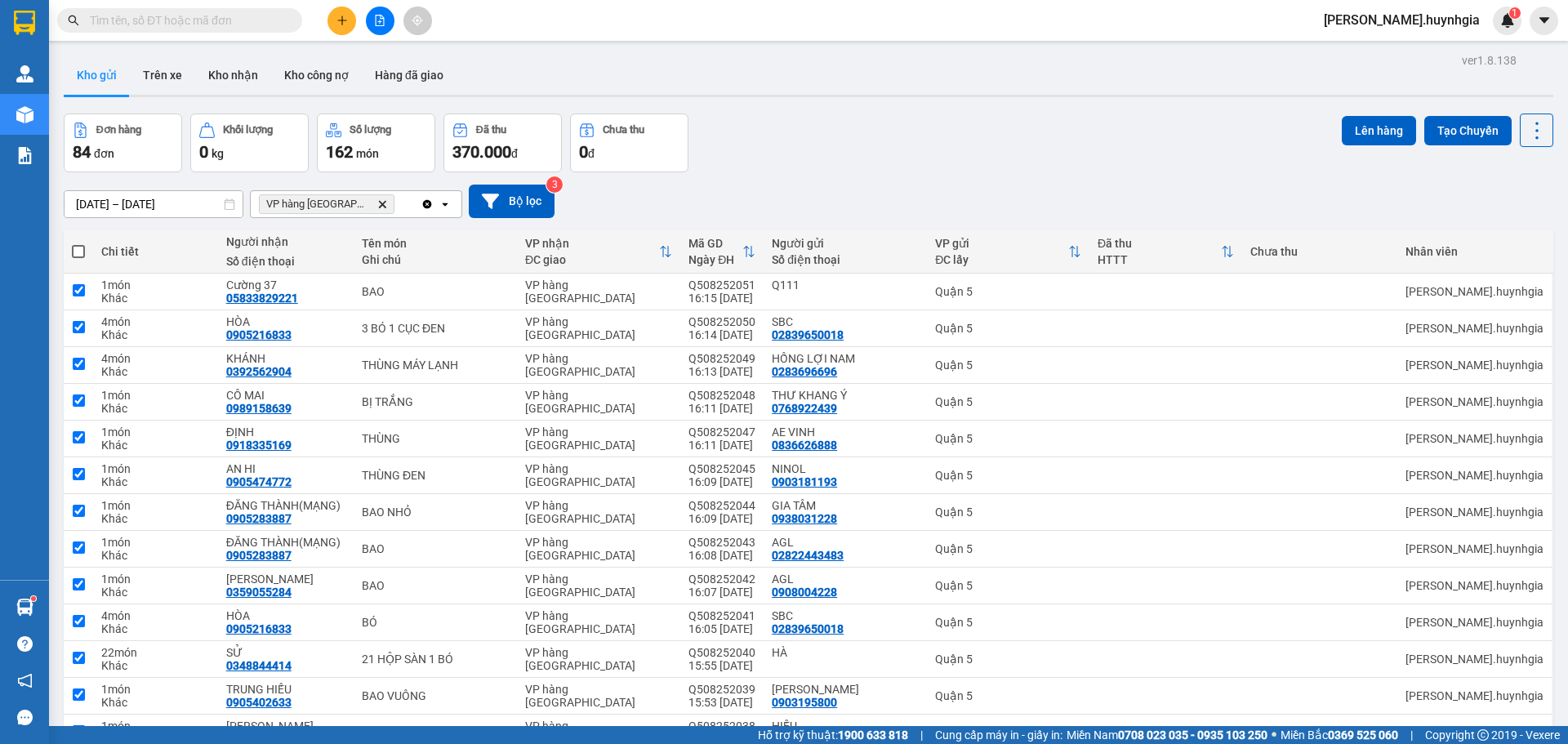
checkbox input "true"
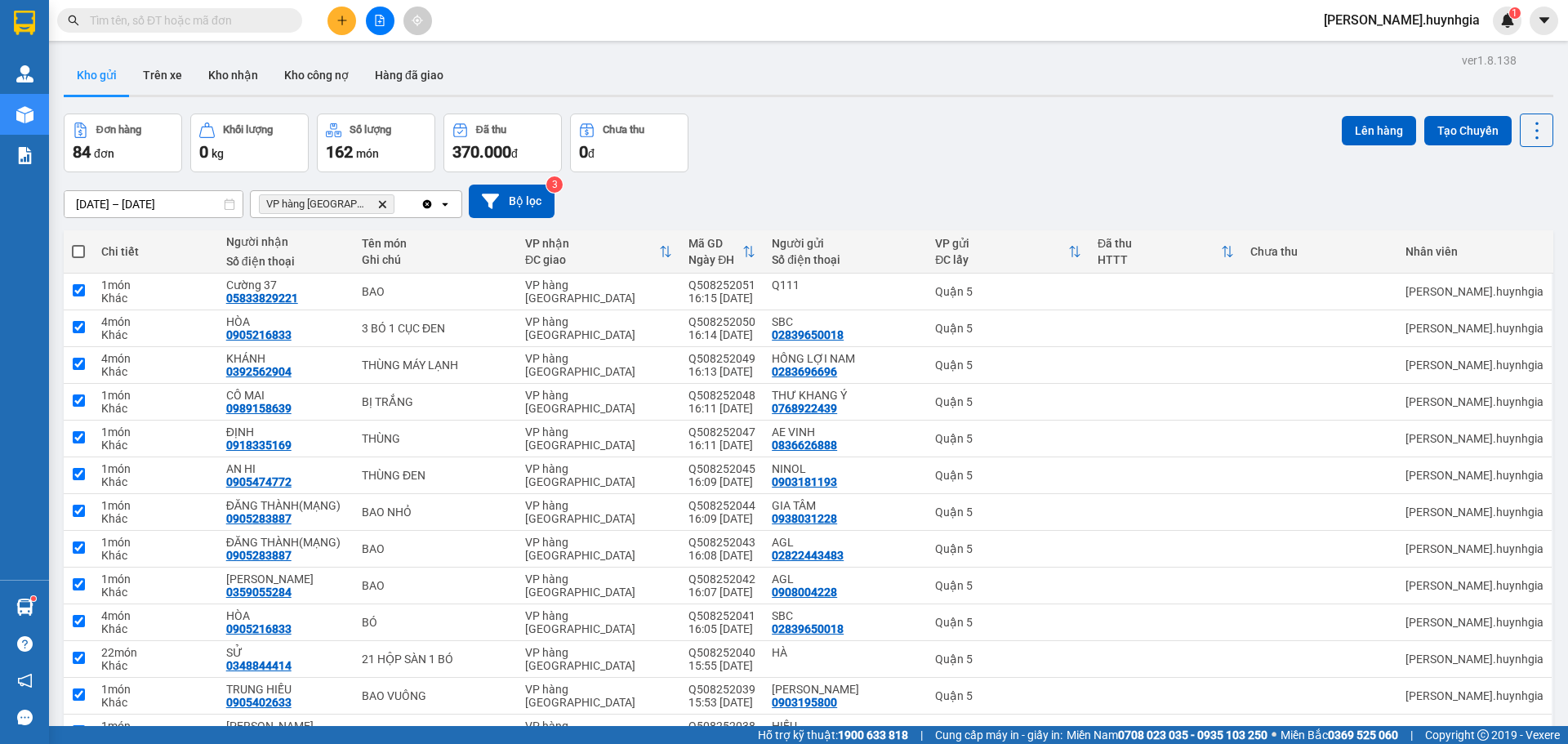
checkbox input "true"
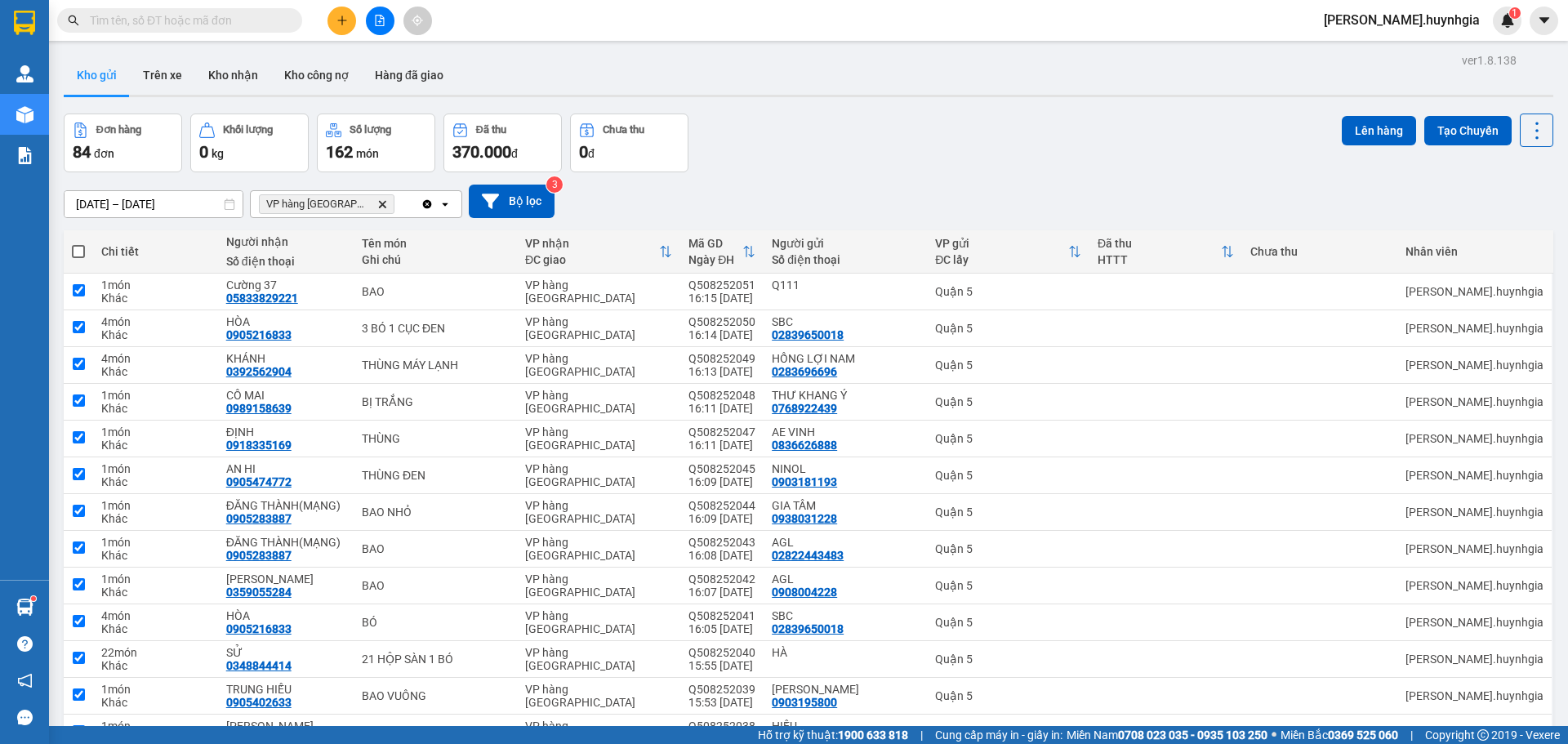
checkbox input "true"
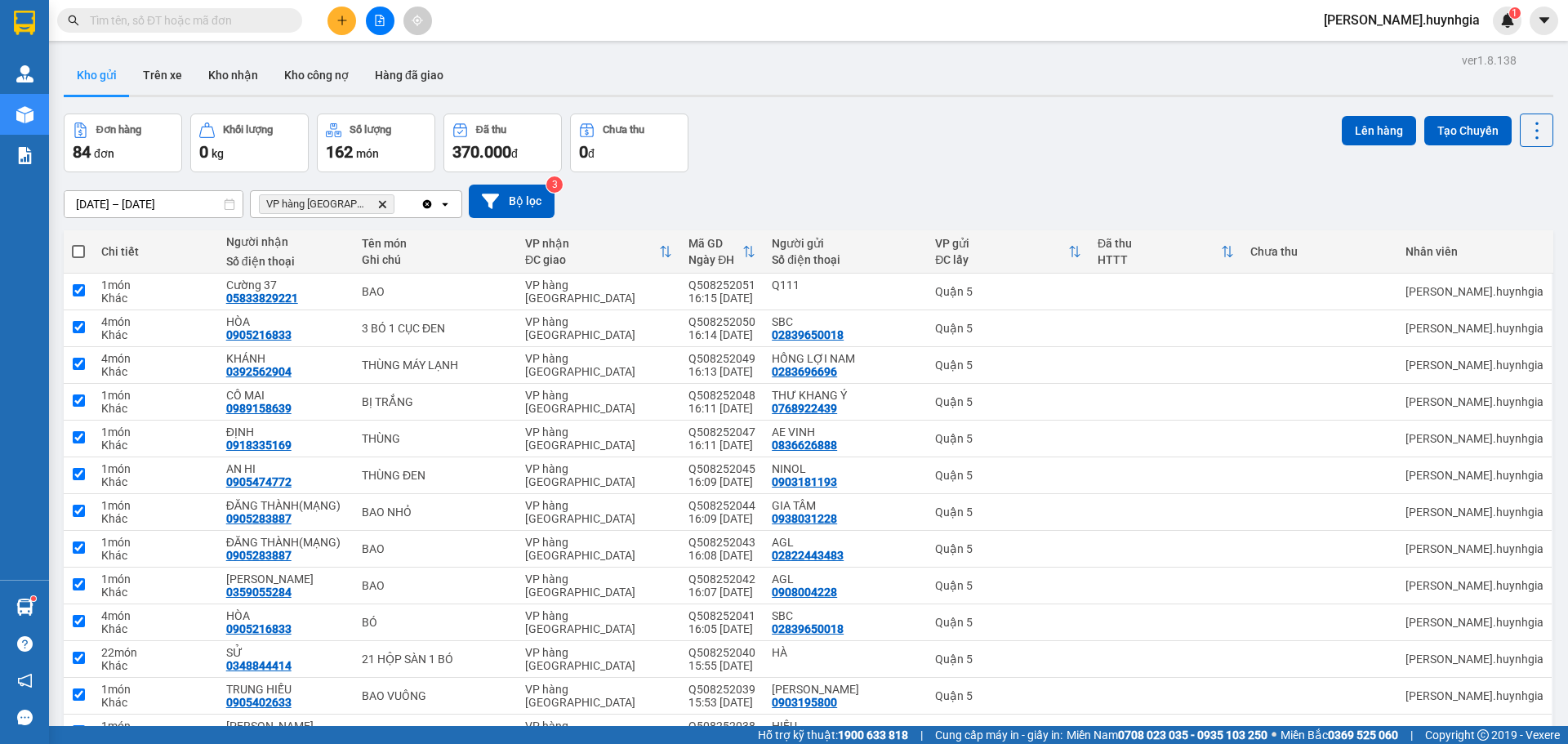
checkbox input "true"
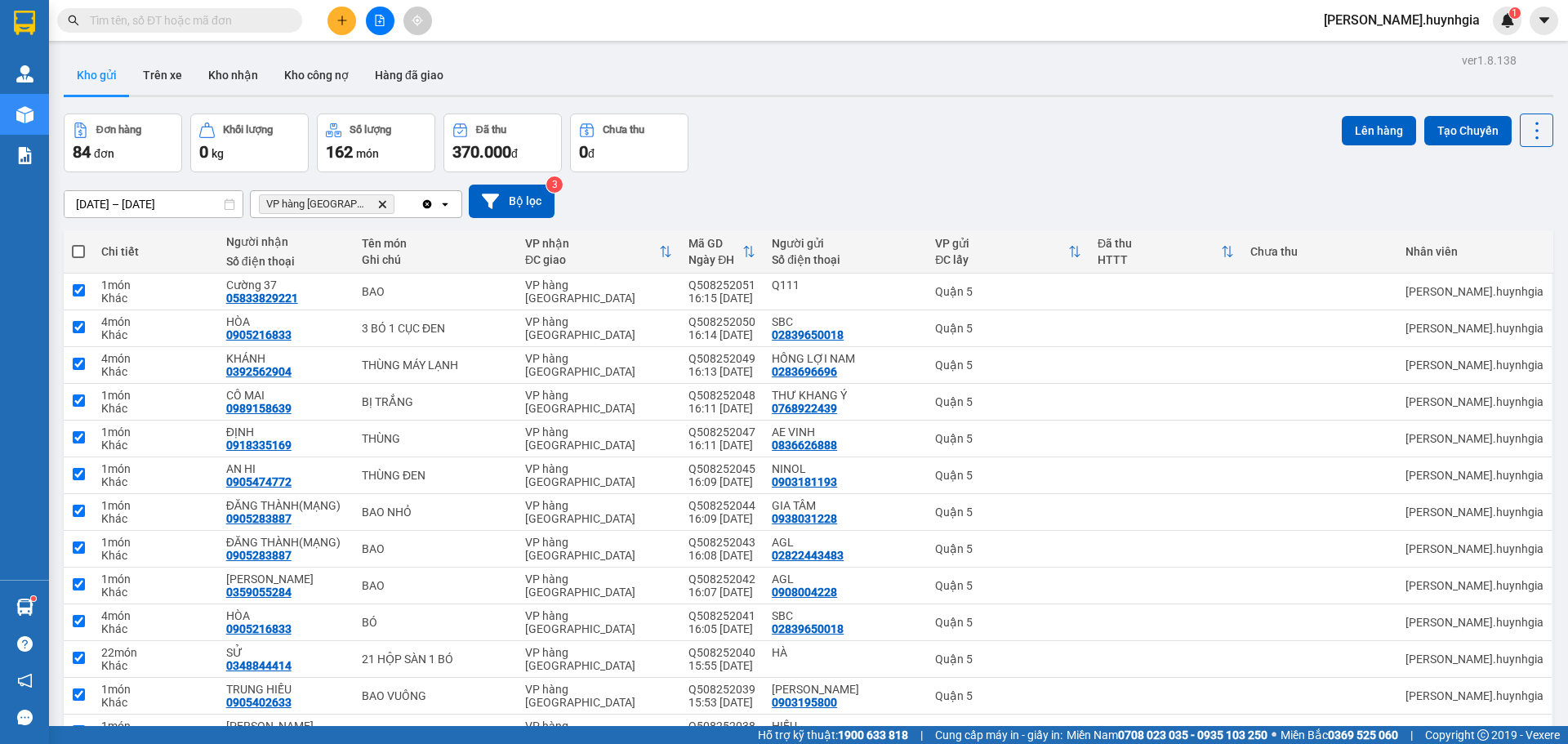
checkbox input "true"
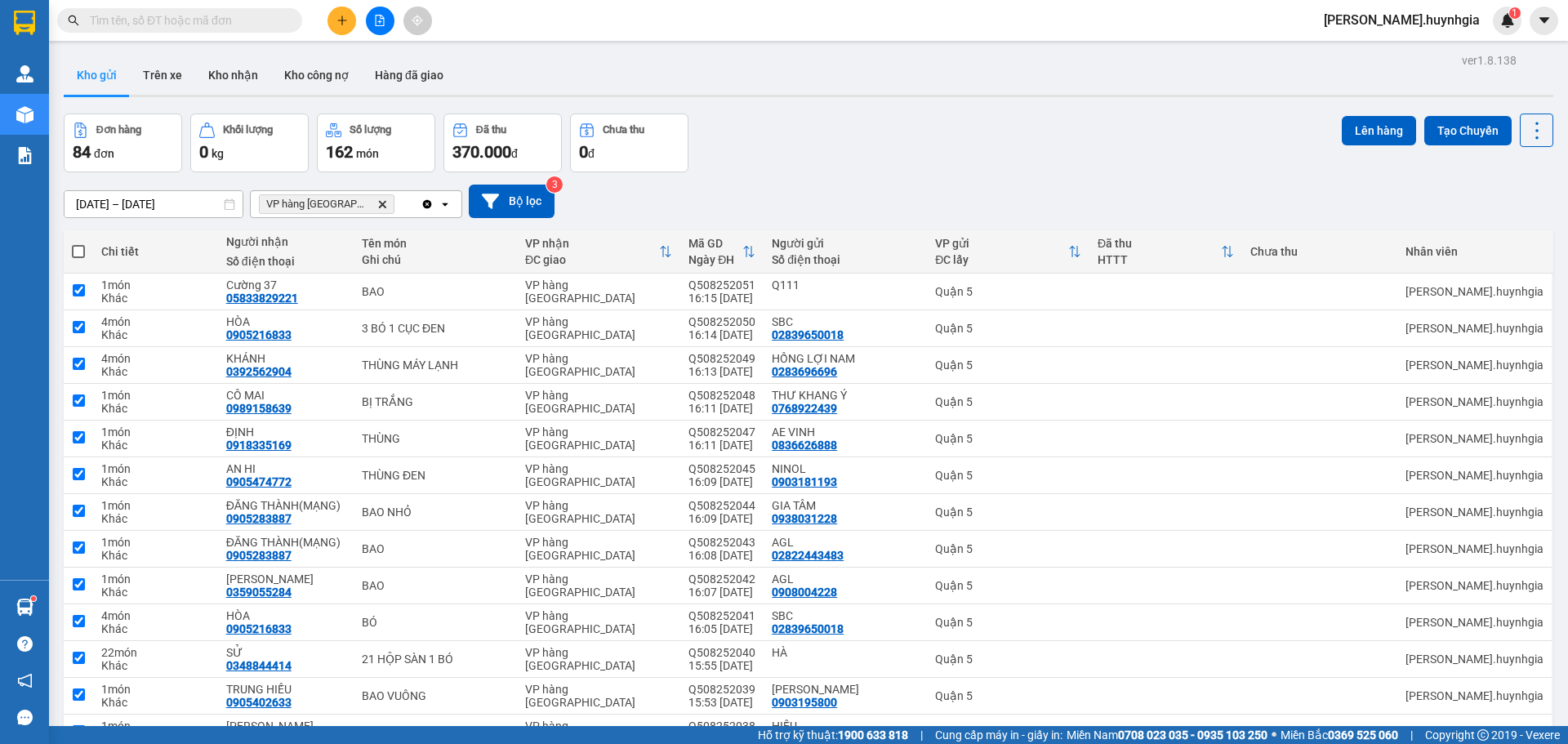
checkbox input "true"
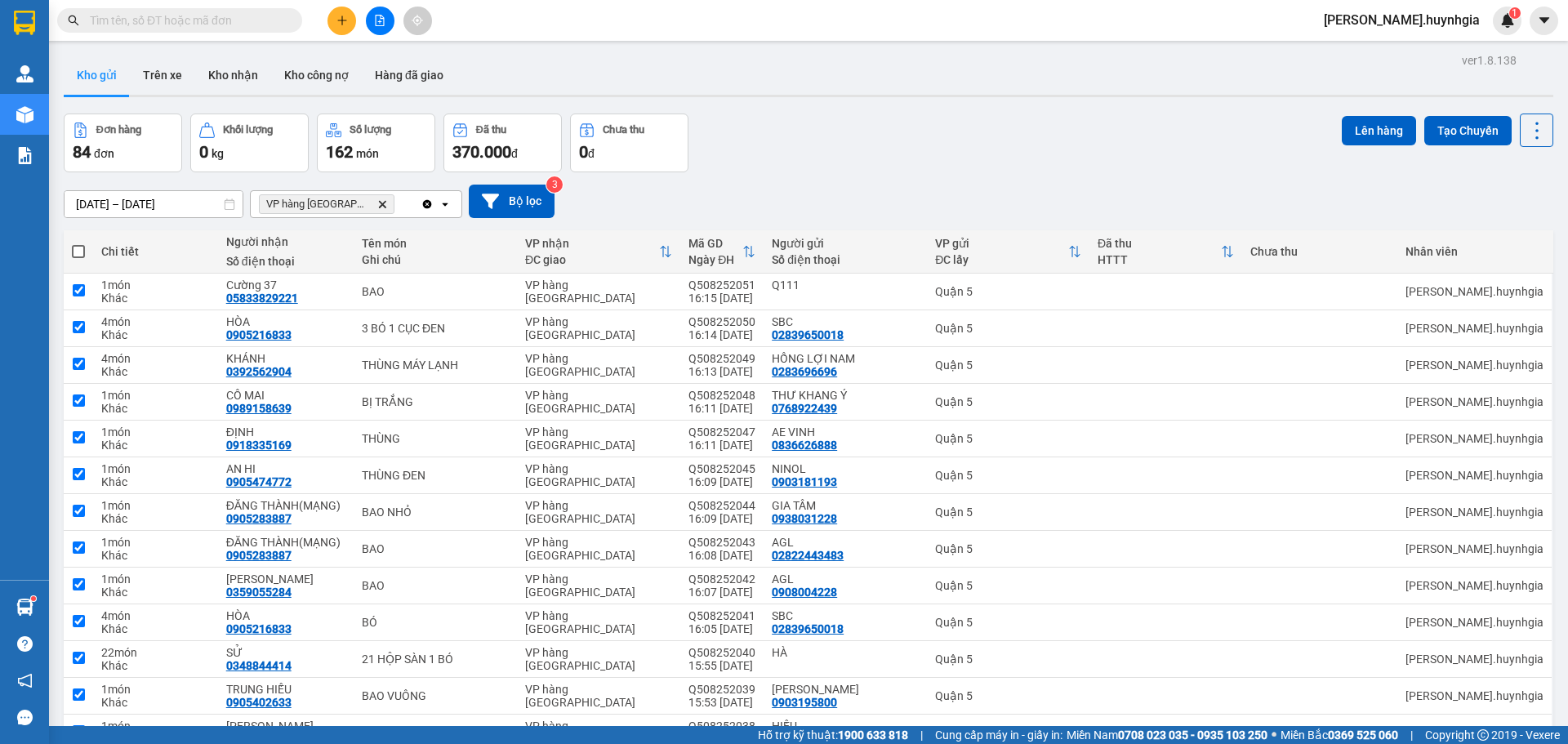
checkbox input "true"
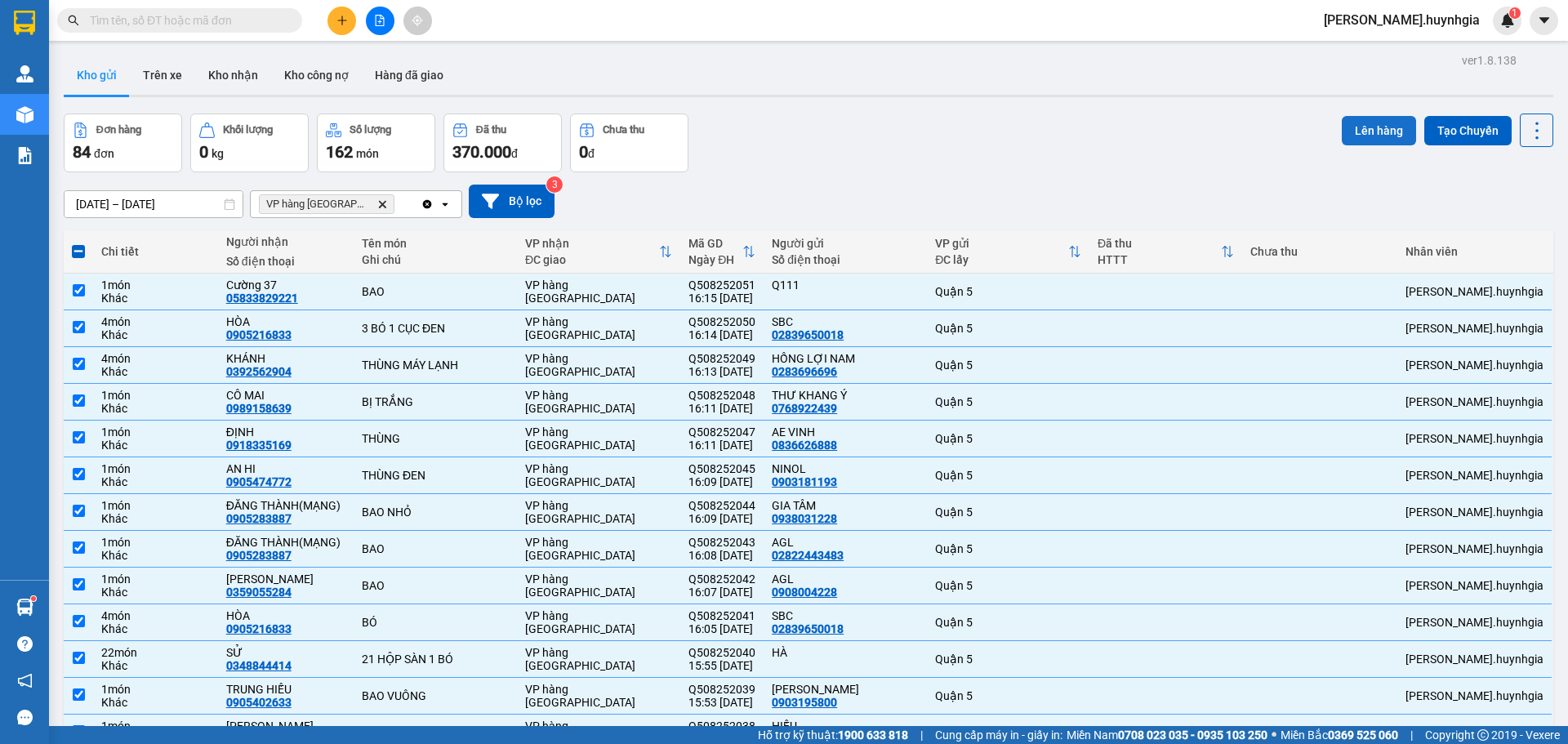
click at [1351, 126] on button "Lên hàng" at bounding box center [1378, 131] width 74 height 30
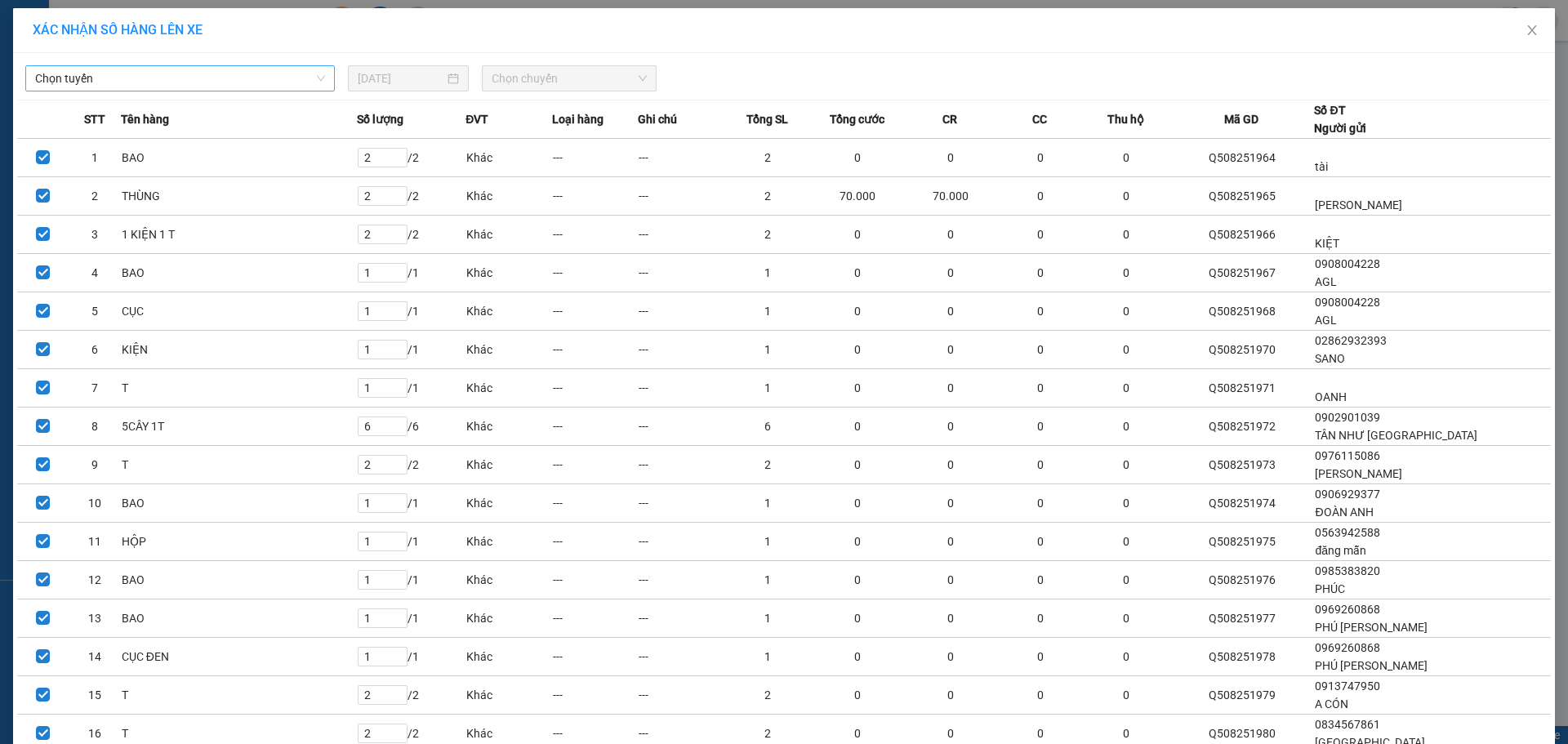
click at [283, 83] on span "Chọn tuyến" at bounding box center [180, 78] width 290 height 24
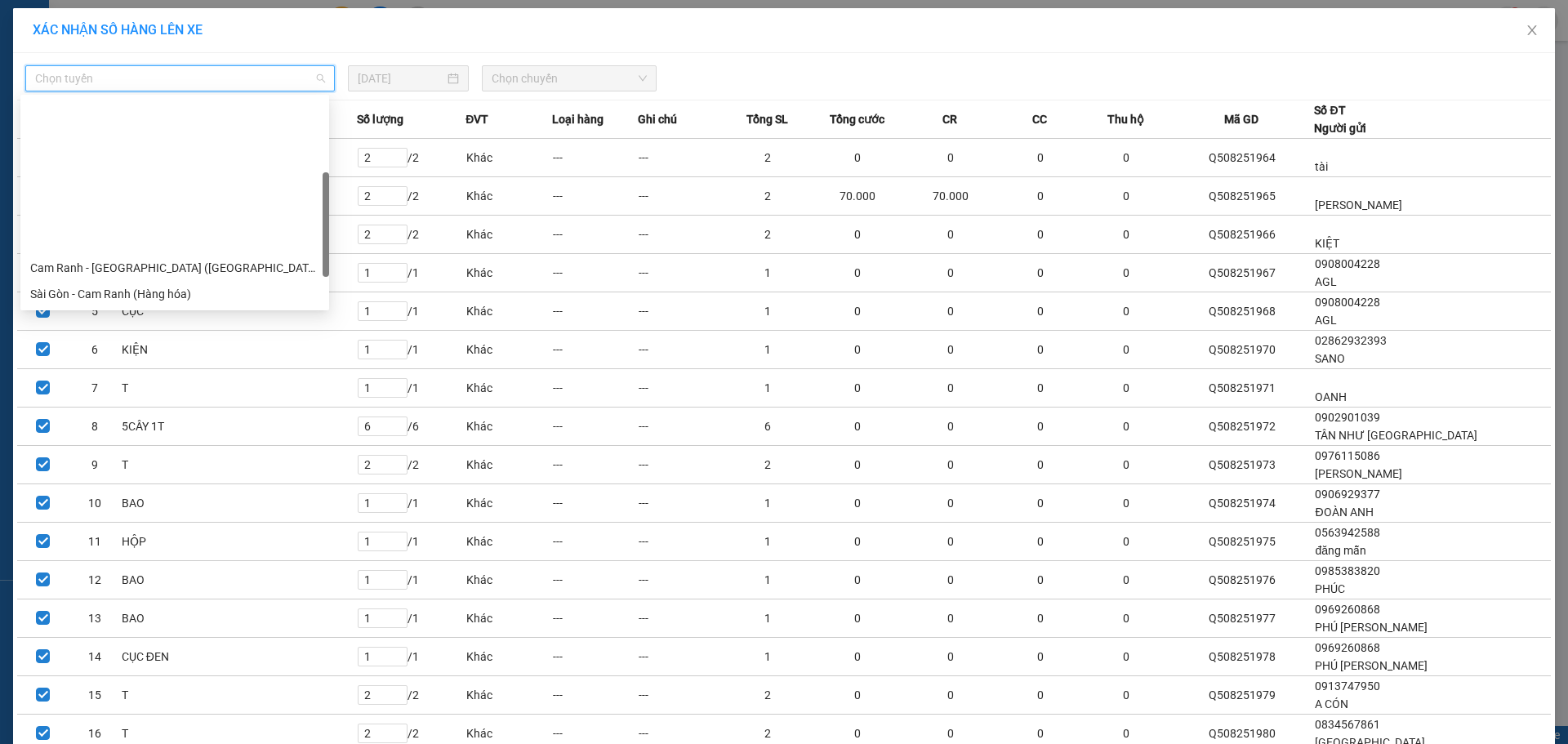
scroll to position [262, 0]
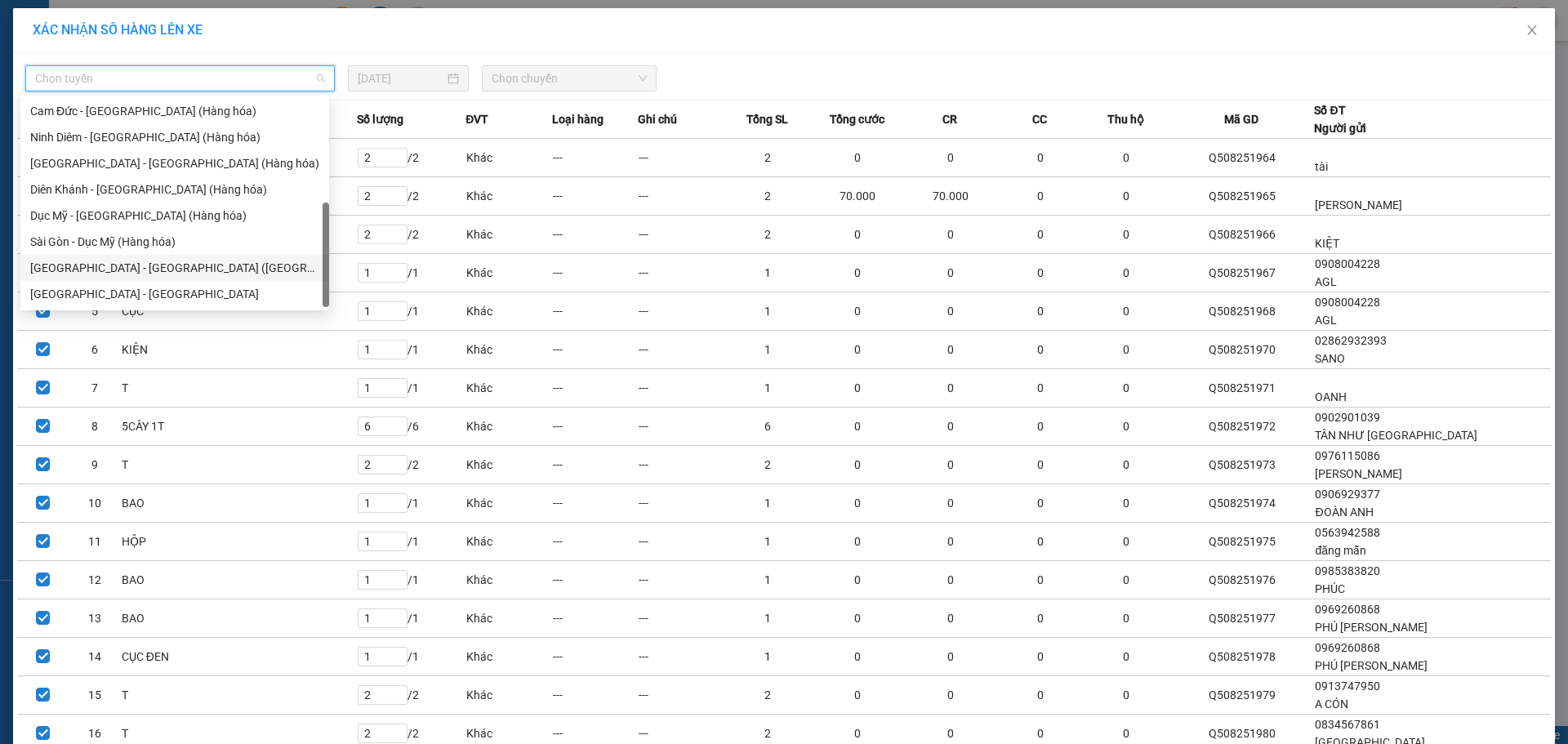
click at [160, 273] on div "[GEOGRAPHIC_DATA] - [GEOGRAPHIC_DATA] ([GEOGRAPHIC_DATA])" at bounding box center [174, 268] width 289 height 18
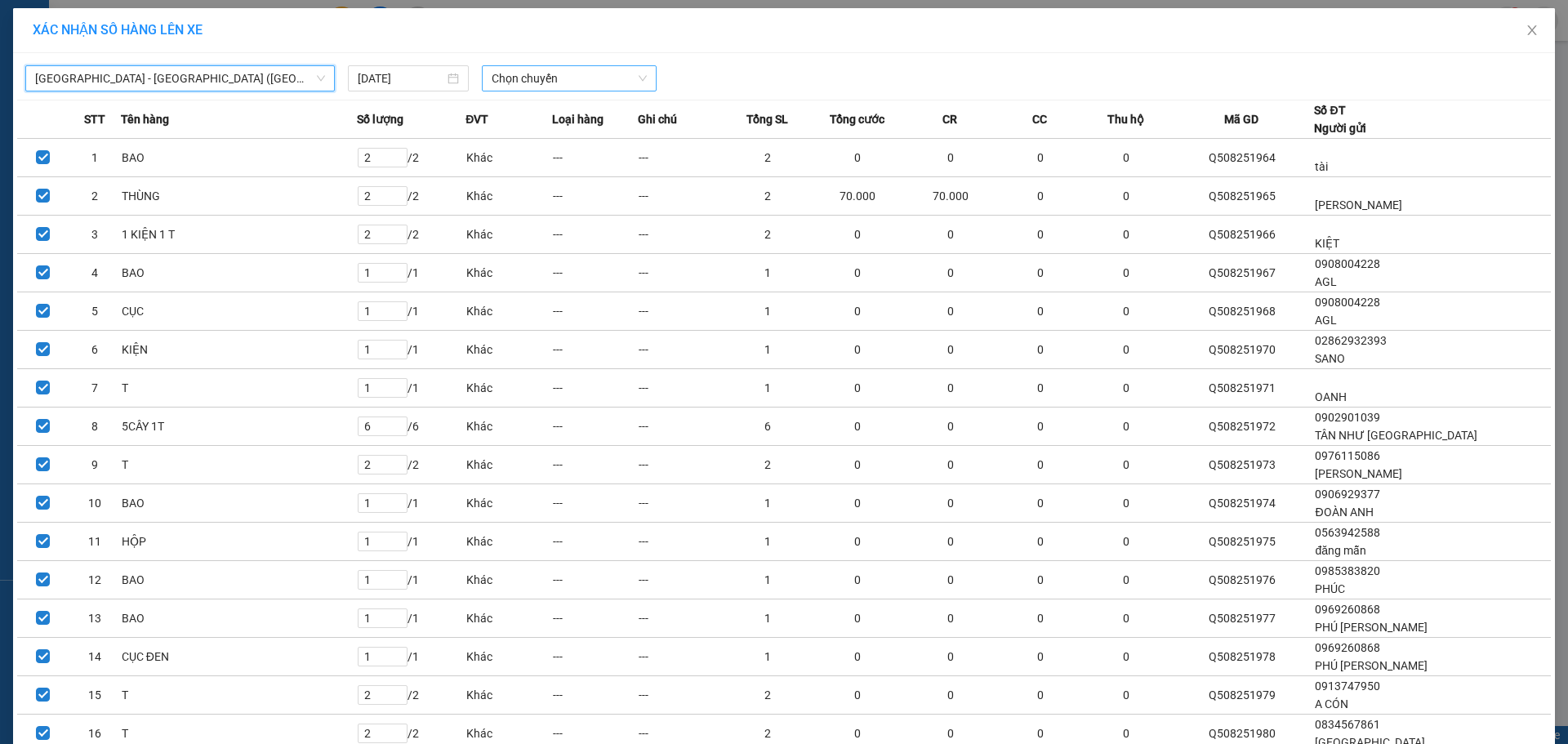
click at [585, 85] on span "Chọn chuyến" at bounding box center [569, 78] width 155 height 24
click at [554, 133] on div "22:00" at bounding box center [549, 137] width 127 height 18
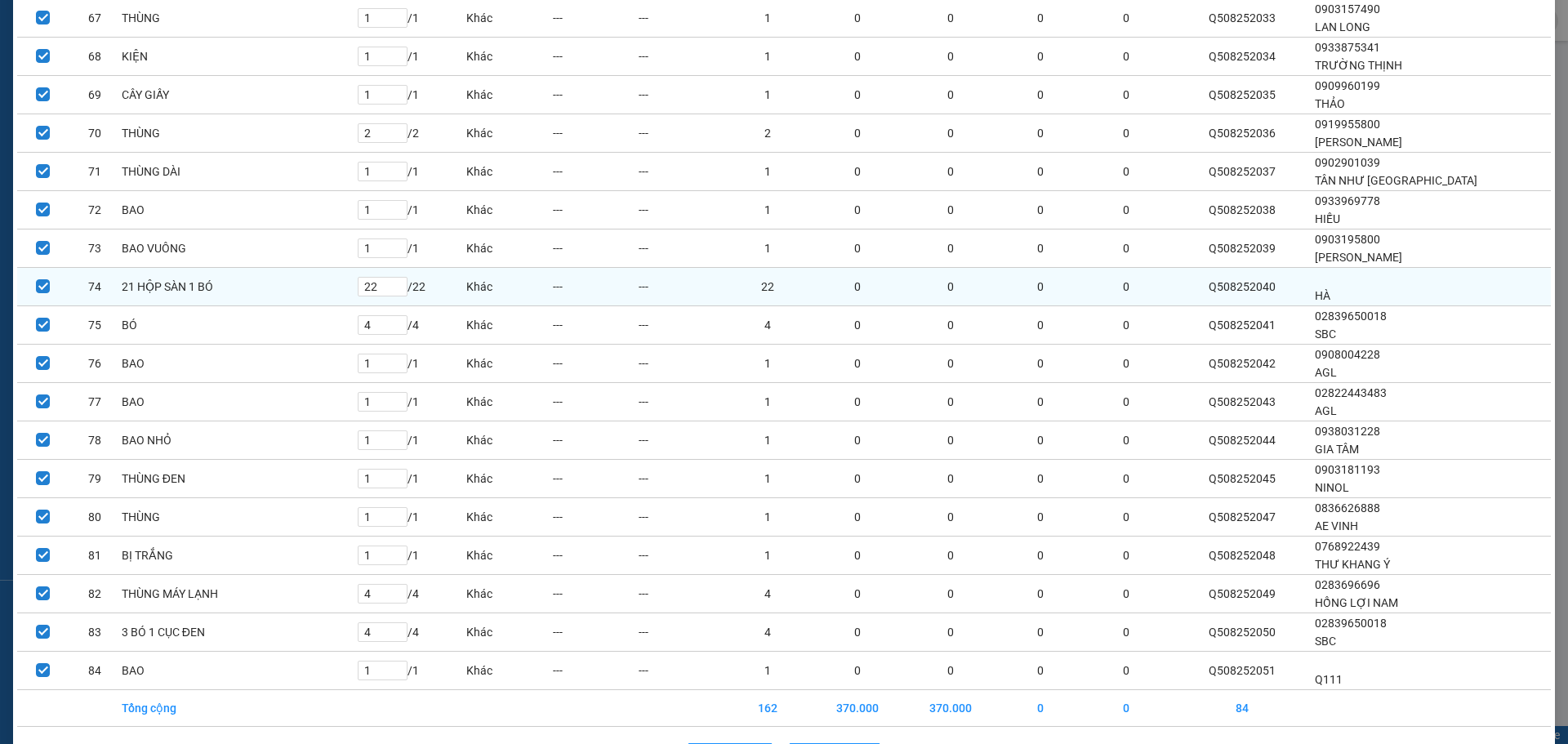
scroll to position [2741, 0]
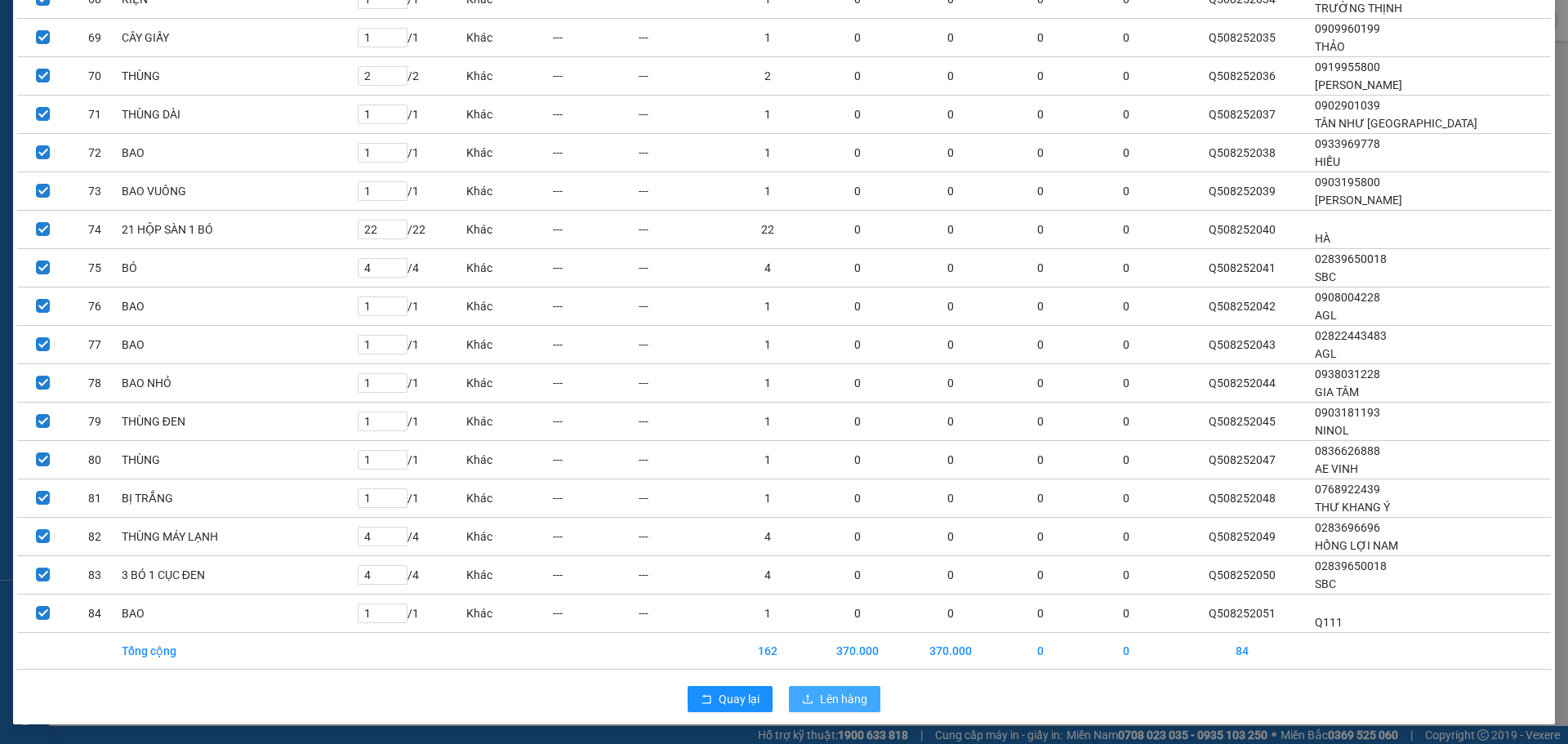
click at [849, 702] on span "Lên hàng" at bounding box center [843, 699] width 47 height 18
